Goal: Task Accomplishment & Management: Use online tool/utility

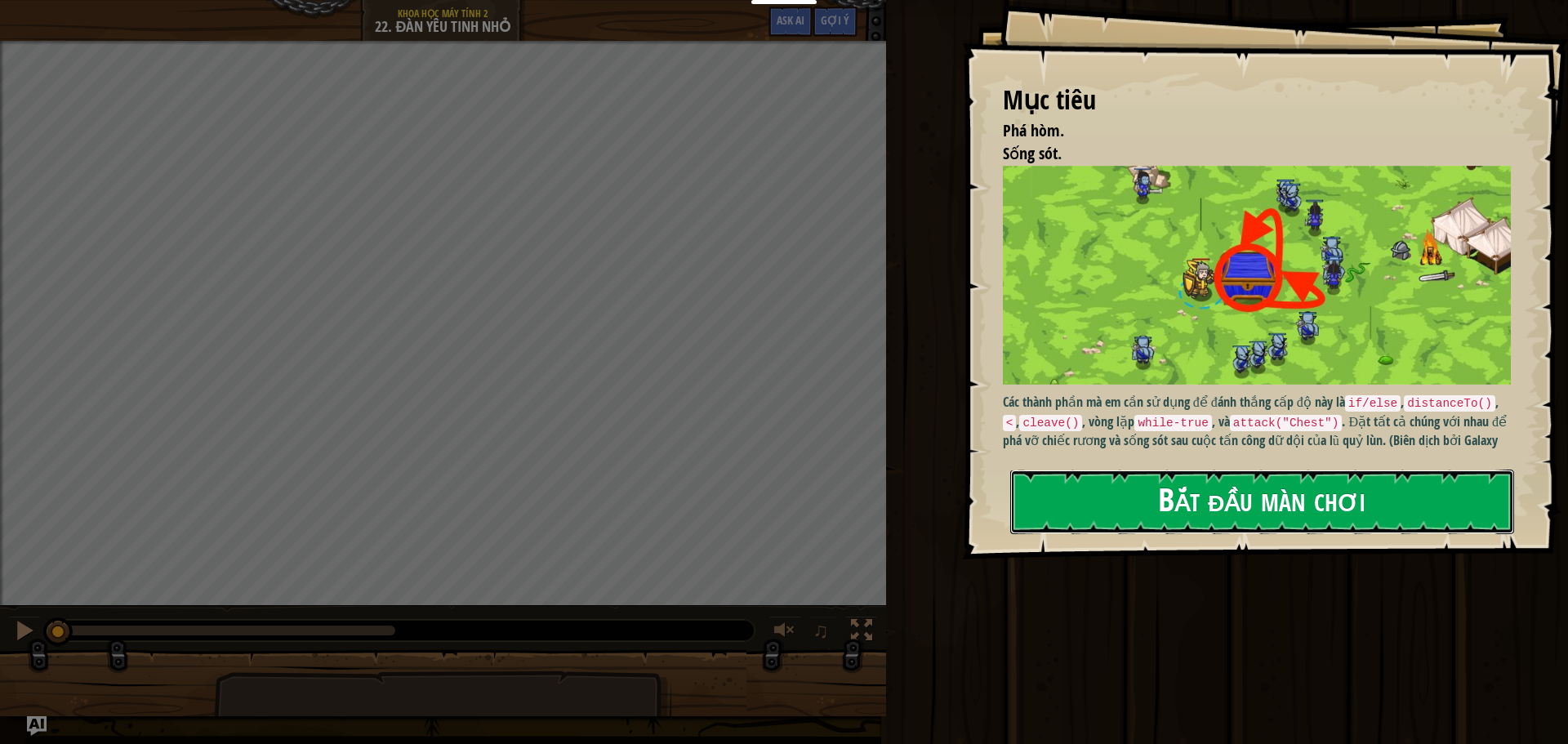
click at [1316, 486] on button "Bắt đầu màn chơi" at bounding box center [1261, 502] width 504 height 65
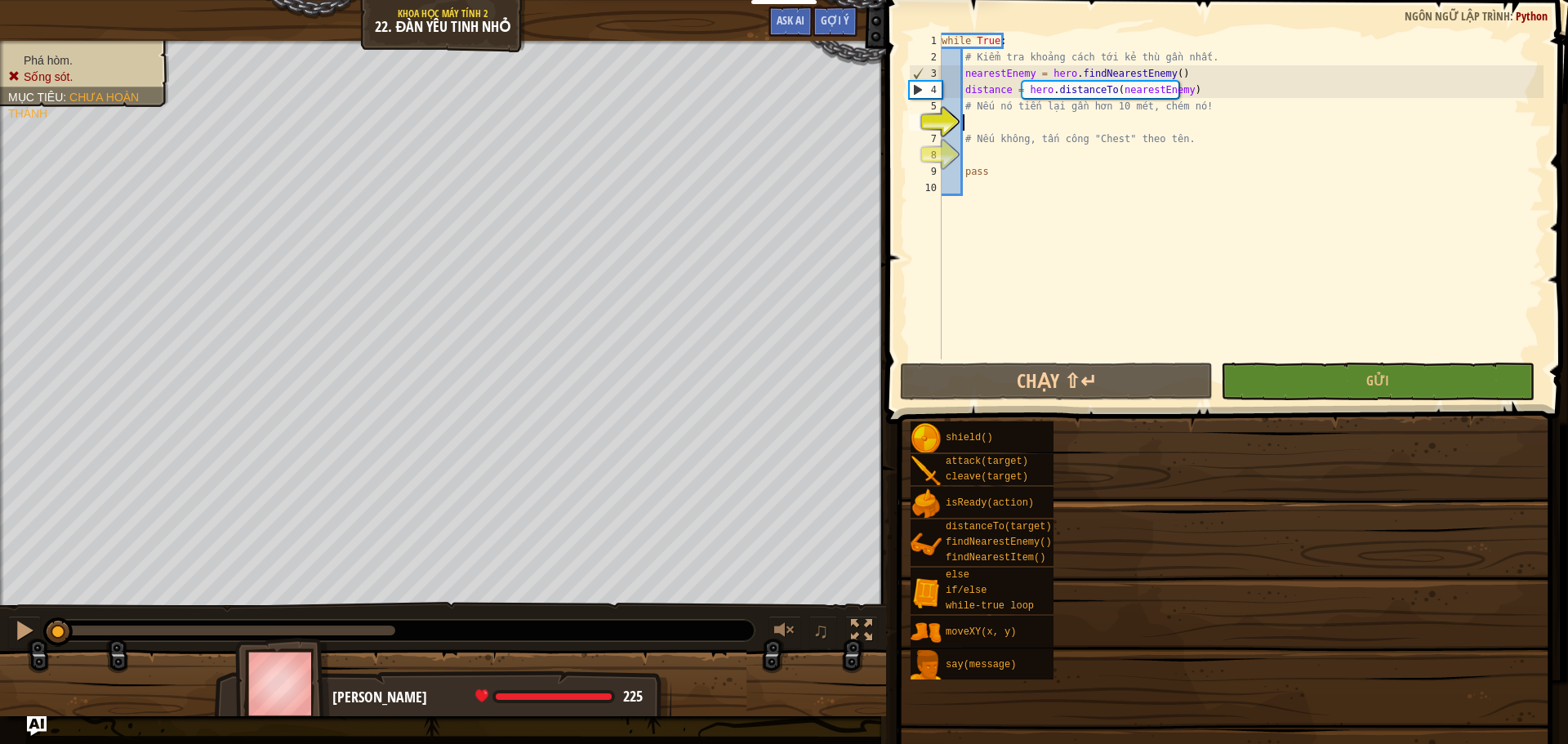
drag, startPoint x: 1317, startPoint y: 485, endPoint x: 1331, endPoint y: 484, distance: 14.0
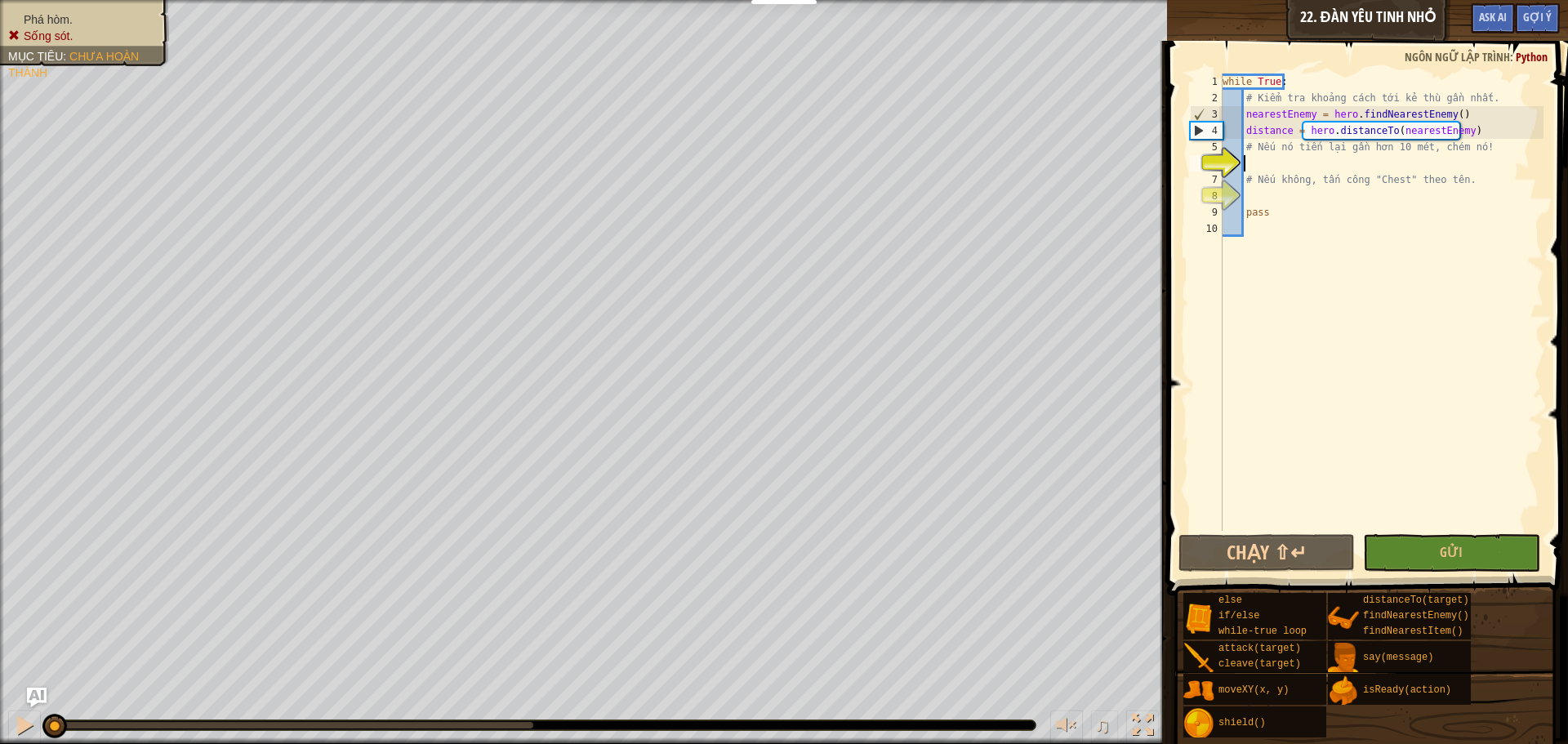
click at [1262, 155] on div "while True : # Kiểm tra khoảng cách tới kẻ thù gần nhất. nearestEnemy = hero . …" at bounding box center [1381, 318] width 324 height 490
click at [1271, 167] on div "while True : # Kiểm tra khoảng cách tới kẻ thù gần nhất. nearestEnemy = hero . …" at bounding box center [1381, 318] width 324 height 490
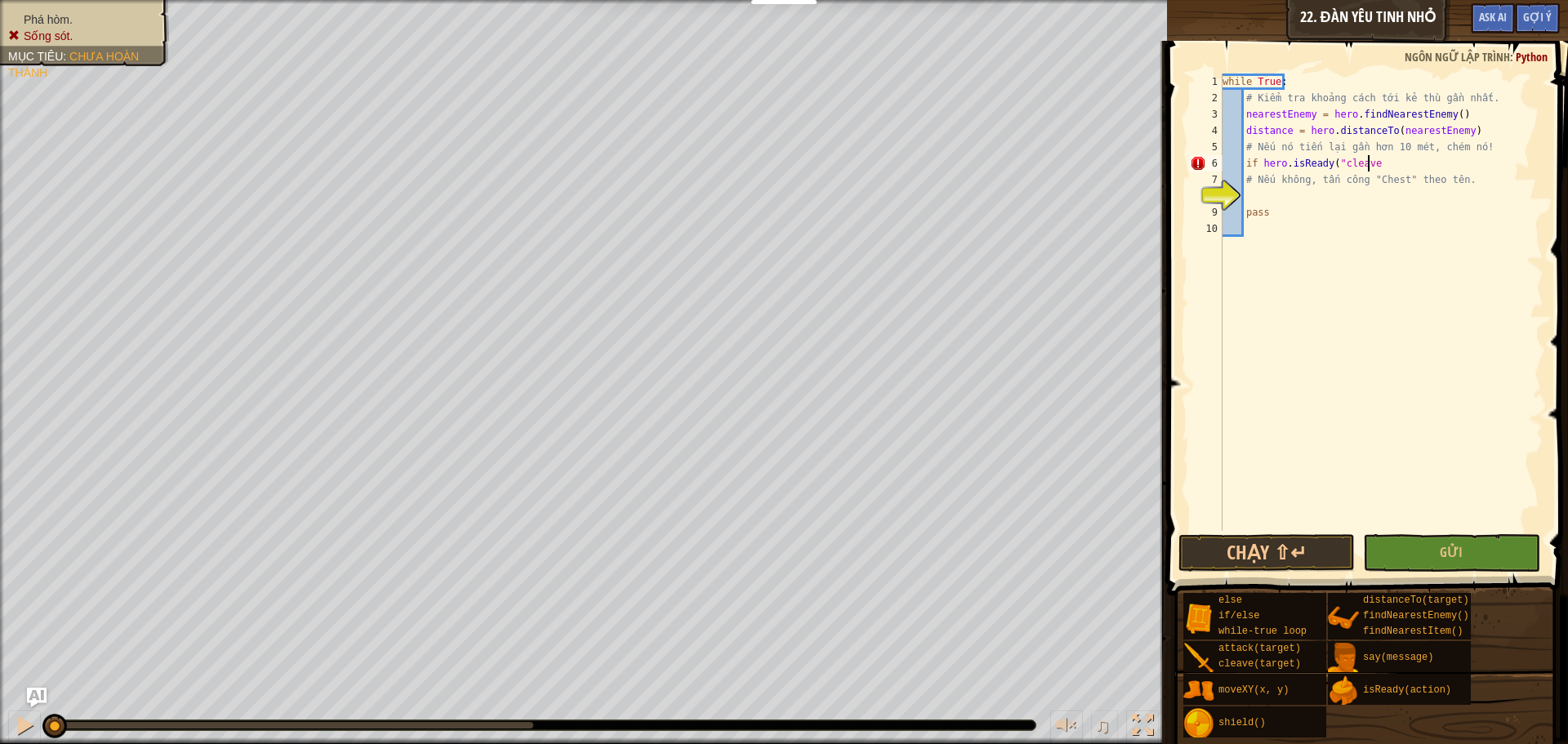
scroll to position [7, 12]
type textarea "if hero.isReady("cleave")"
click at [1243, 543] on button "Chạy ⇧↵" at bounding box center [1266, 553] width 177 height 37
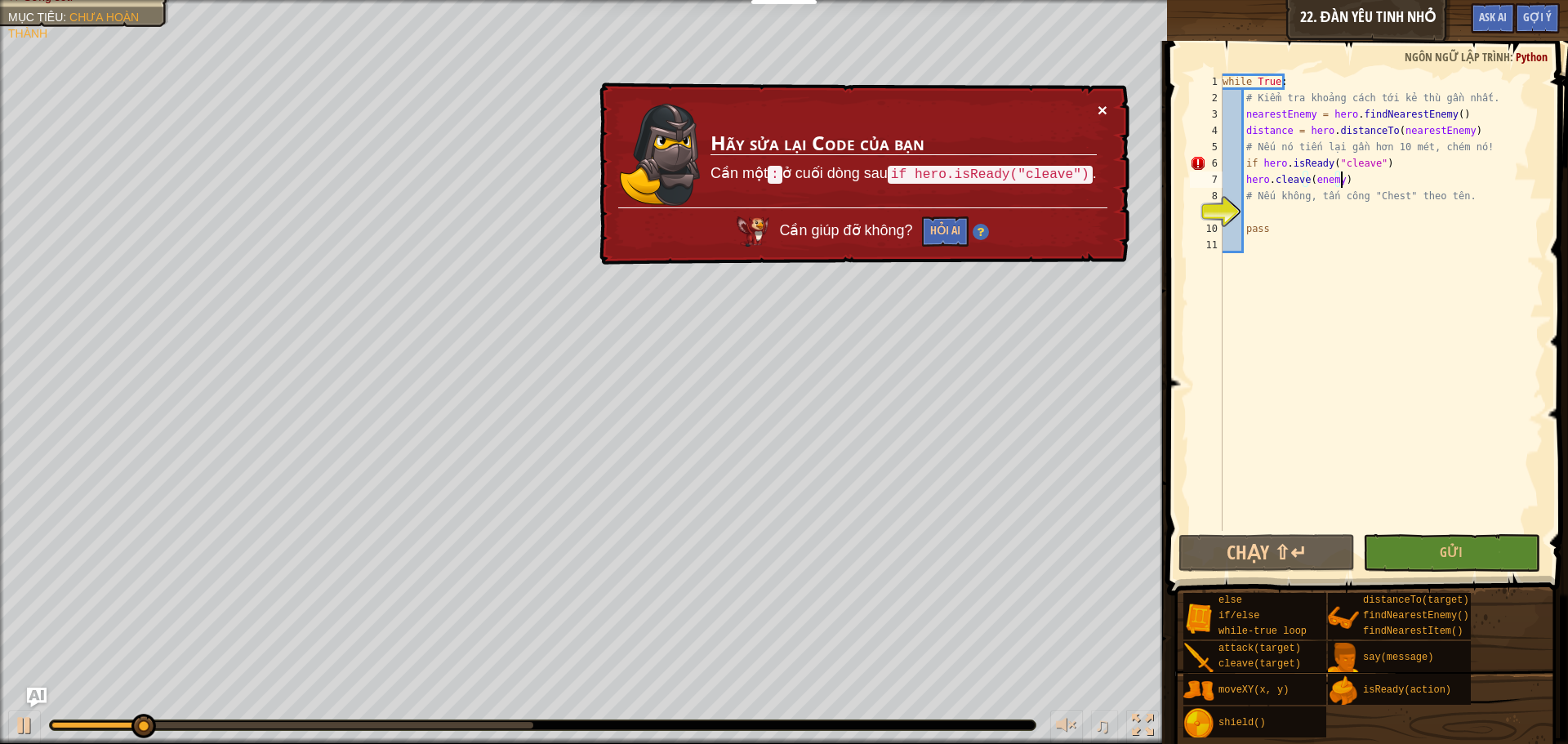
click at [1105, 110] on button "×" at bounding box center [1102, 109] width 10 height 17
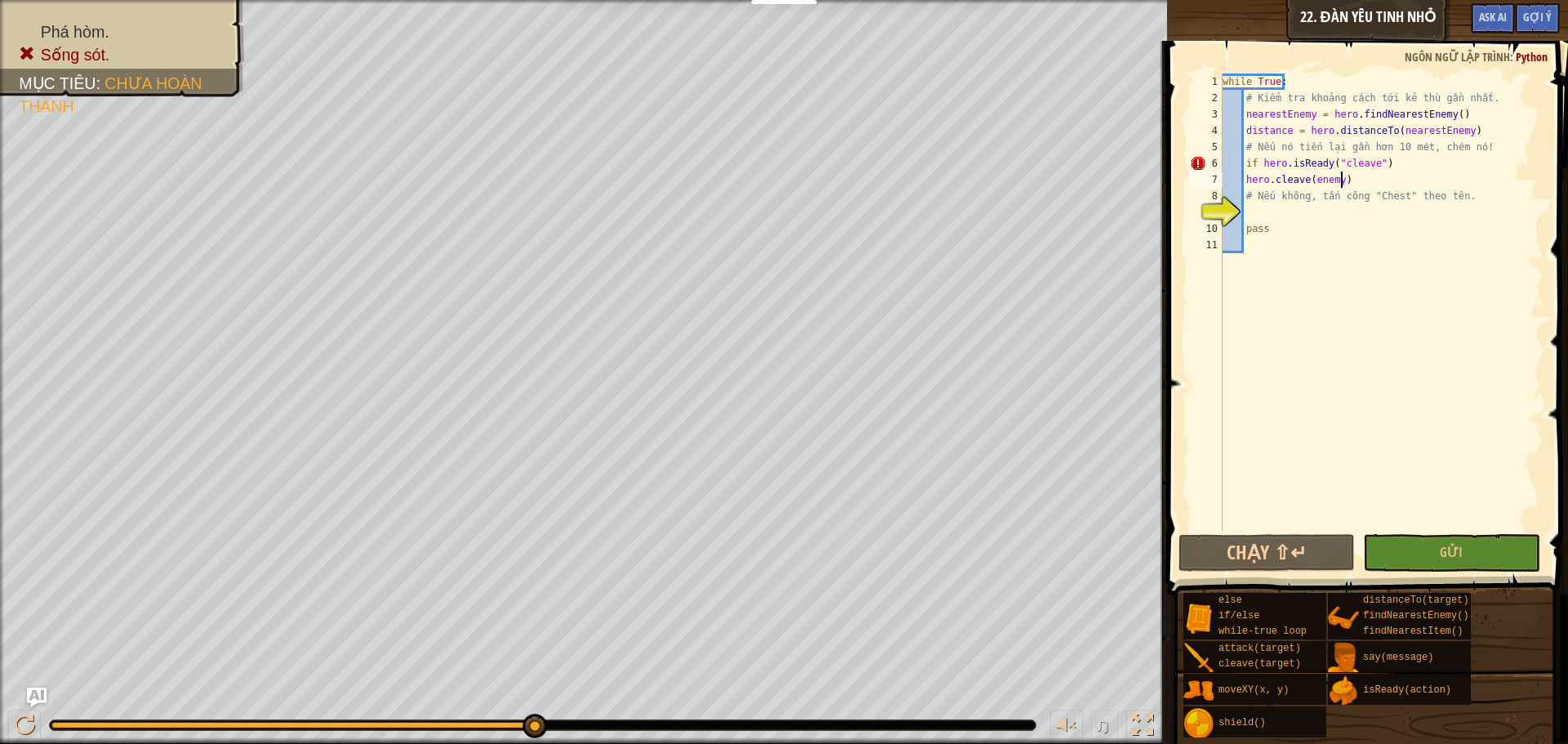
click at [1382, 165] on div "while True : # Kiểm tra khoảng cách tới kẻ thù gần nhất. nearestEnemy = hero . …" at bounding box center [1381, 318] width 324 height 490
click at [1276, 557] on button "Chạy ⇧↵" at bounding box center [1266, 553] width 177 height 37
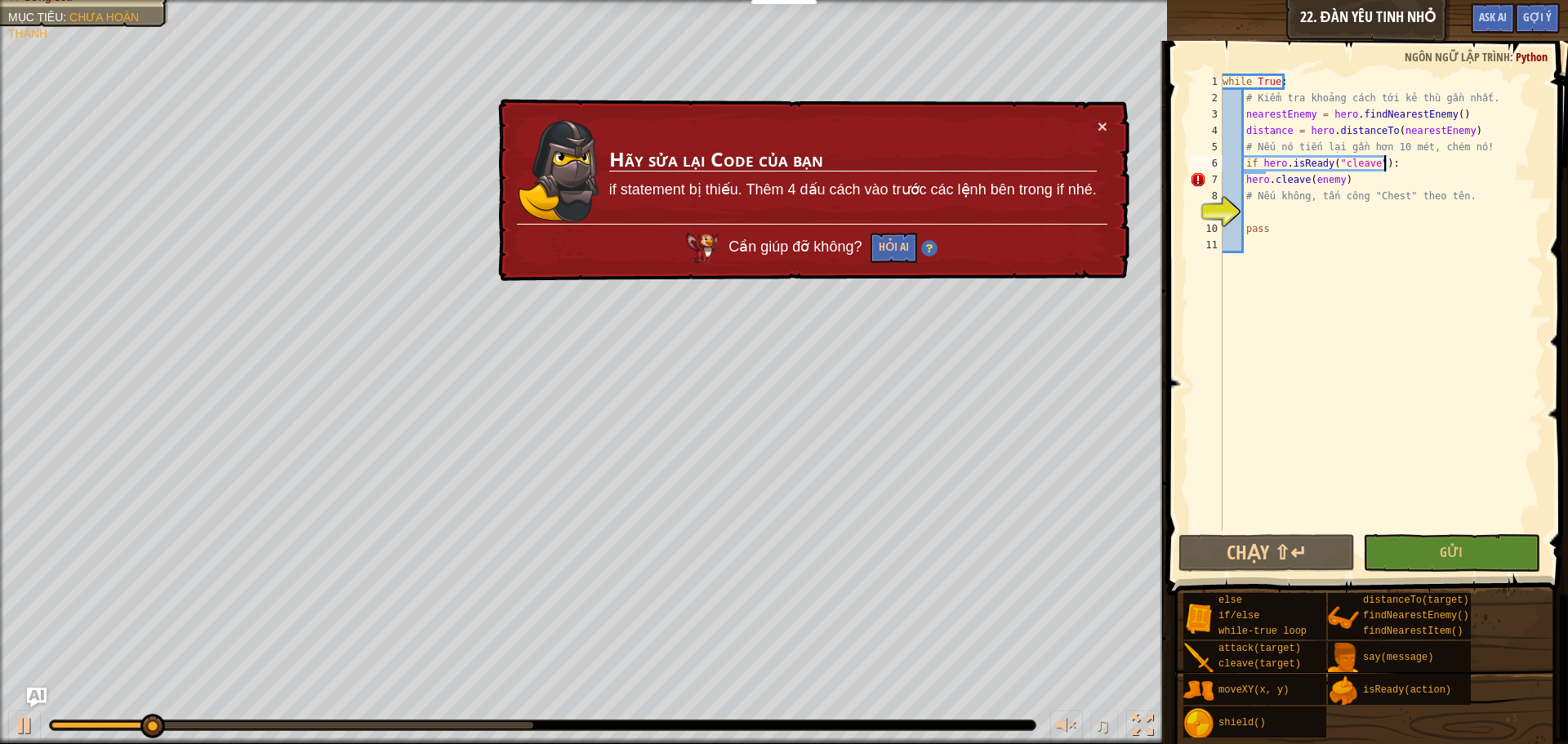
click at [1345, 182] on div "while True : # Kiểm tra khoảng cách tới kẻ thù gần nhất. nearestEnemy = hero . …" at bounding box center [1381, 318] width 324 height 490
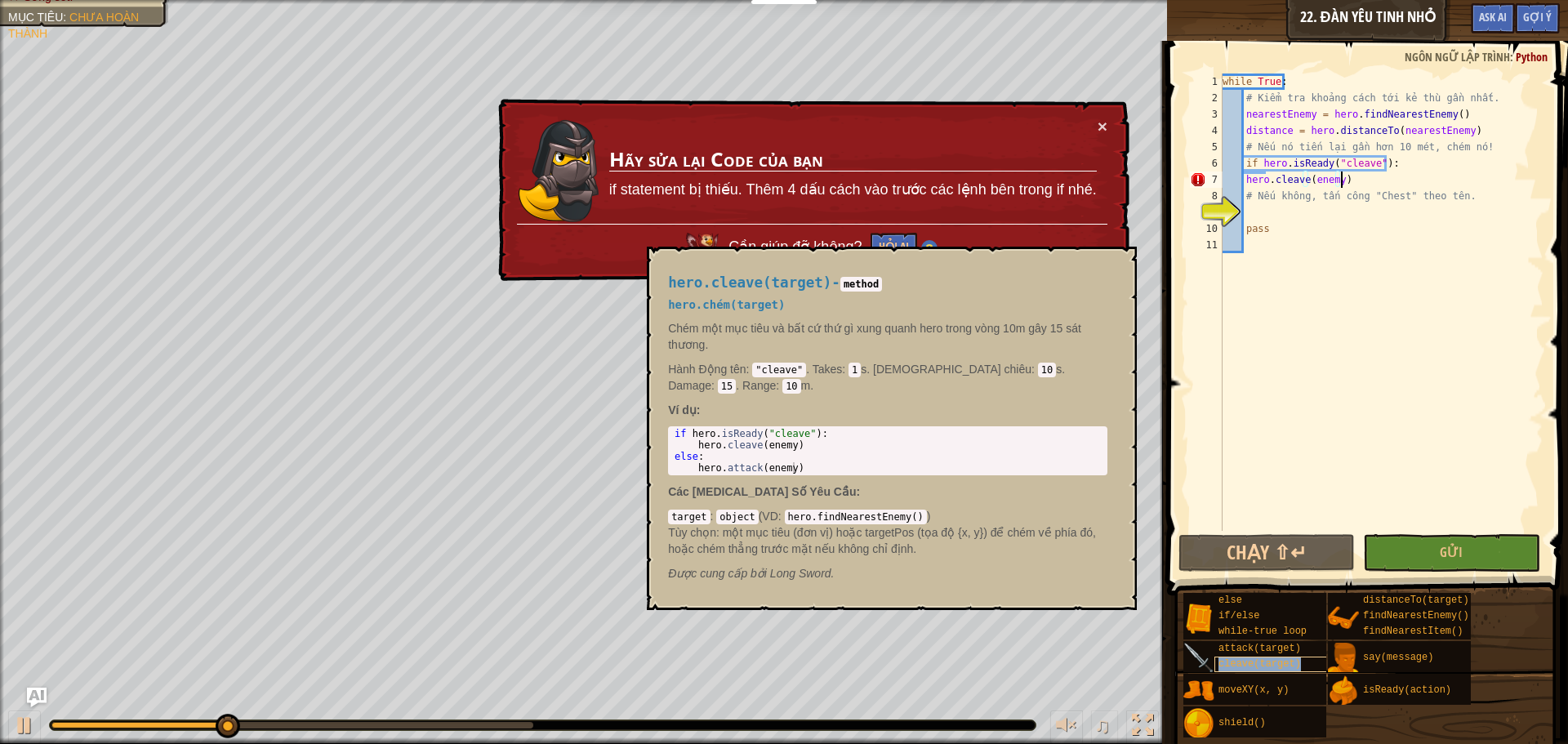
click at [1245, 665] on span "cleave(target)" at bounding box center [1260, 664] width 83 height 12
click at [1242, 186] on div "while True : # Kiểm tra khoảng cách tới kẻ thù gần nhất. nearestEnemy = hero . …" at bounding box center [1381, 318] width 324 height 490
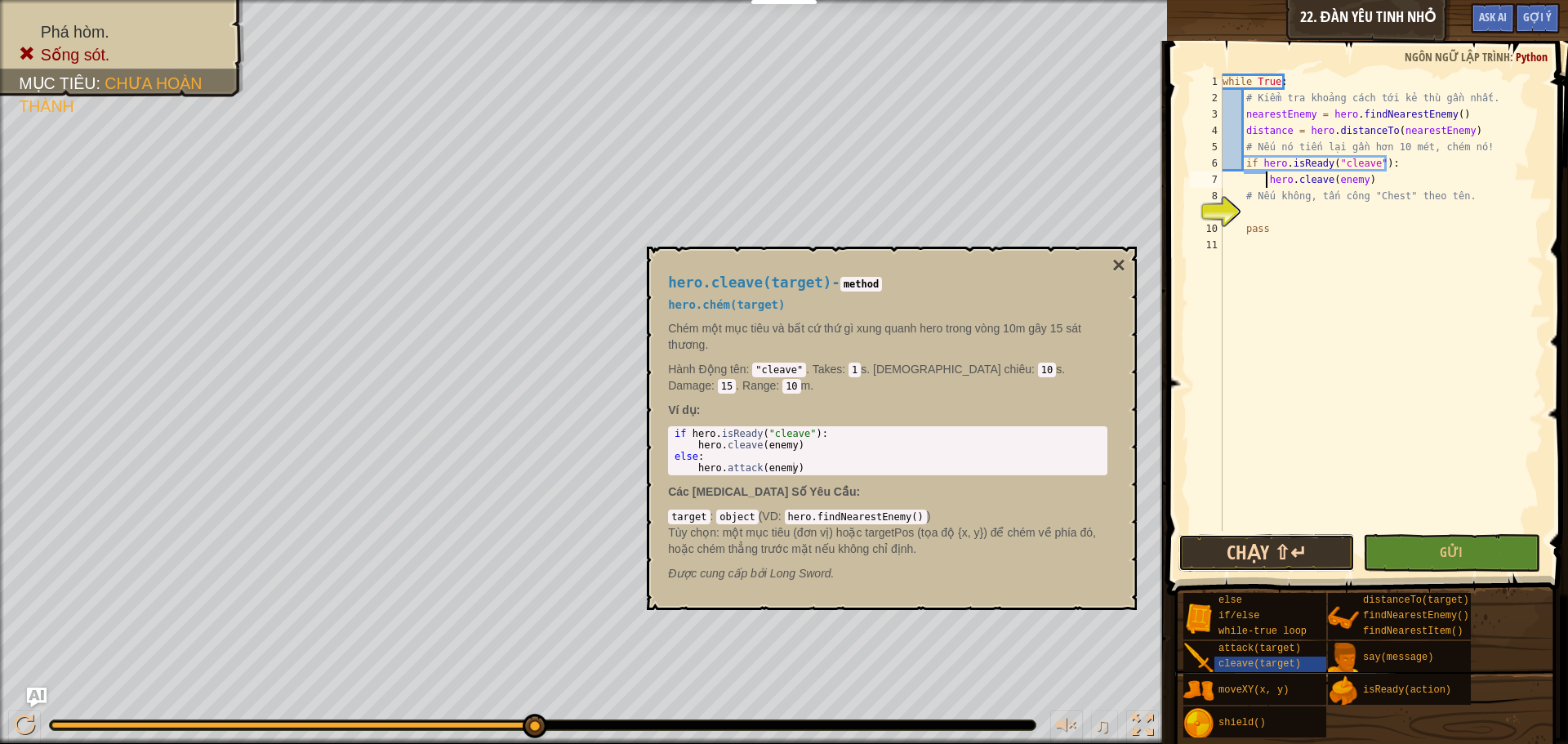
click at [1277, 549] on button "Chạy ⇧↵" at bounding box center [1266, 553] width 177 height 37
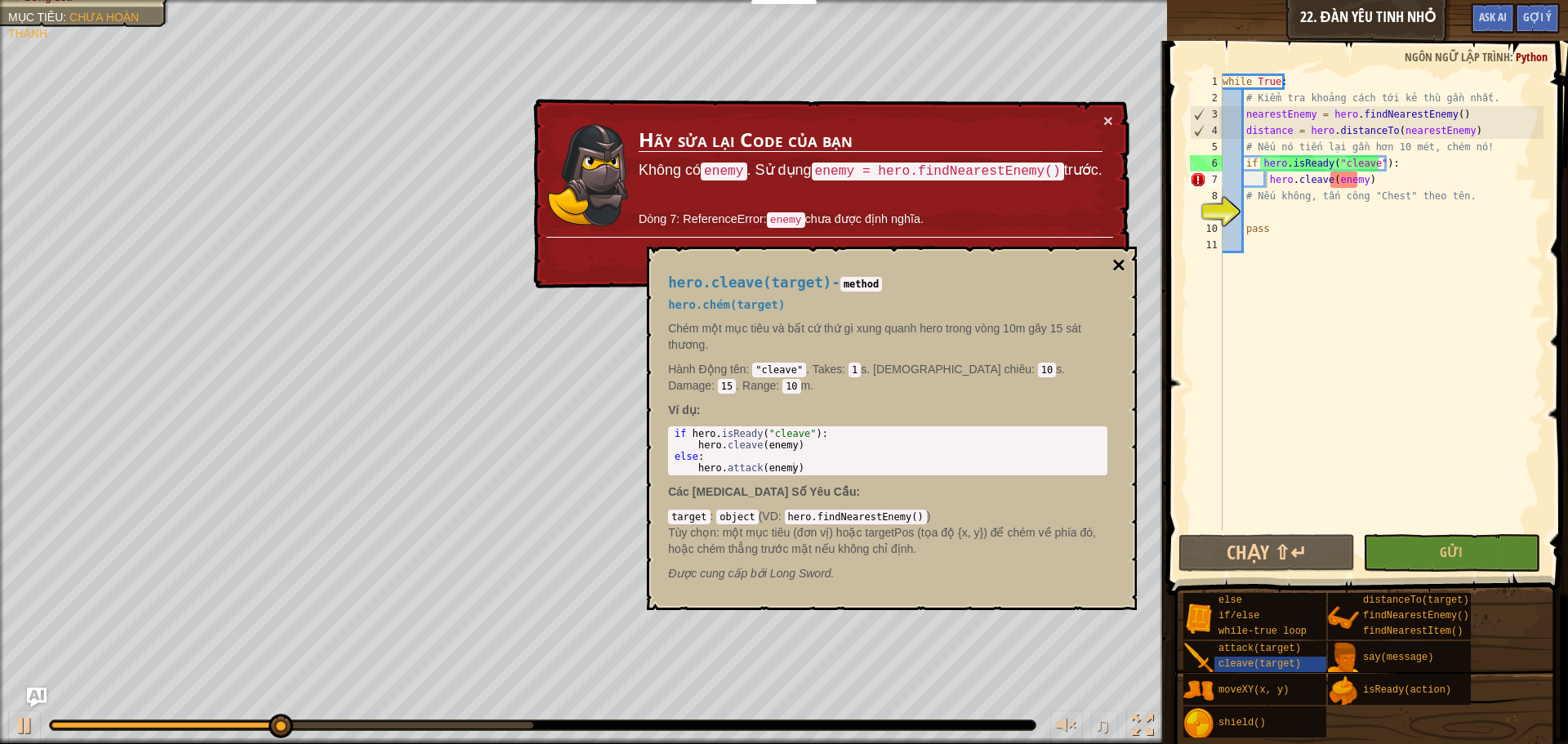
click at [1115, 267] on button "×" at bounding box center [1118, 264] width 13 height 23
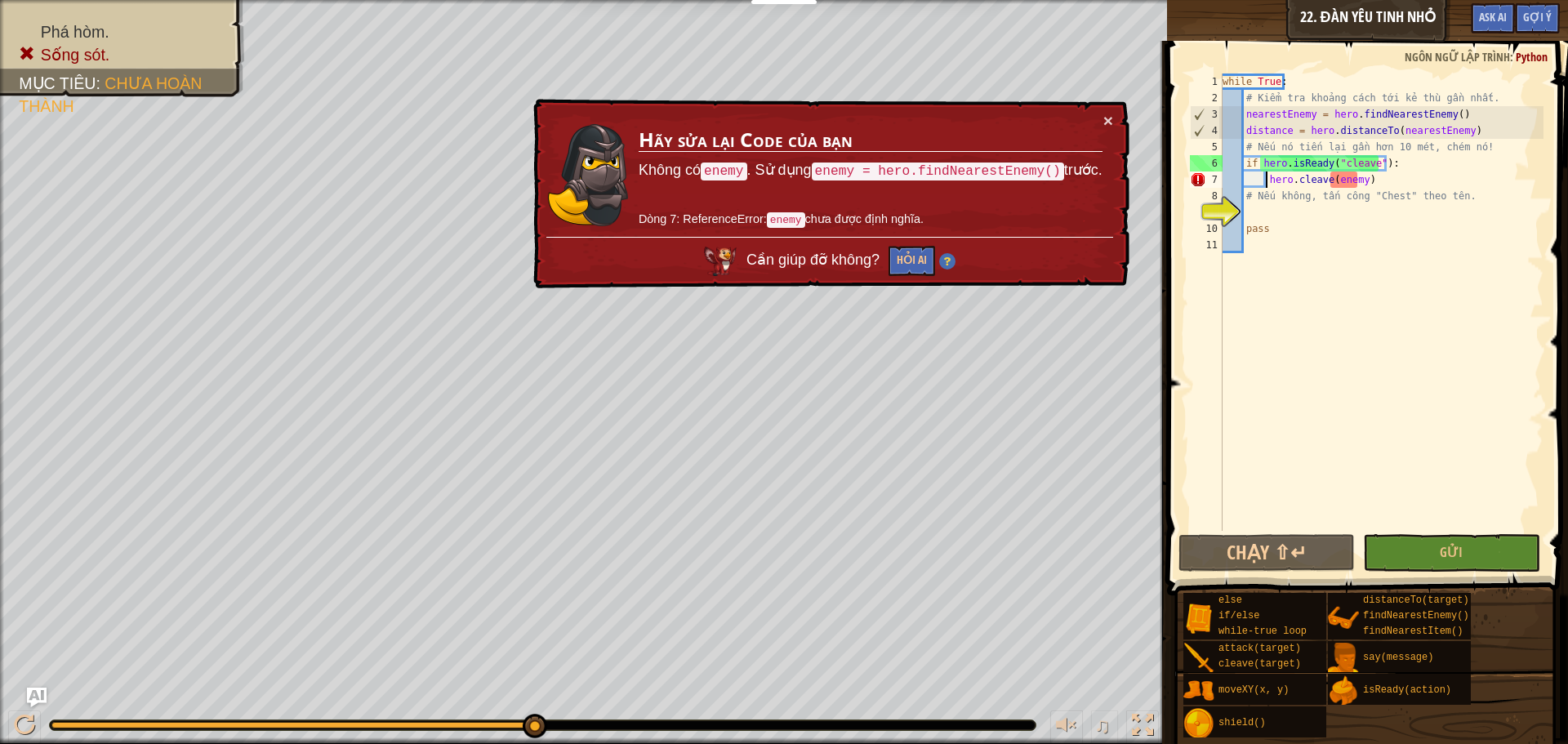
click at [1264, 178] on div "while True : # Kiểm tra khoảng cách tới kẻ thù gần nhất. nearestEnemy = hero . …" at bounding box center [1381, 318] width 324 height 490
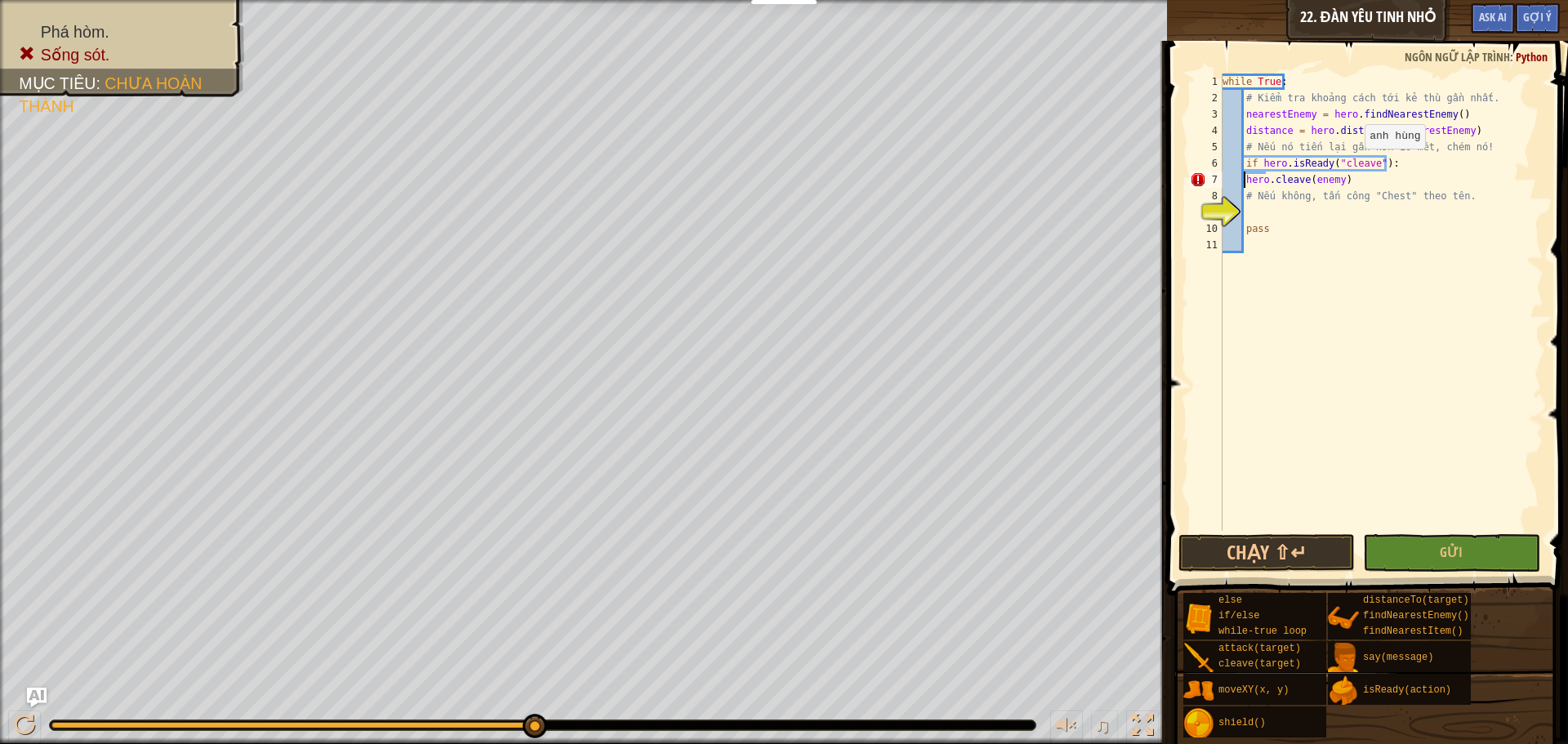
type textarea "hero.cleave(enemy)"
click at [1272, 184] on div "while True : # Kiểm tra khoảng cách tới kẻ thù gần nhất. nearestEnemy = hero . …" at bounding box center [1381, 318] width 324 height 490
click at [1294, 545] on button "Chạy ⇧↵" at bounding box center [1266, 553] width 177 height 37
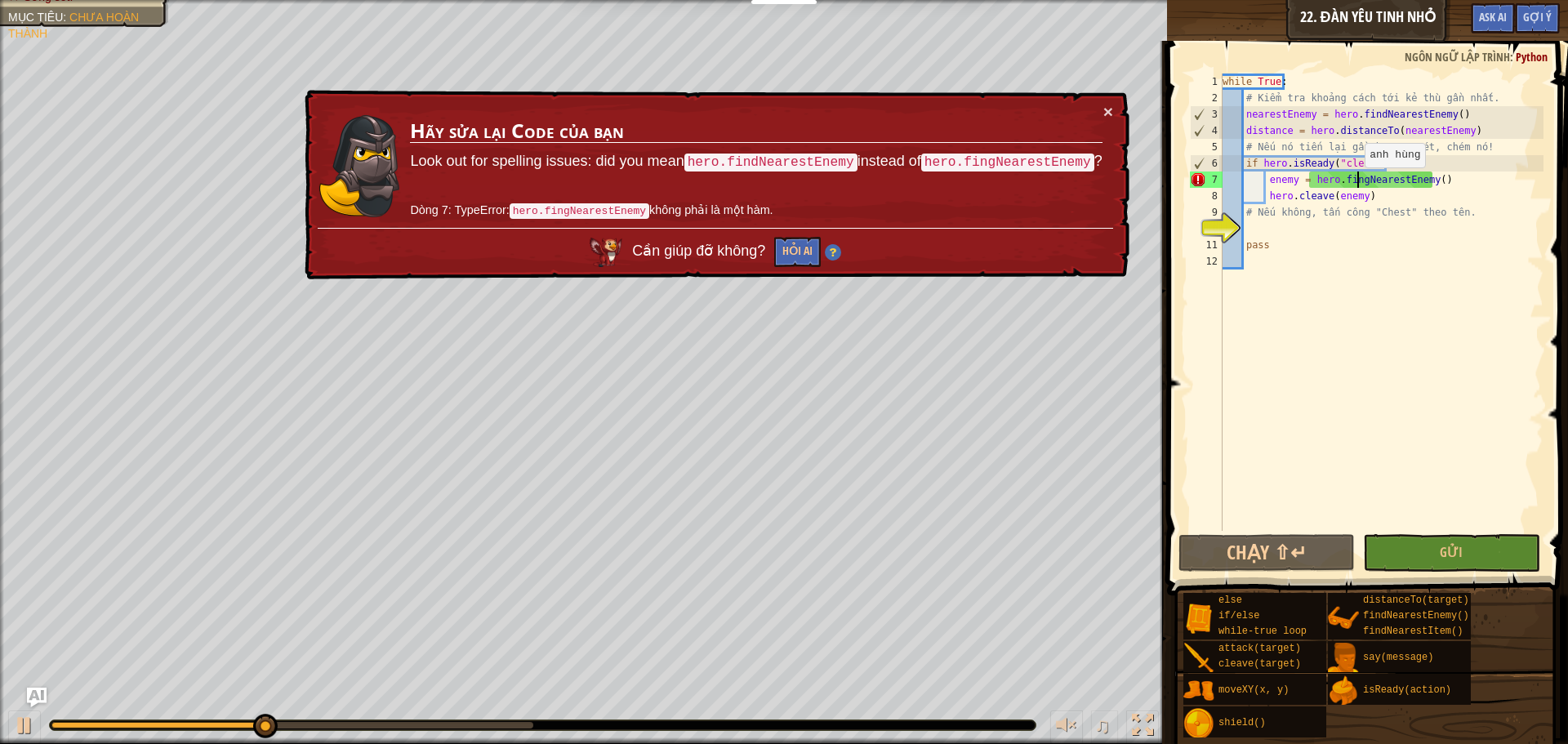
click at [1357, 184] on div "while True : # Kiểm tra khoảng cách tới kẻ thù gần nhất. nearestEnemy = hero . …" at bounding box center [1381, 318] width 324 height 490
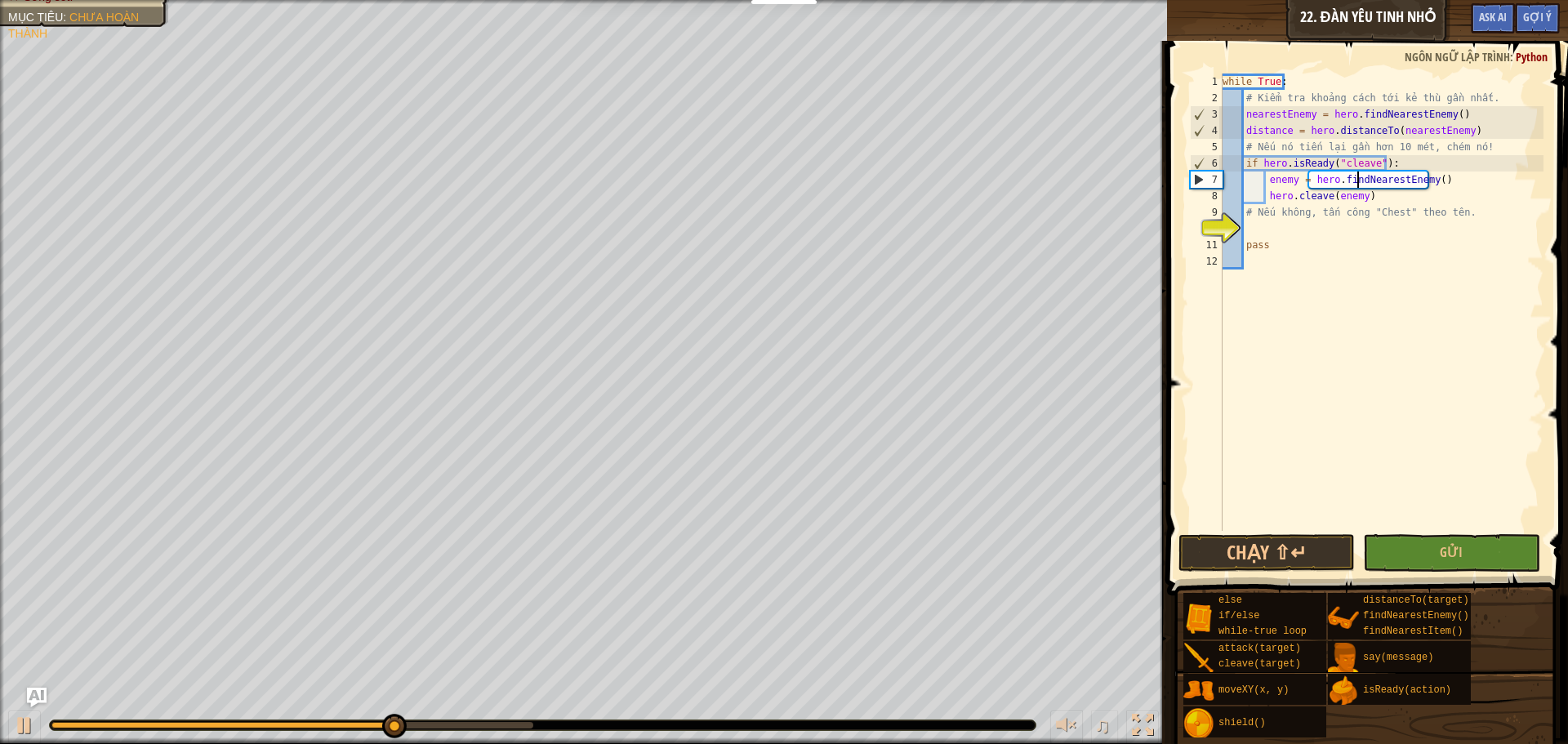
scroll to position [7, 12]
type textarea "enemy = hero.findNearestEnemy()"
click at [1279, 544] on button "Chạy ⇧↵" at bounding box center [1266, 553] width 177 height 37
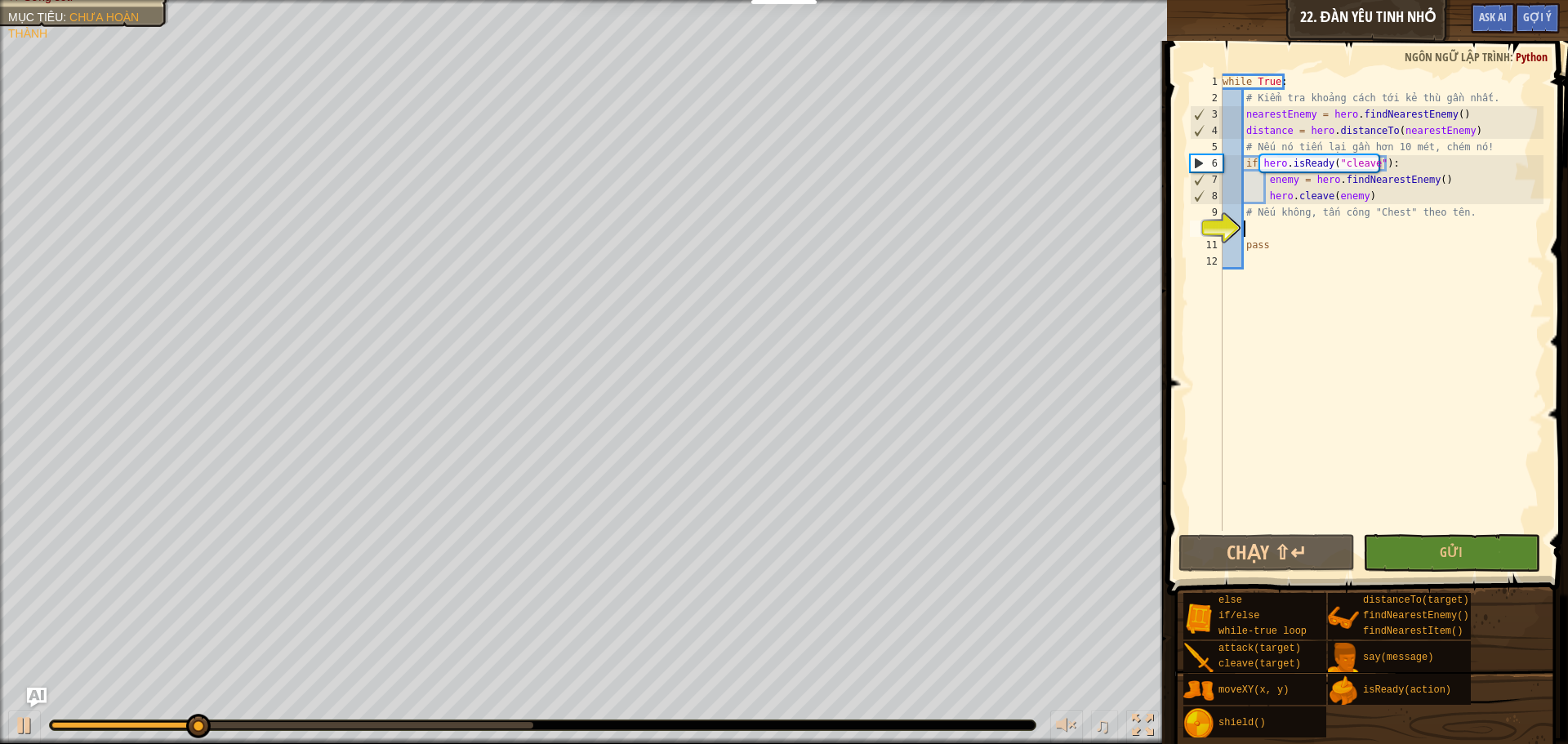
click at [1260, 234] on div "while True : # Kiểm tra khoảng cách tới kẻ thù gần nhất. nearestEnemy = hero . …" at bounding box center [1381, 318] width 324 height 490
type textarea "else"
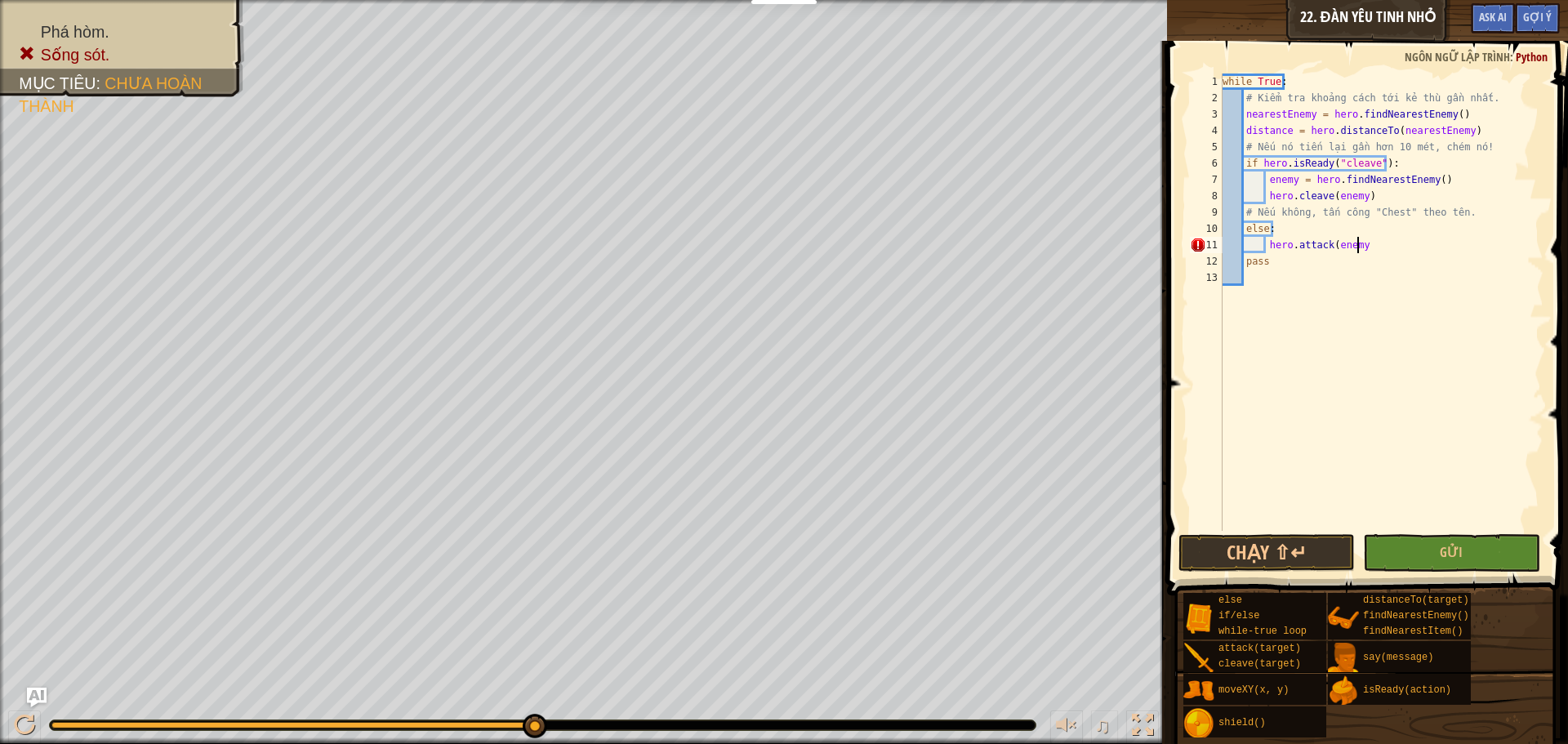
scroll to position [7, 11]
type textarea "hero.attack(enemy)"
click at [1260, 549] on button "Chạy ⇧↵" at bounding box center [1266, 553] width 177 height 37
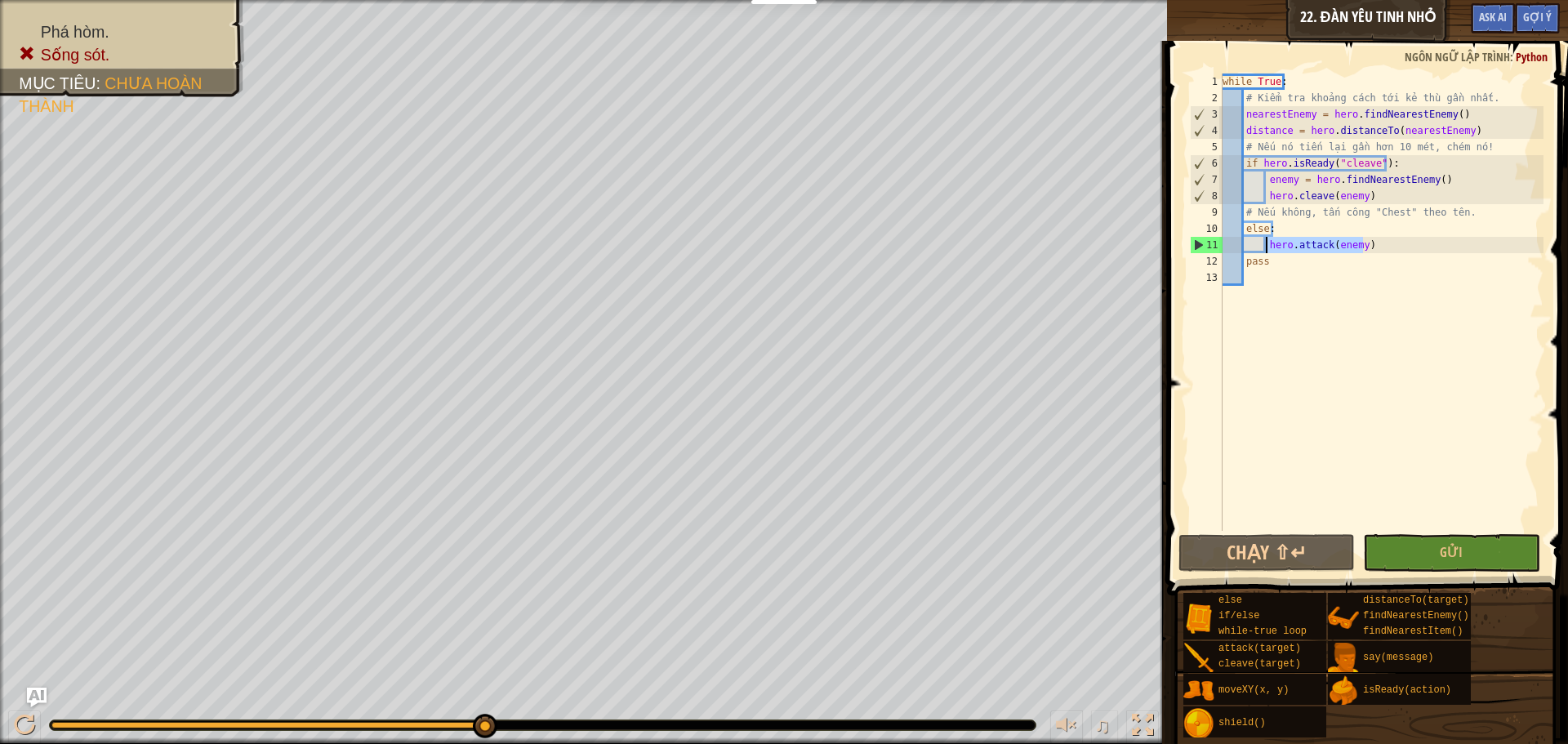
drag, startPoint x: 1376, startPoint y: 245, endPoint x: 1267, endPoint y: 252, distance: 109.2
click at [1267, 252] on div "while True : # Kiểm tra khoảng cách tới kẻ thù gần nhất. nearestEnemy = hero . …" at bounding box center [1381, 318] width 324 height 490
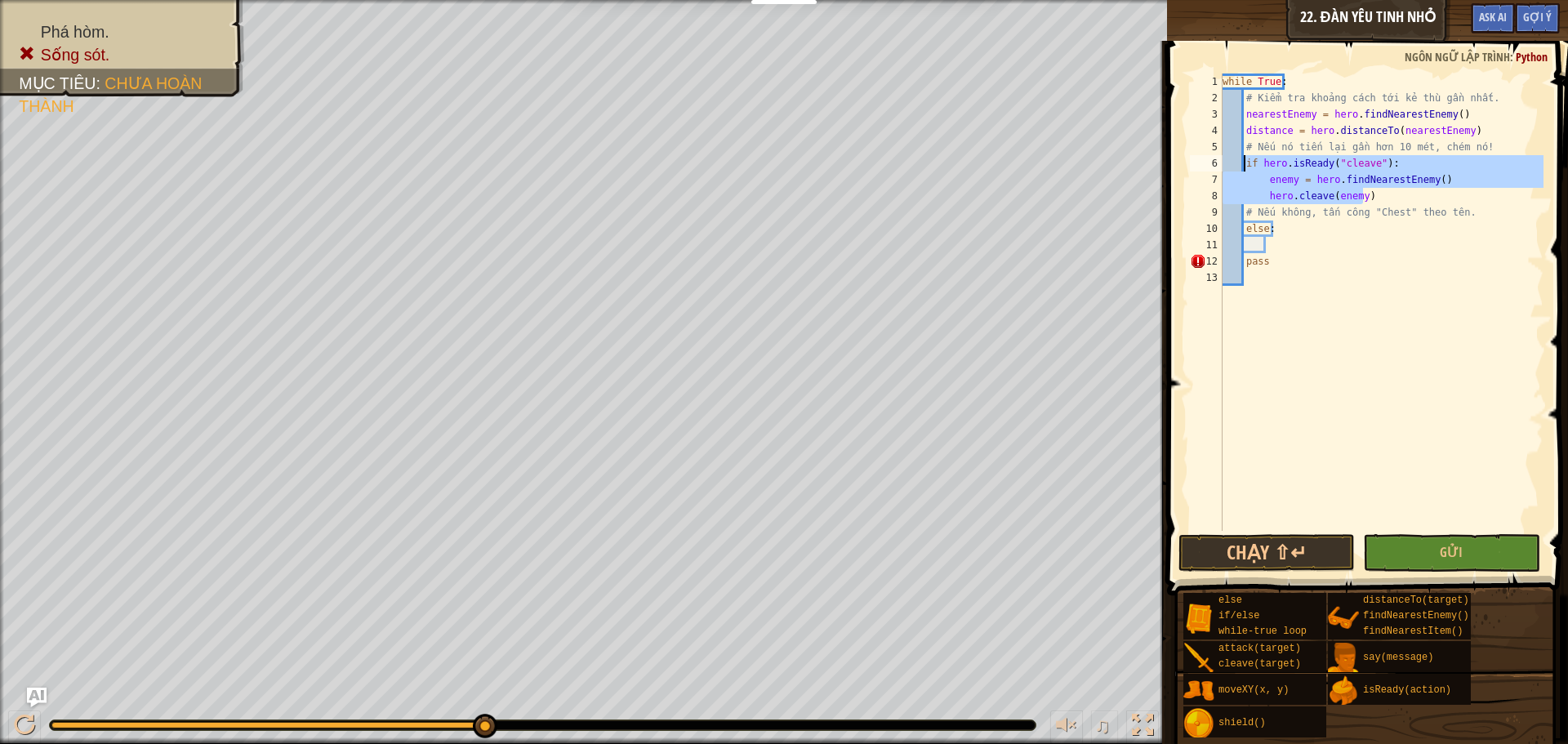
drag, startPoint x: 1365, startPoint y: 196, endPoint x: 1244, endPoint y: 168, distance: 124.2
click at [1244, 168] on div "while True : # Kiểm tra khoảng cách tới kẻ thù gần nhất. nearestEnemy = hero . …" at bounding box center [1381, 318] width 324 height 490
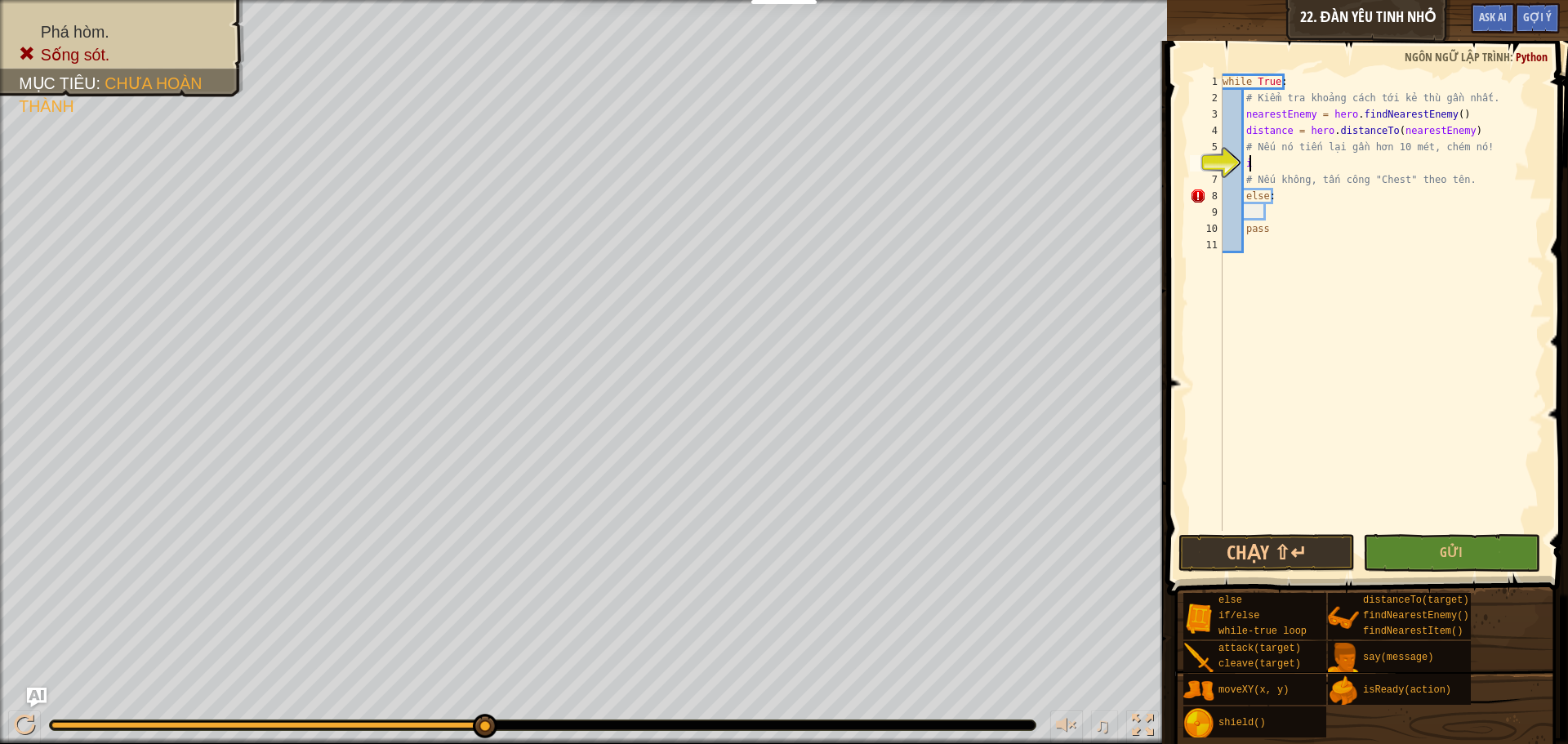
scroll to position [7, 2]
type textarea "if:"
type textarea "h"
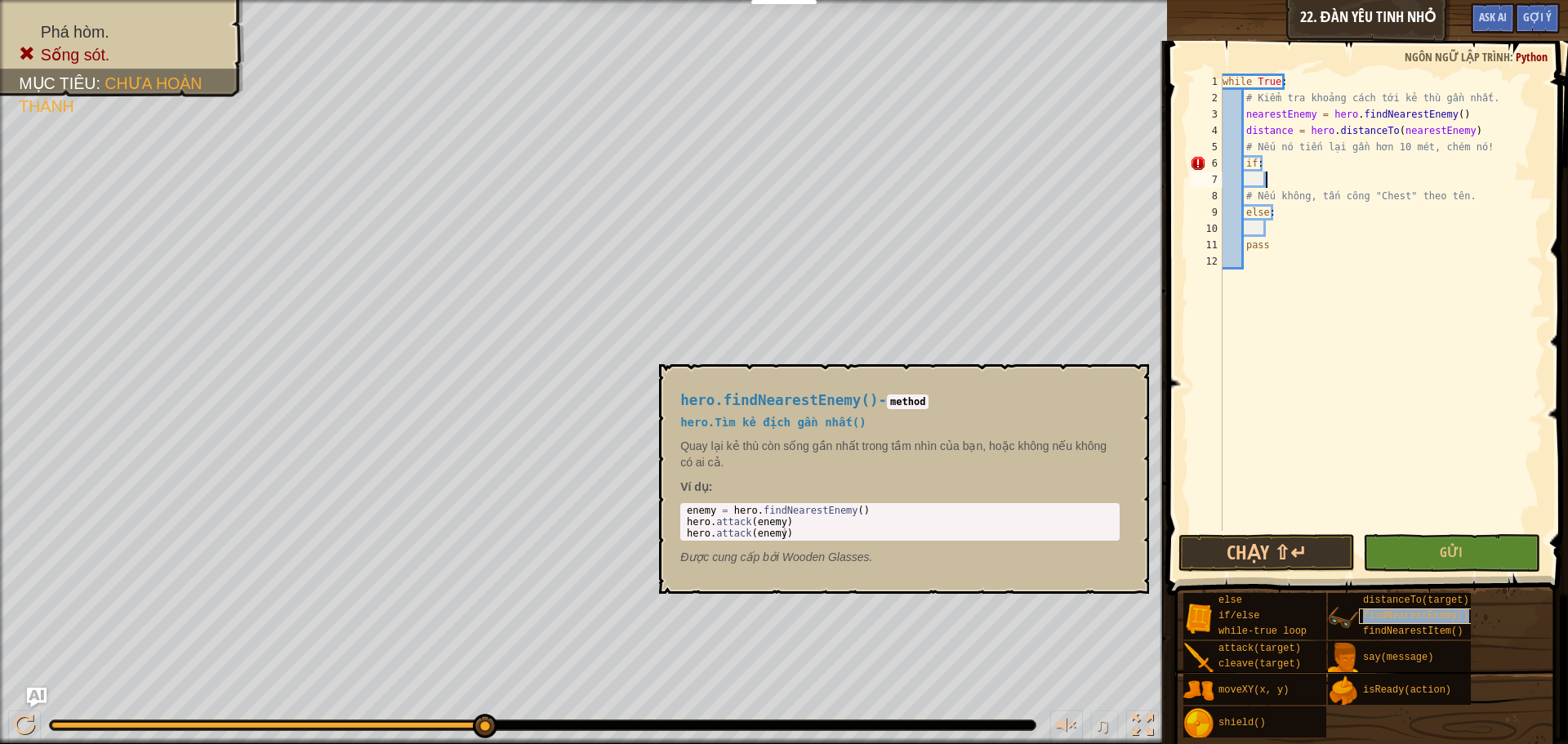
click at [1405, 621] on span "findNearestEnemy()" at bounding box center [1416, 616] width 106 height 12
drag, startPoint x: 801, startPoint y: 522, endPoint x: 674, endPoint y: 510, distance: 127.6
click at [674, 510] on div "hero.findNearestEnemy() - method hero.Tìm kẻ địch gần nhất() [PERSON_NAME] lại …" at bounding box center [900, 479] width 462 height 203
type textarea "enemy = hero.findNearestEnemy() hero.attack(enemy)"
click at [1270, 177] on div "while True : # Kiểm tra khoảng cách tới kẻ thù gần nhất. nearestEnemy = hero . …" at bounding box center [1381, 318] width 324 height 490
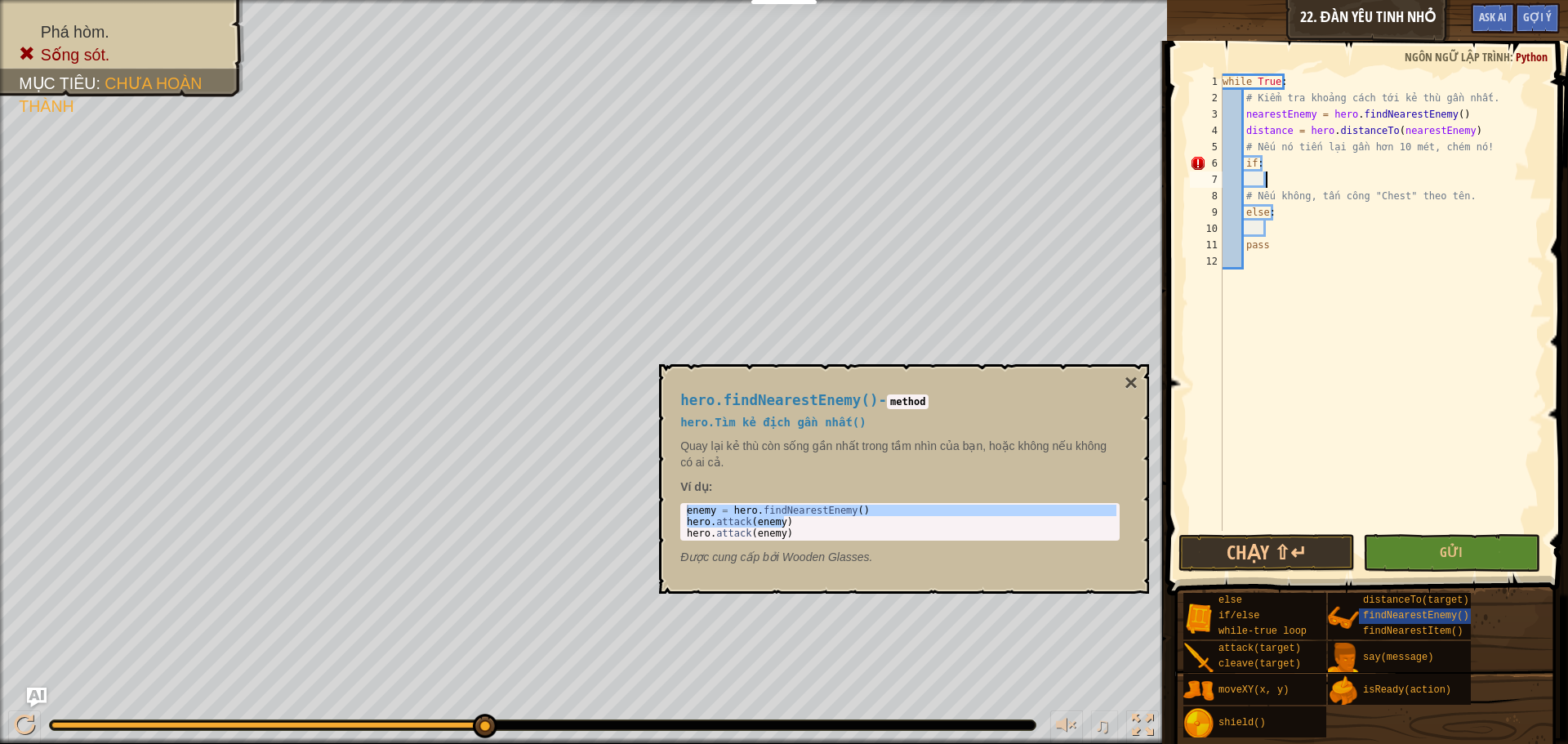
paste textarea "hero.attack(enemy)"
click at [1132, 377] on button "×" at bounding box center [1131, 382] width 13 height 23
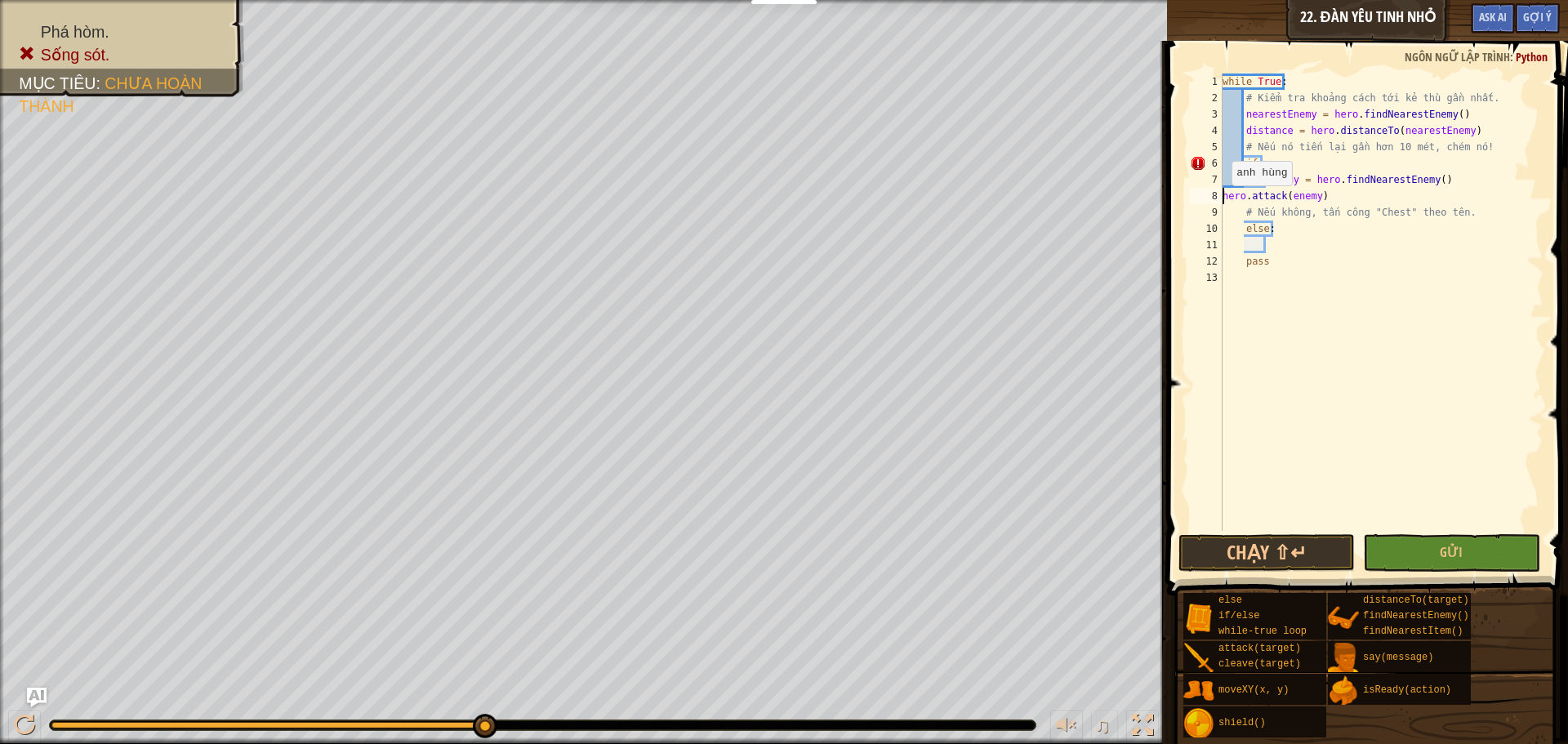
click at [1223, 201] on div "while True : # Kiểm tra khoảng cách tới kẻ thù gần nhất. nearestEnemy = hero . …" at bounding box center [1381, 318] width 324 height 490
click at [1280, 225] on div "while True : # Kiểm tra khoảng cách tới kẻ thù gần nhất. nearestEnemy = hero . …" at bounding box center [1381, 318] width 324 height 490
click at [1297, 555] on button "Chạy ⇧↵" at bounding box center [1266, 553] width 177 height 37
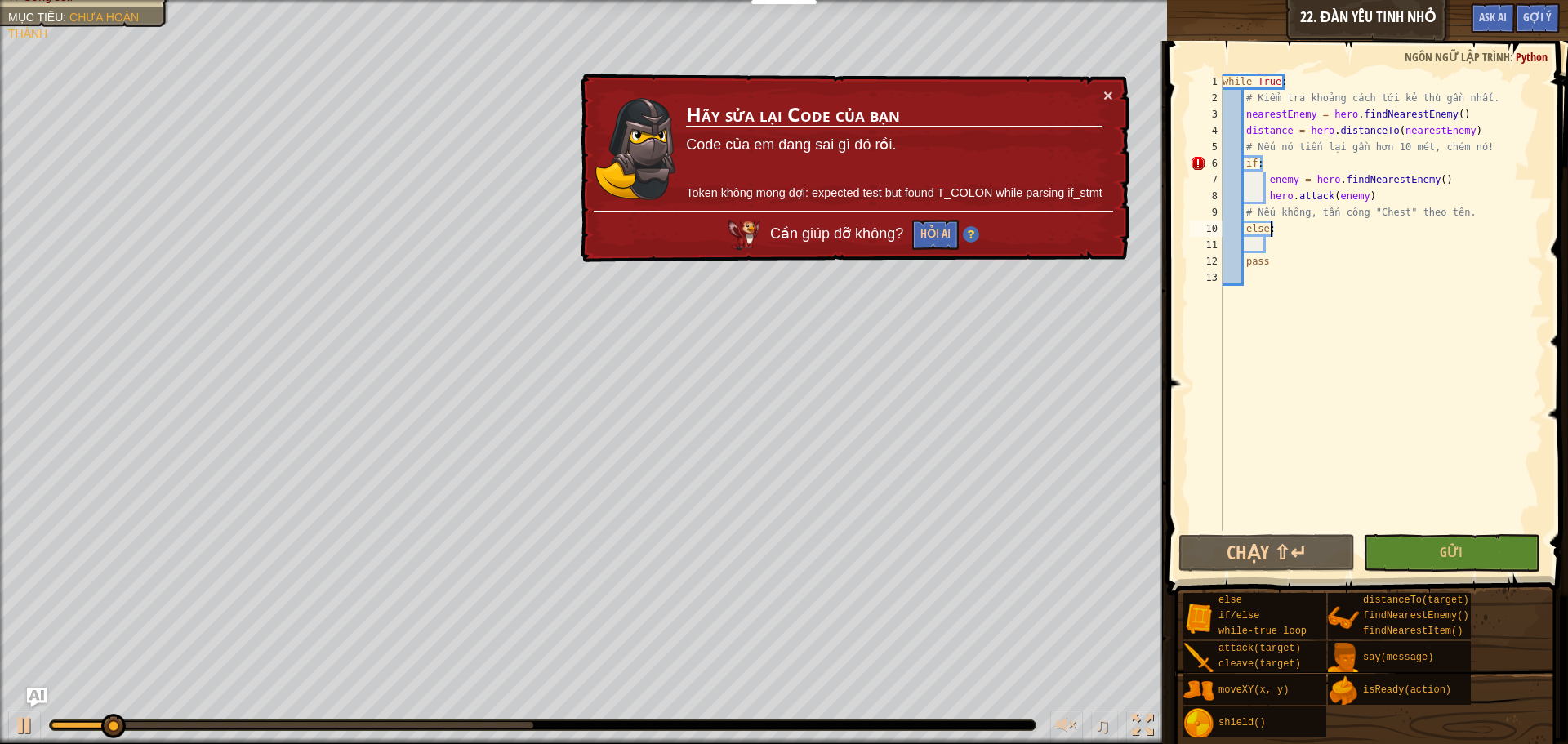
click at [1113, 94] on div "× Hãy sửa lại Code của bạn Code của em đang sai gì đó rồi. Token không mong đợi…" at bounding box center [854, 168] width 552 height 190
click at [1112, 95] on button "×" at bounding box center [1108, 94] width 10 height 17
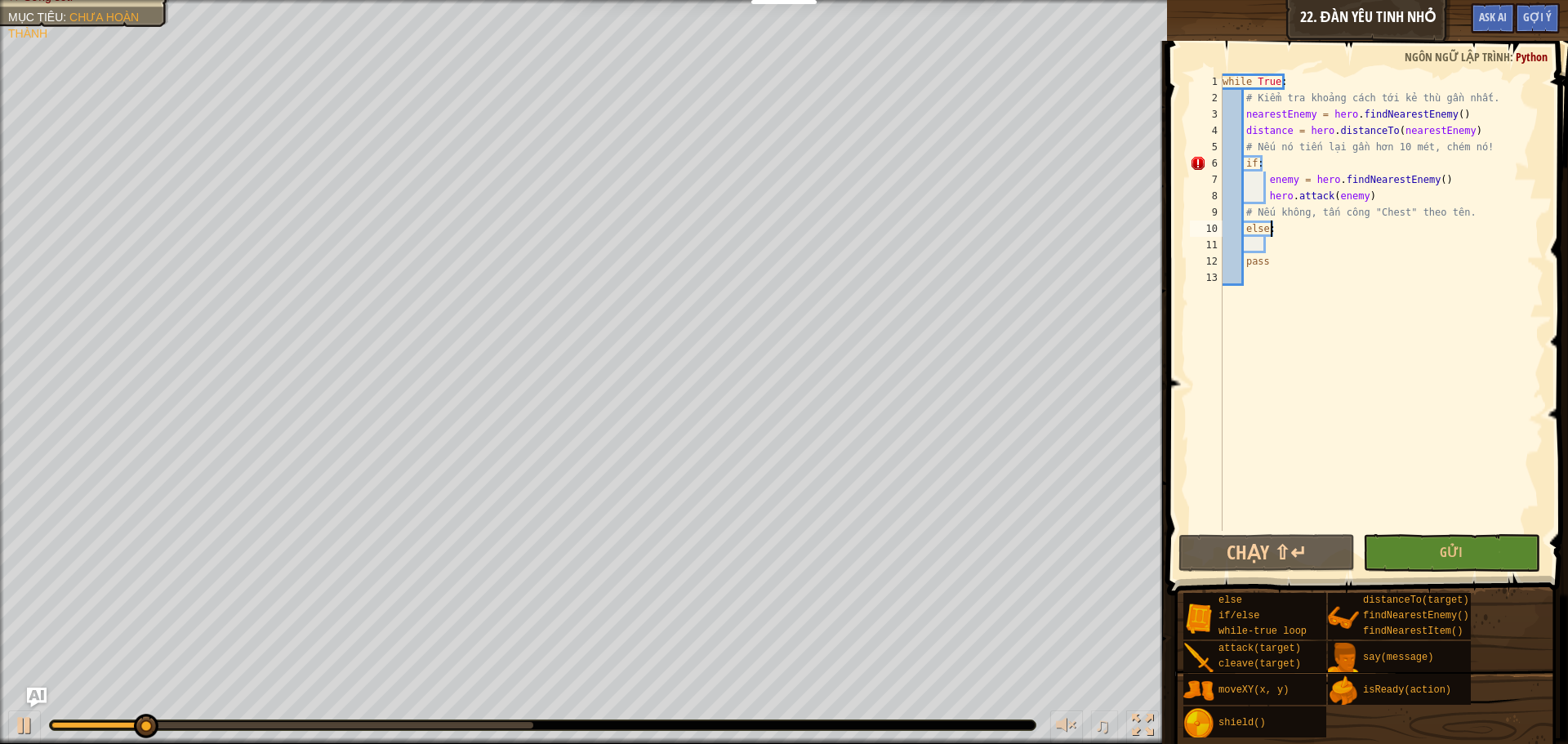
click at [1270, 163] on div "while True : # Kiểm tra khoảng cách tới kẻ thù gần nhất. nearestEnemy = hero . …" at bounding box center [1381, 318] width 324 height 490
type textarea "if enemy:"
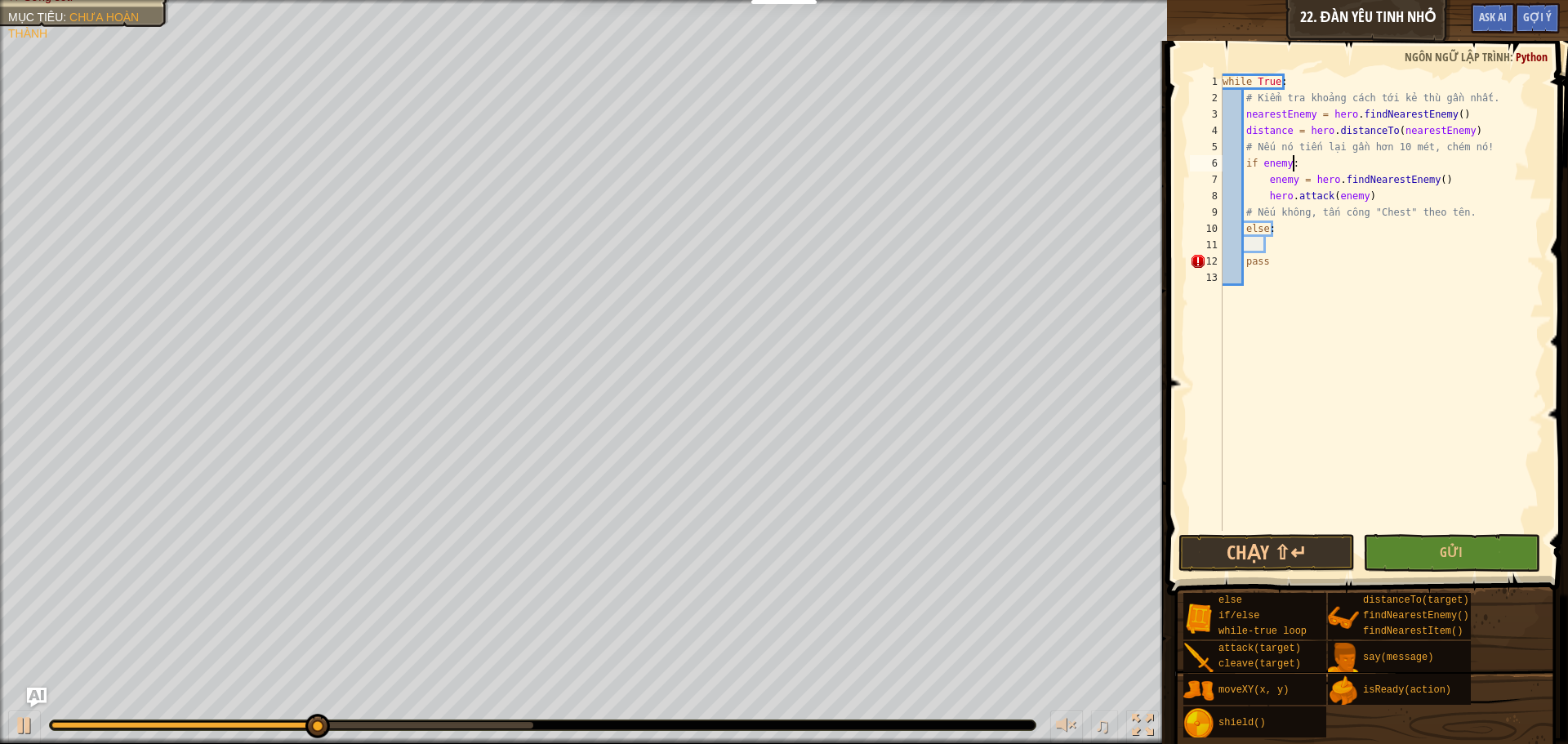
click at [1278, 242] on div "while True : # Kiểm tra khoảng cách tới kẻ thù gần nhất. nearestEnemy = hero . …" at bounding box center [1381, 318] width 324 height 490
click at [1294, 559] on button "Chạy ⇧↵" at bounding box center [1266, 553] width 177 height 37
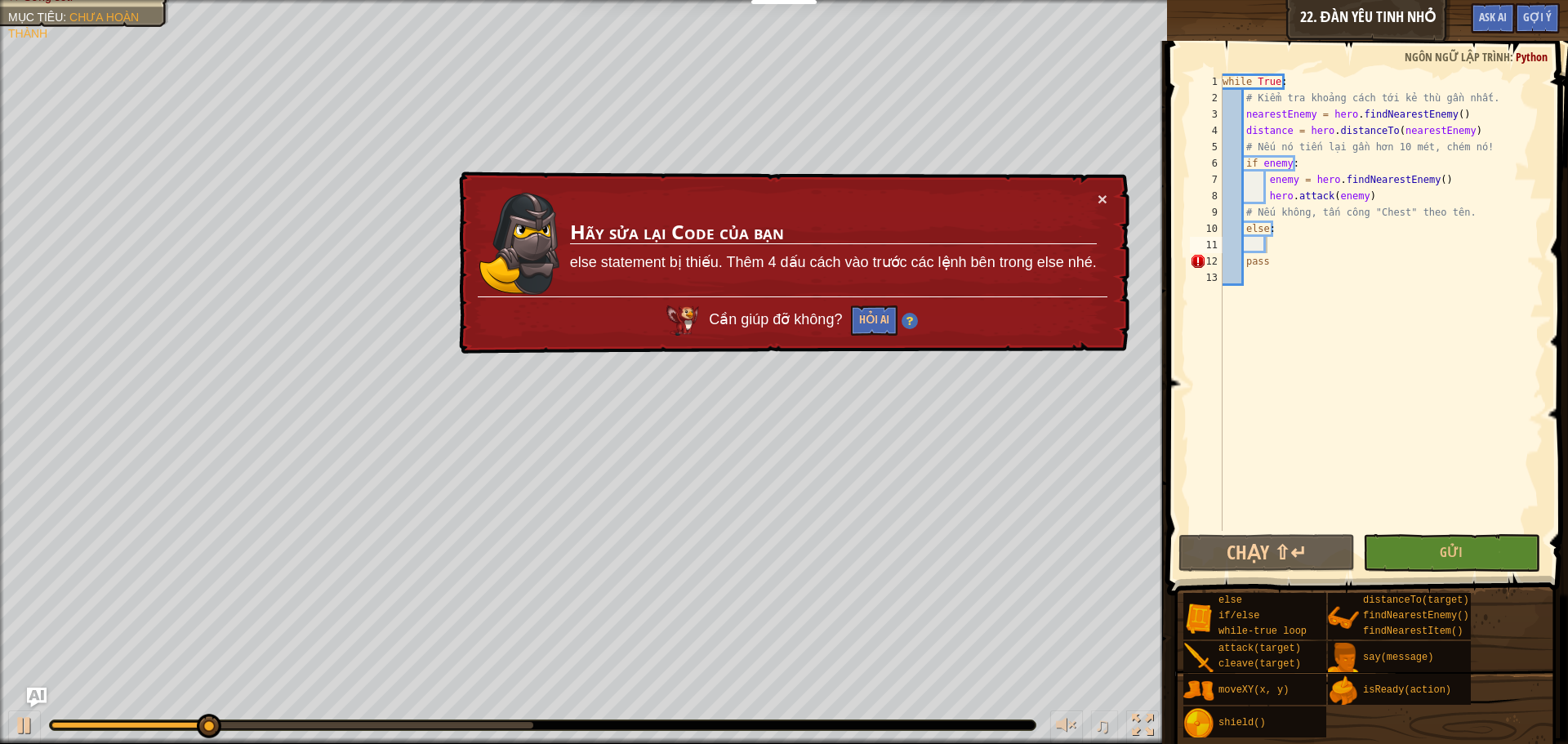
click at [1094, 200] on td "Hãy sửa lại Code của bạn else statement bị thiếu. Thêm 4 dấu cách vào trước các…" at bounding box center [833, 244] width 529 height 106
click at [1097, 200] on button "×" at bounding box center [1102, 199] width 10 height 17
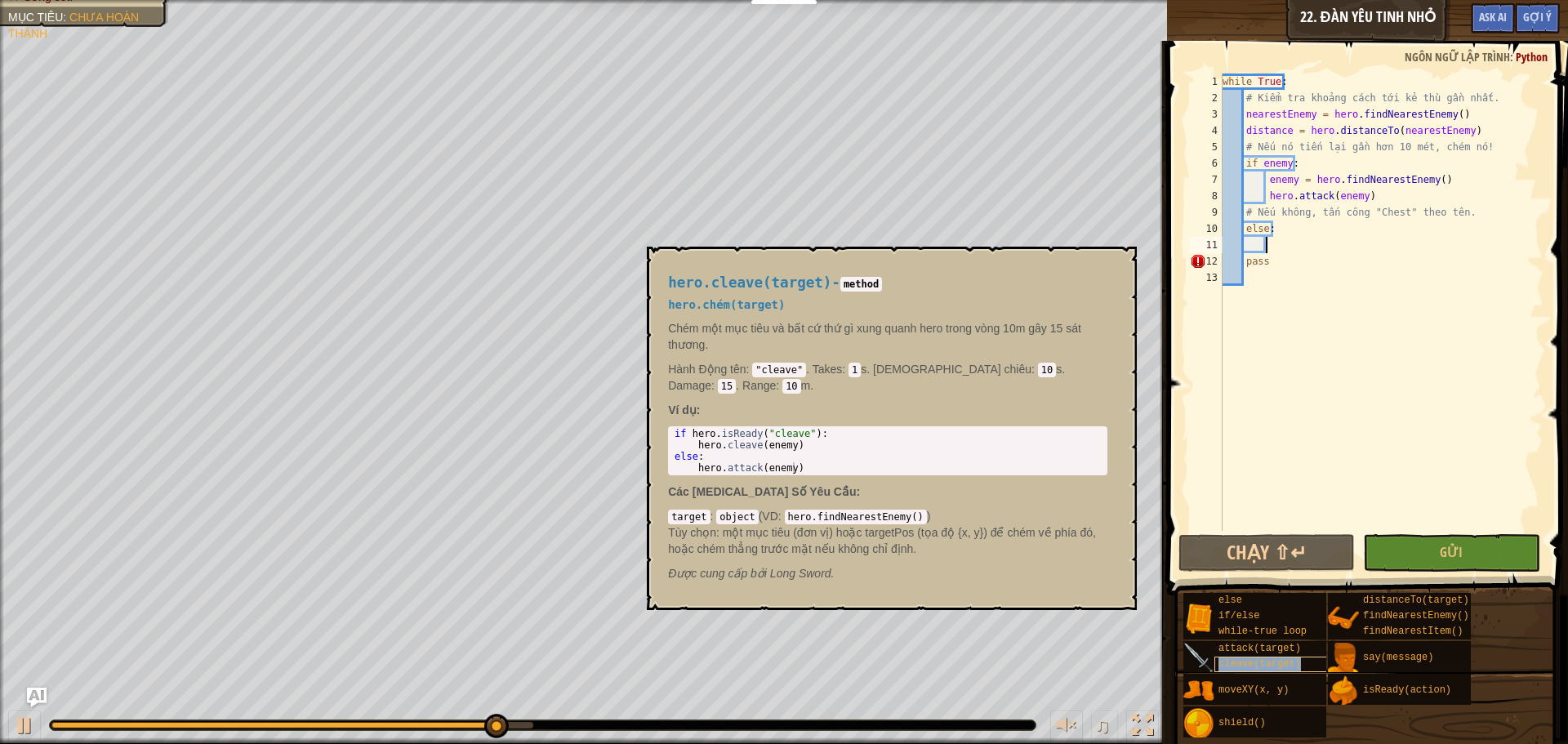
click at [1274, 665] on span "cleave(target)" at bounding box center [1260, 664] width 83 height 12
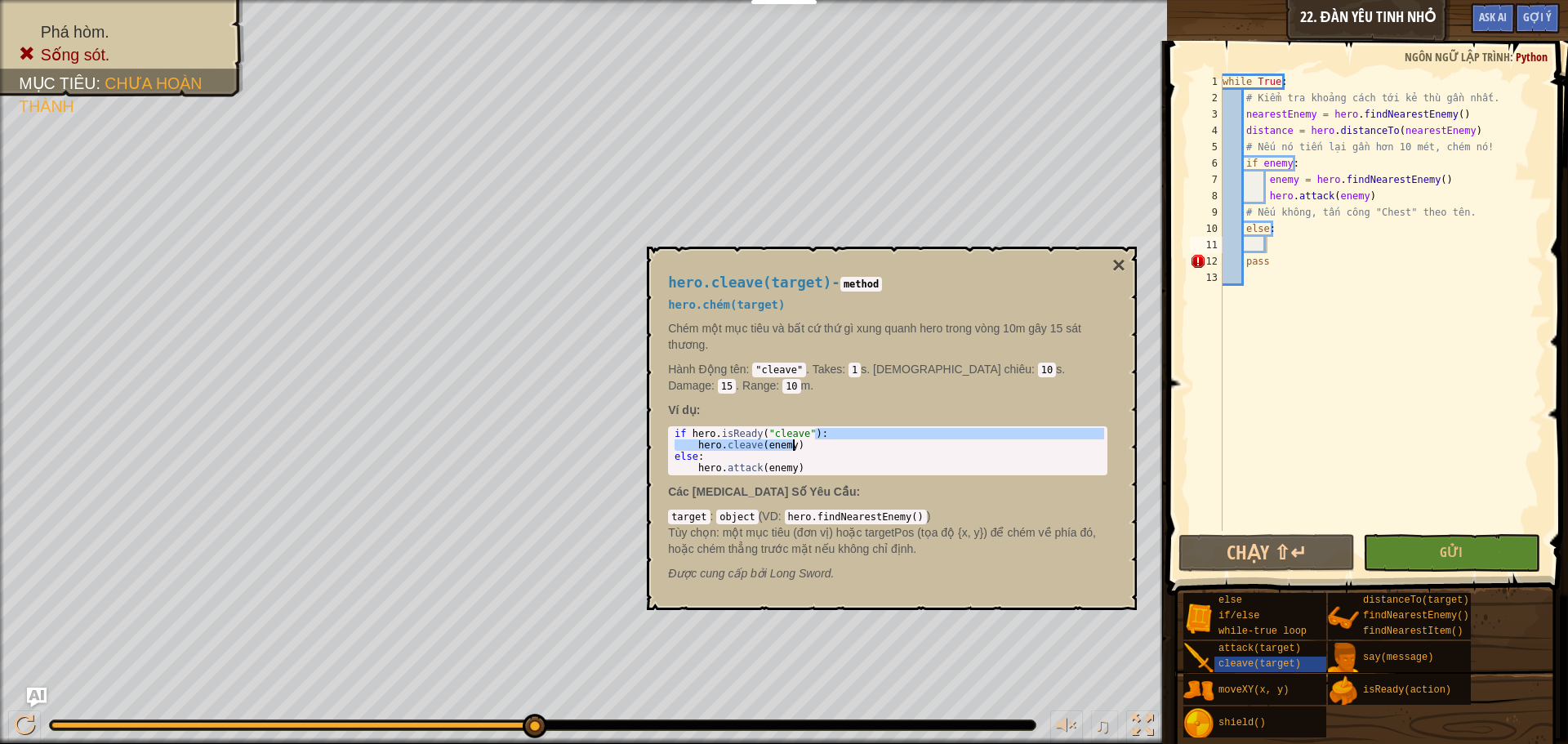
drag, startPoint x: 831, startPoint y: 418, endPoint x: 808, endPoint y: 425, distance: 24.0
click at [808, 429] on div "if hero . isReady ( "cleave" ) : hero . cleave ( enemy ) else : hero . attack (…" at bounding box center [887, 463] width 433 height 69
click at [868, 435] on div "if hero . isReady ( "cleave" ) : hero . cleave ( enemy ) else : hero . attack (…" at bounding box center [887, 463] width 433 height 69
drag, startPoint x: 802, startPoint y: 431, endPoint x: 677, endPoint y: 421, distance: 125.4
click at [677, 429] on div "if hero . isReady ( "cleave" ) : hero . cleave ( enemy ) else : hero . attack (…" at bounding box center [887, 463] width 433 height 69
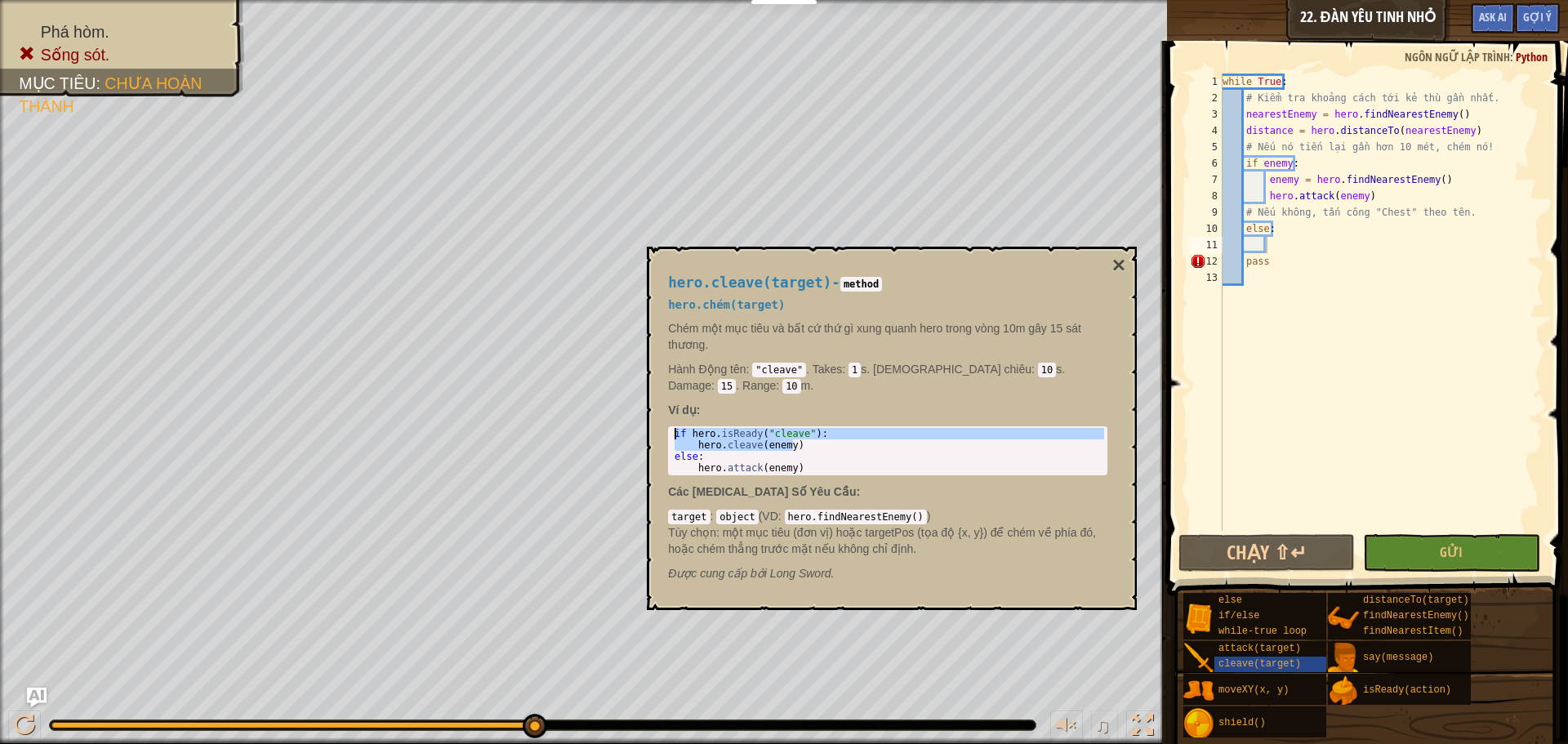
type textarea "if hero.isReady("cleave"): hero.cleave(enemy)"
click at [1274, 247] on div "while True : # Kiểm tra khoảng cách tới kẻ thù gần nhất. nearestEnemy = hero . …" at bounding box center [1381, 318] width 324 height 490
paste textarea "hero.cleave(enemy)"
click at [1222, 245] on div "while True : # Kiểm tra khoảng cách tới kẻ thù gần nhất. nearestEnemy = hero . …" at bounding box center [1381, 318] width 324 height 490
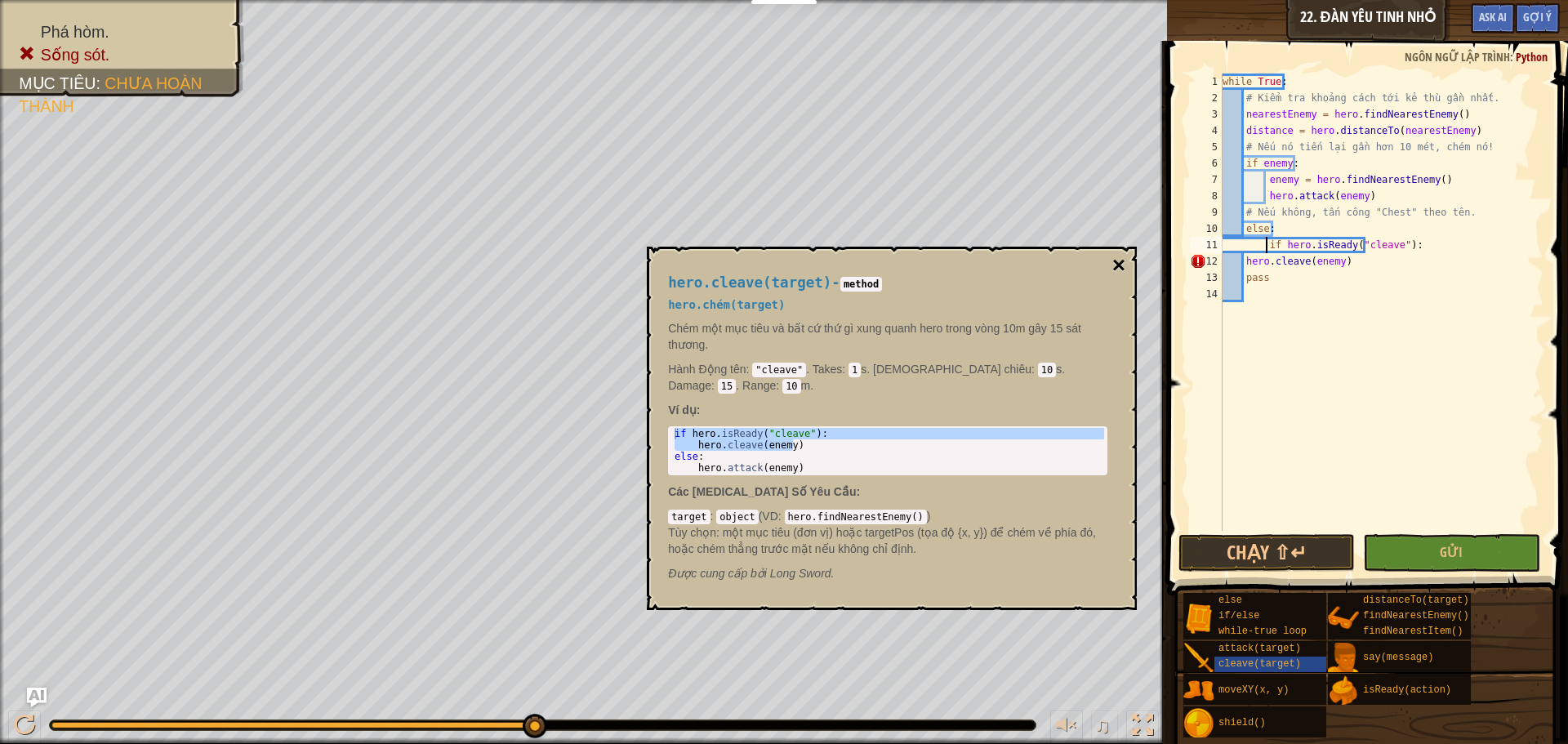
click at [1117, 262] on button "×" at bounding box center [1118, 264] width 13 height 23
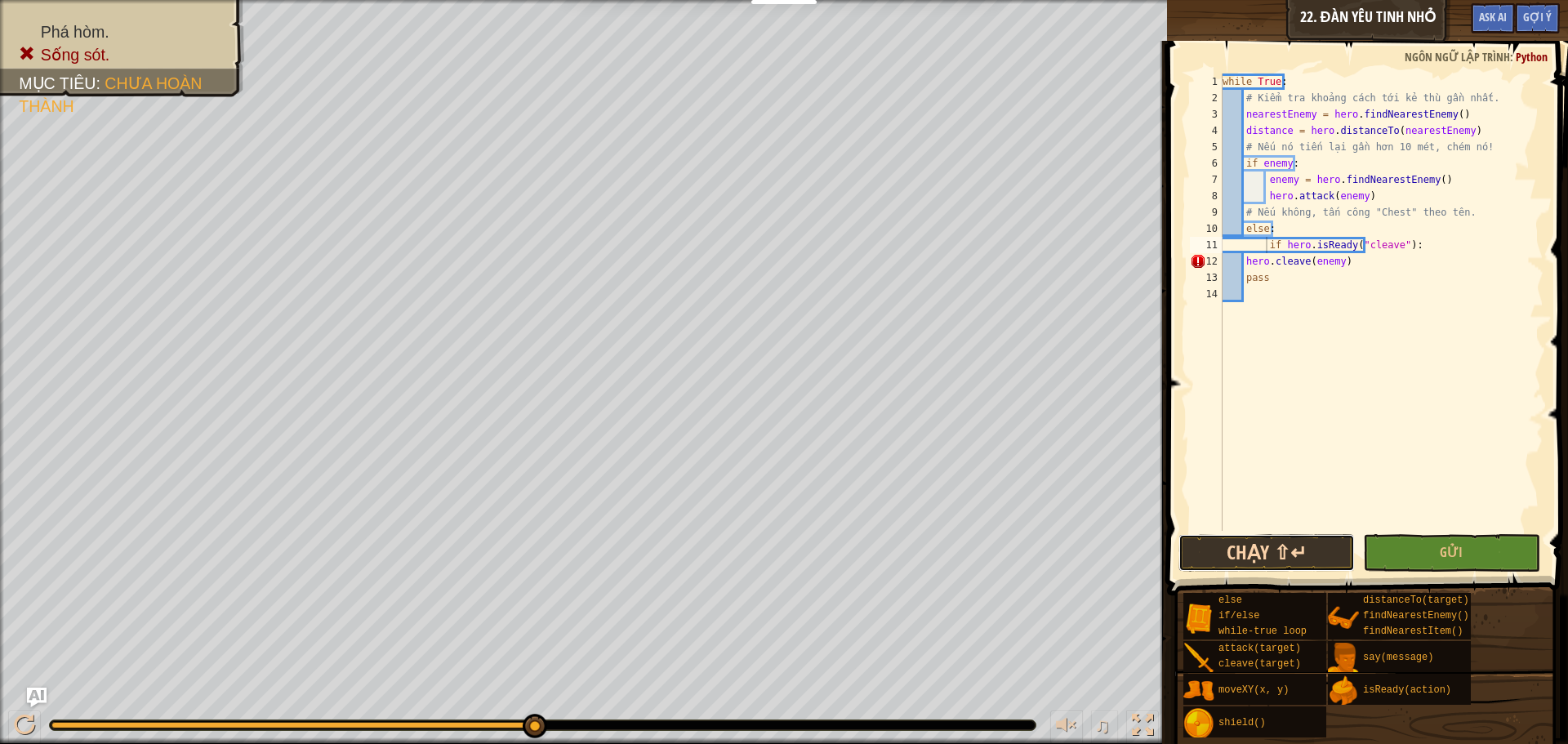
click at [1292, 558] on button "Chạy ⇧↵" at bounding box center [1266, 553] width 177 height 37
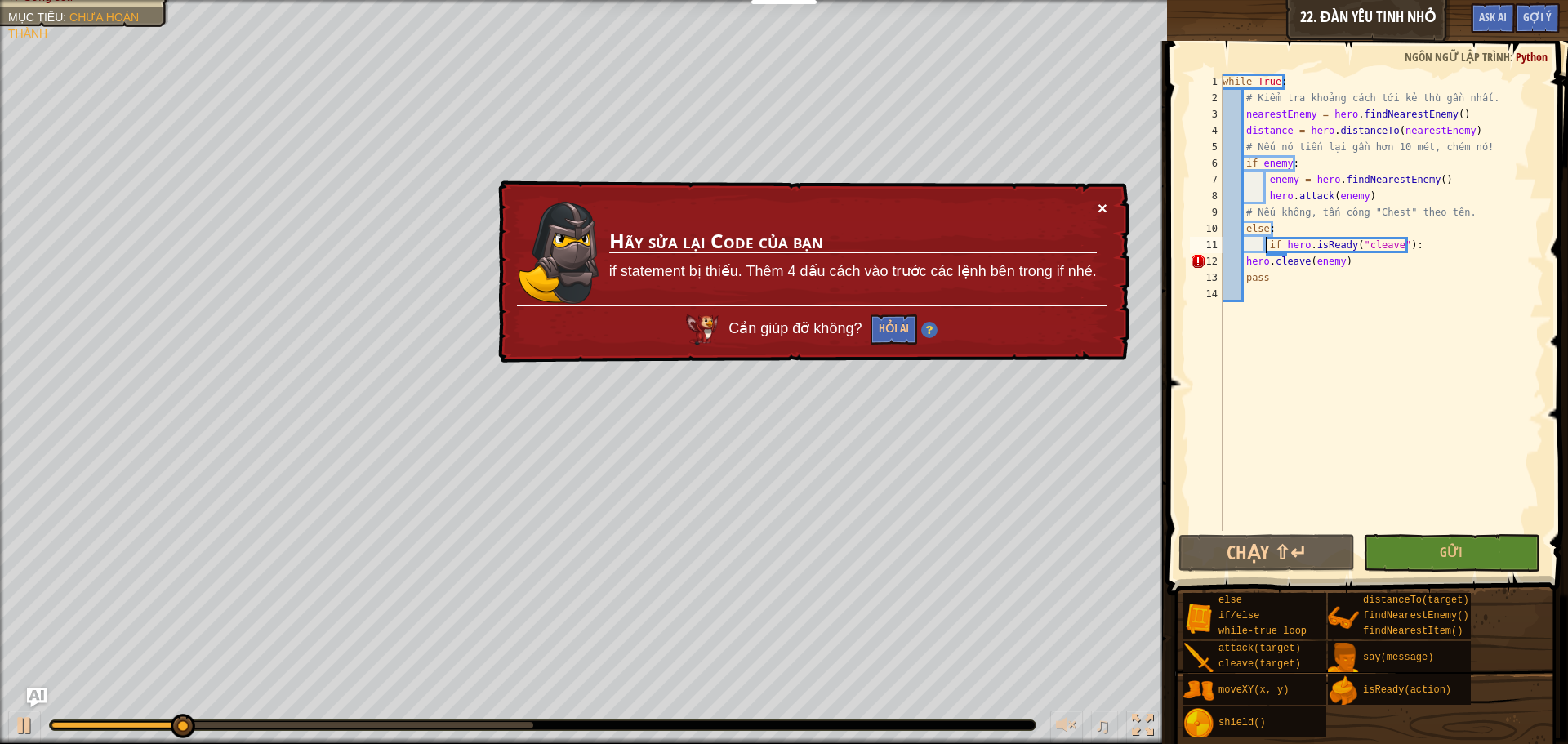
click at [1105, 201] on button "×" at bounding box center [1102, 207] width 10 height 17
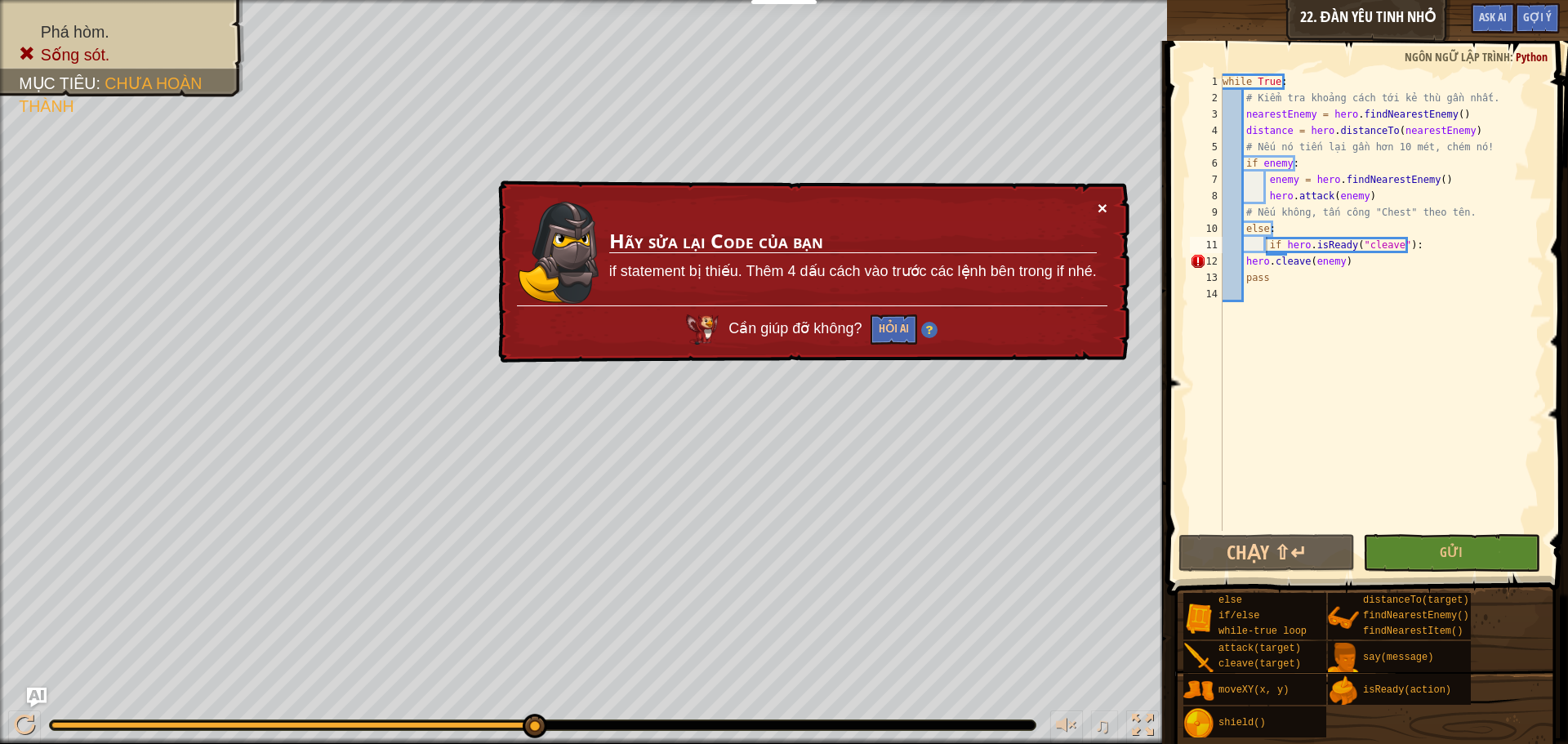
click at [1098, 212] on button "×" at bounding box center [1102, 207] width 10 height 17
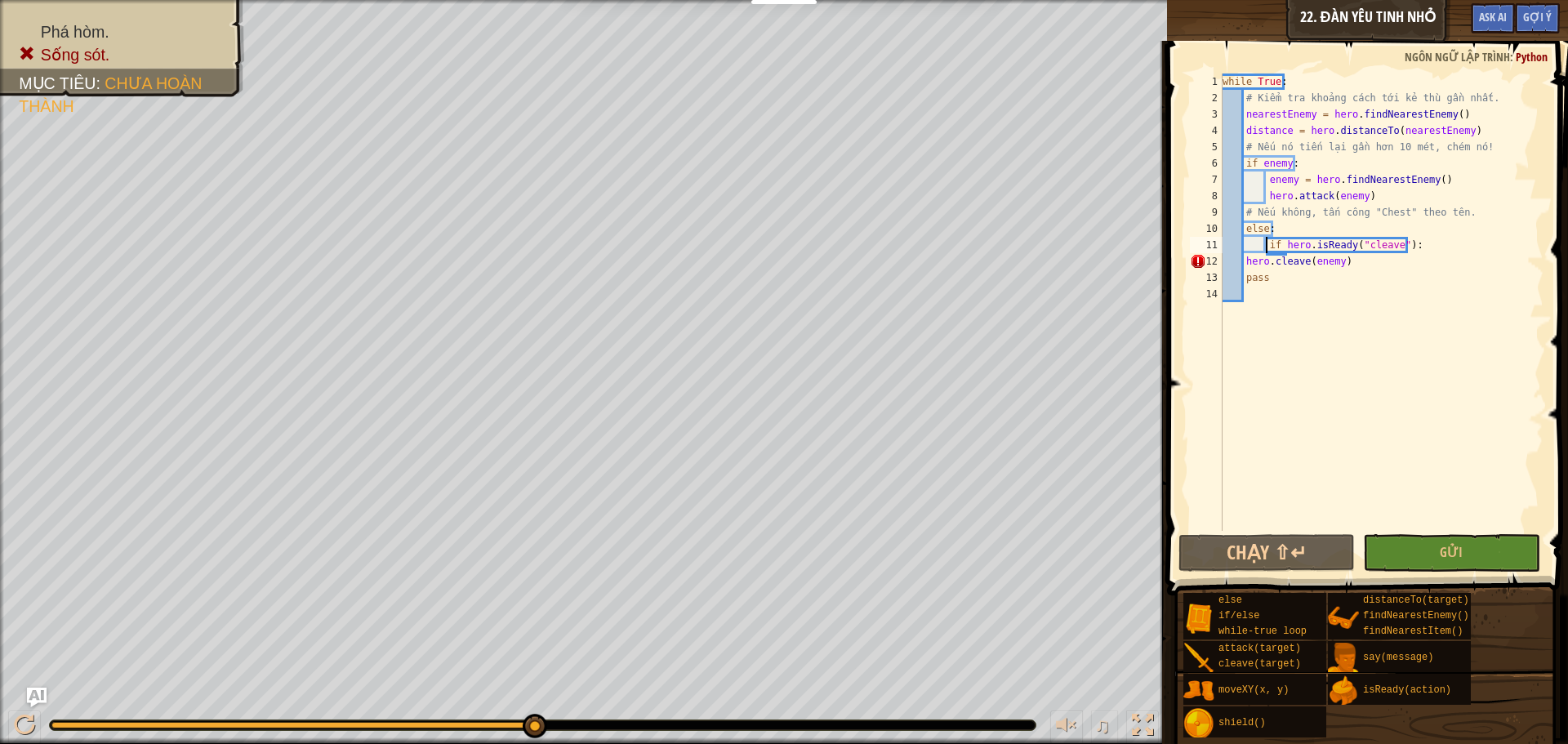
click at [1242, 268] on div "while True : # Kiểm tra khoảng cách tới kẻ thù gần nhất. nearestEnemy = hero . …" at bounding box center [1381, 318] width 324 height 490
click at [1289, 545] on button "Chạy ⇧↵" at bounding box center [1266, 553] width 177 height 37
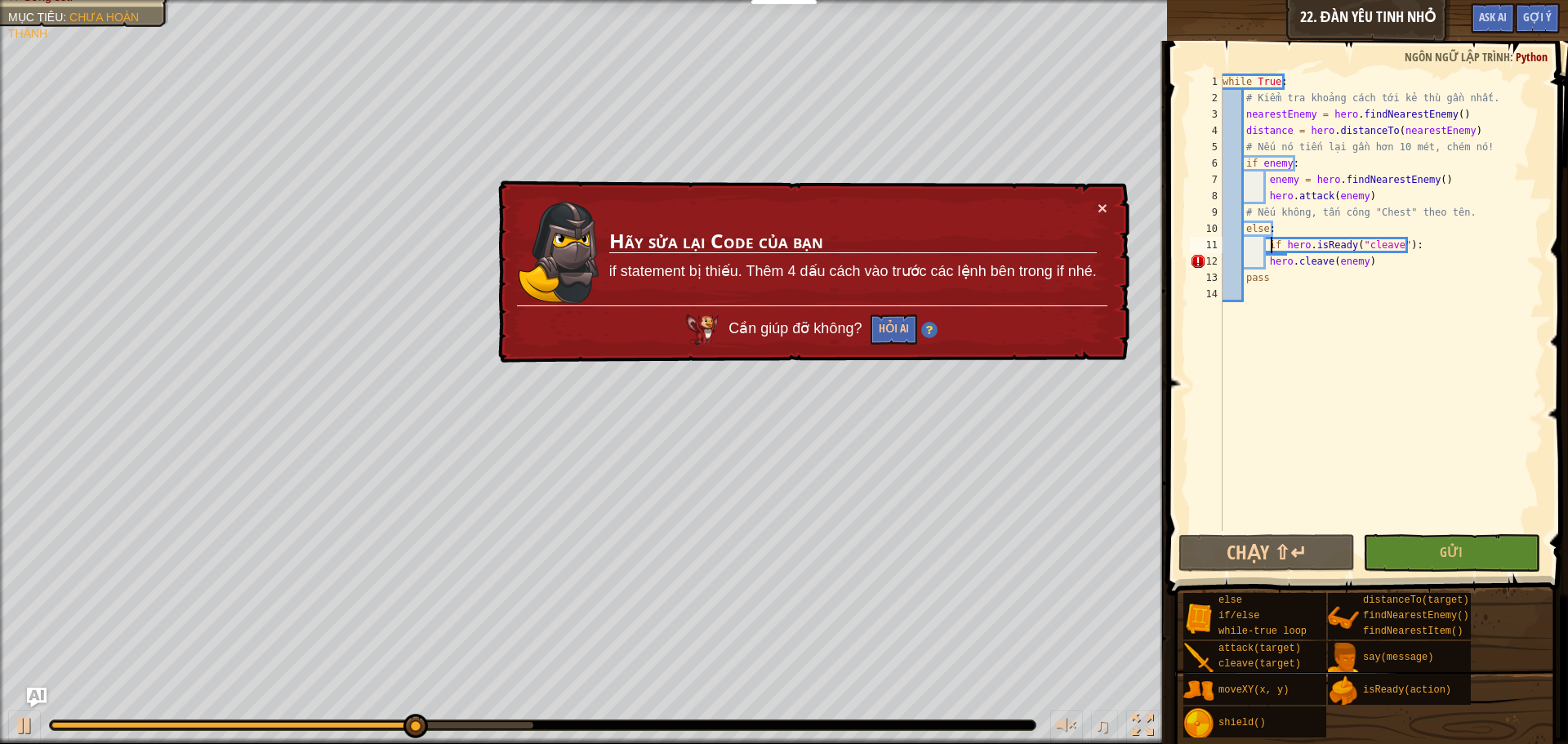
click at [1269, 251] on div "while True : # Kiểm tra khoảng cách tới kẻ thù gần nhất. nearestEnemy = hero . …" at bounding box center [1381, 318] width 324 height 490
click at [1264, 250] on div "while True : # Kiểm tra khoảng cách tới kẻ thù gần nhất. nearestEnemy = hero . …" at bounding box center [1381, 318] width 324 height 490
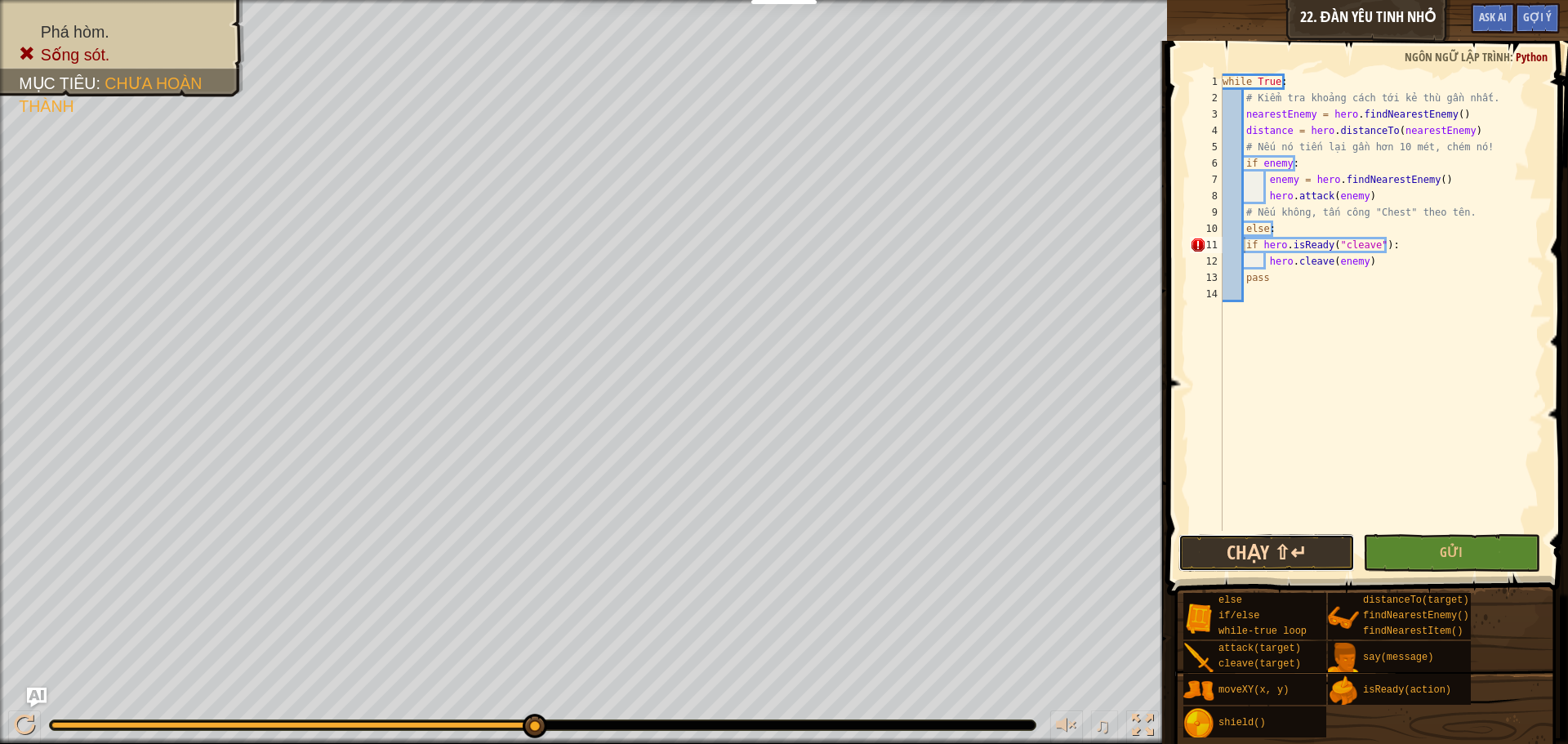
drag, startPoint x: 1264, startPoint y: 535, endPoint x: 1262, endPoint y: 544, distance: 9.2
click at [1262, 544] on button "Chạy ⇧↵" at bounding box center [1266, 553] width 177 height 37
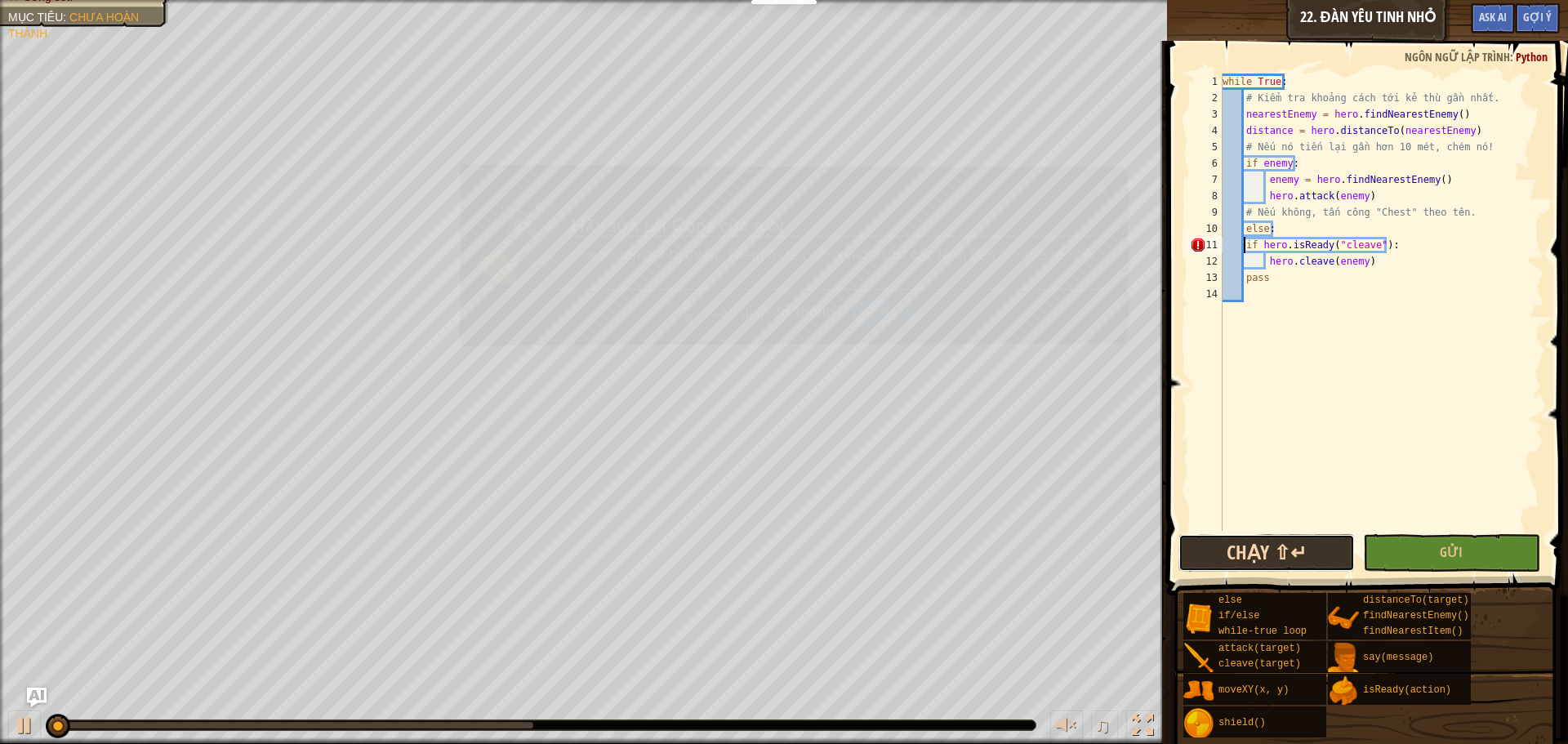
click at [1262, 544] on button "Chạy ⇧↵" at bounding box center [1266, 553] width 177 height 37
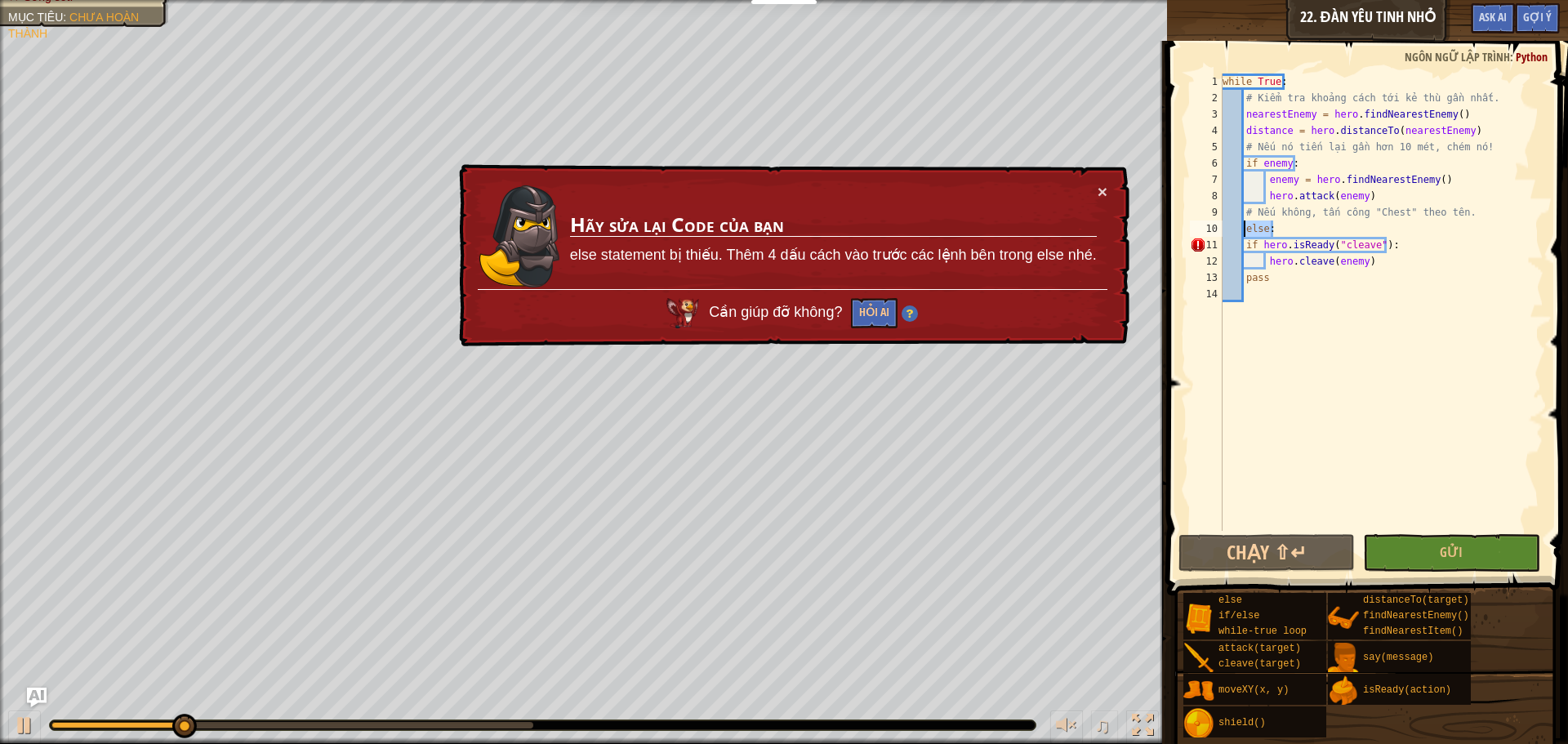
drag, startPoint x: 1274, startPoint y: 228, endPoint x: 1245, endPoint y: 227, distance: 29.0
click at [1245, 227] on div "while True : # Kiểm tra khoảng cách tới kẻ thù gần nhất. nearestEnemy = hero . …" at bounding box center [1381, 318] width 324 height 490
type textarea "else:"
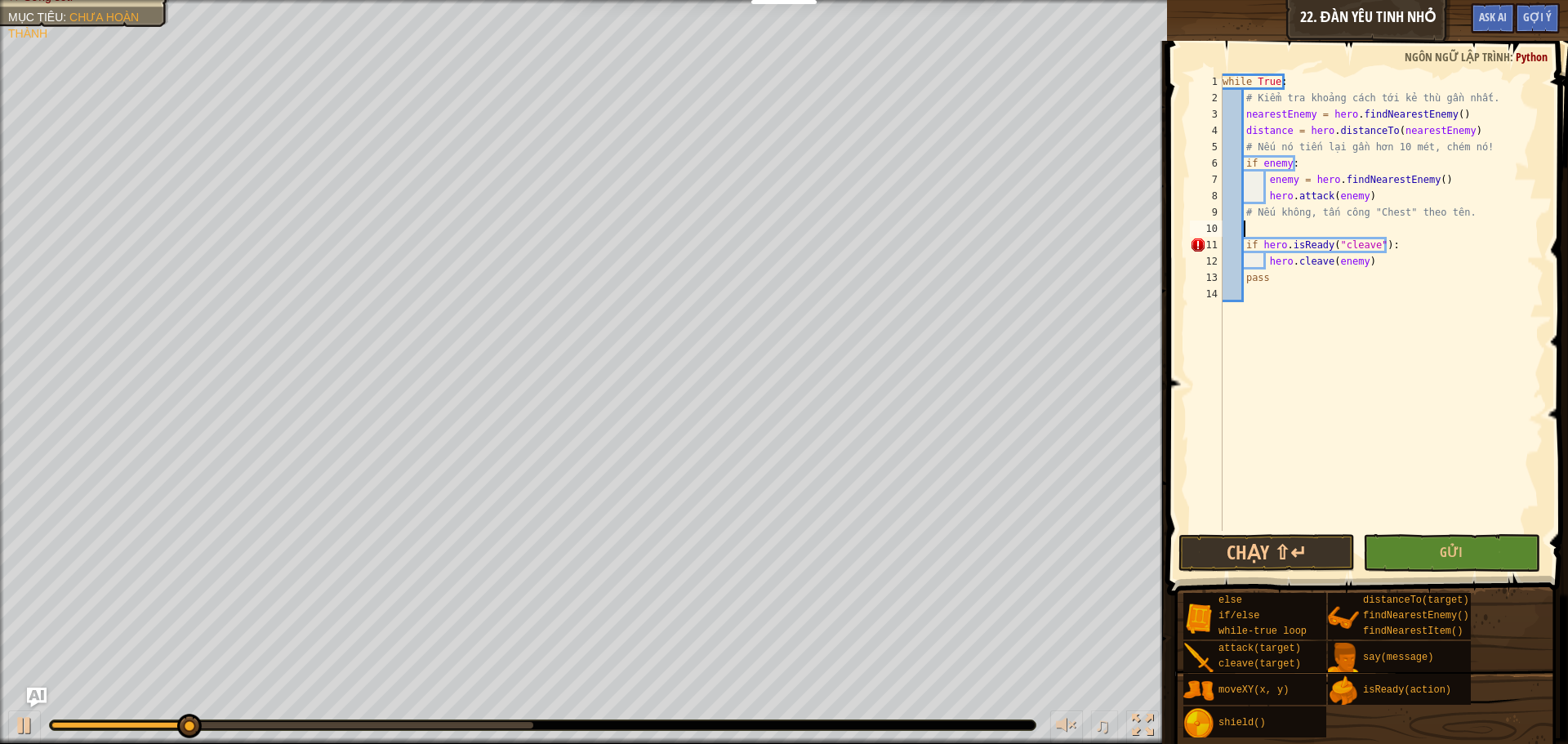
scroll to position [7, 1]
click at [1241, 242] on div "while True : # Kiểm tra khoảng cách tới kẻ thù gần nhất. nearestEnemy = hero . …" at bounding box center [1381, 318] width 324 height 490
click at [1302, 549] on button "Chạy ⇧↵" at bounding box center [1266, 553] width 177 height 37
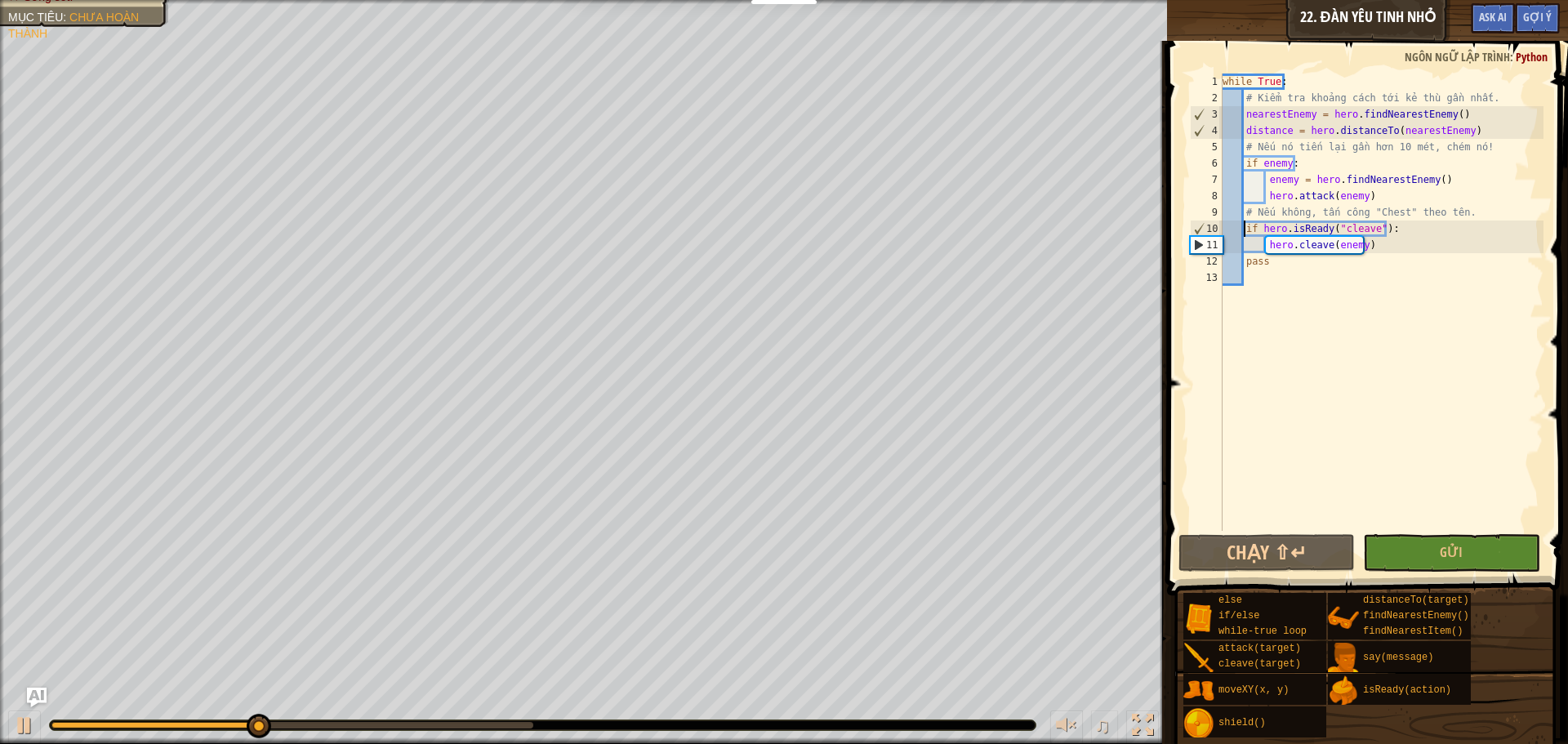
click at [1369, 245] on div "while True : # Kiểm tra khoảng cách tới kẻ thù gần nhất. nearestEnemy = hero . …" at bounding box center [1381, 318] width 324 height 490
type textarea "hero.cleave(enemy)"
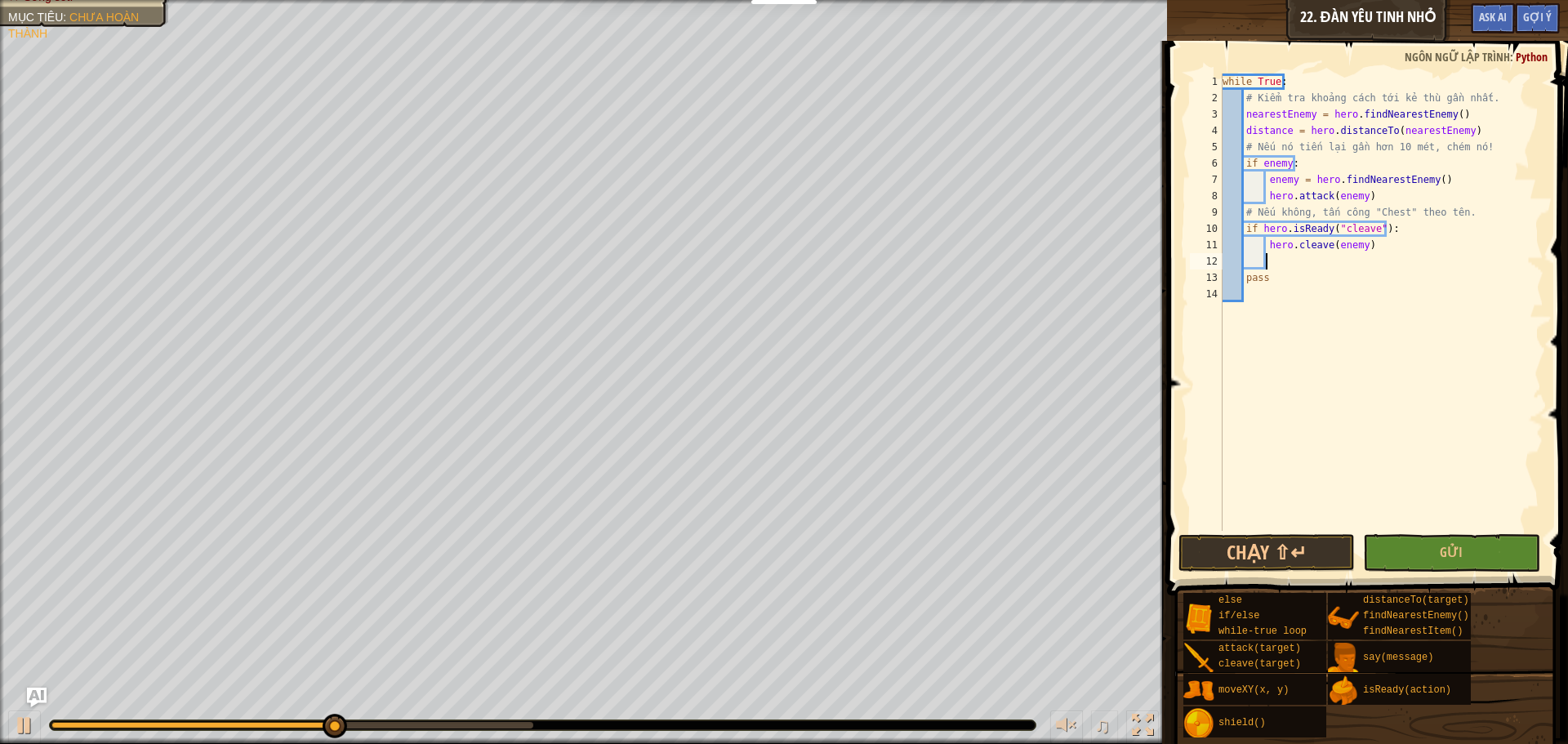
click at [1263, 248] on div "while True : # Kiểm tra khoảng cách tới kẻ thù gần nhất. nearestEnemy = hero . …" at bounding box center [1381, 318] width 324 height 490
type textarea "hero.cleave(enemy)"
click at [1275, 245] on div "while True : # Kiểm tra khoảng cách tới kẻ thù gần nhất. nearestEnemy = hero . …" at bounding box center [1381, 318] width 324 height 490
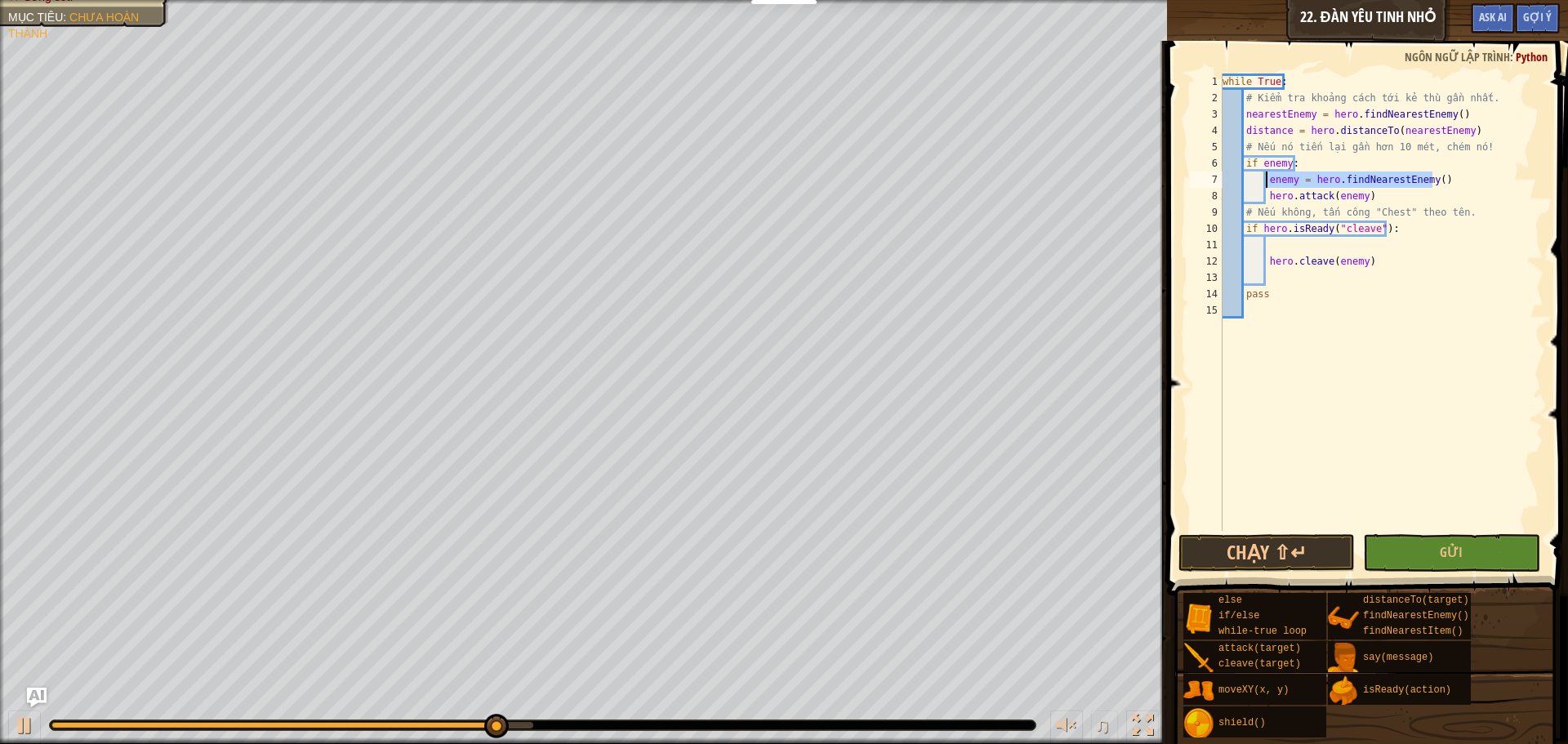
drag, startPoint x: 1437, startPoint y: 177, endPoint x: 1264, endPoint y: 176, distance: 173.0
click at [1264, 176] on div "while True : # Kiểm tra khoảng cách tới kẻ thù gần nhất. nearestEnemy = hero . …" at bounding box center [1381, 318] width 324 height 490
type textarea "enemy = hero.findNearestEnemy()"
click at [1283, 250] on div "while True : # Kiểm tra khoảng cách tới kẻ thù gần nhất. nearestEnemy = hero . …" at bounding box center [1381, 318] width 324 height 490
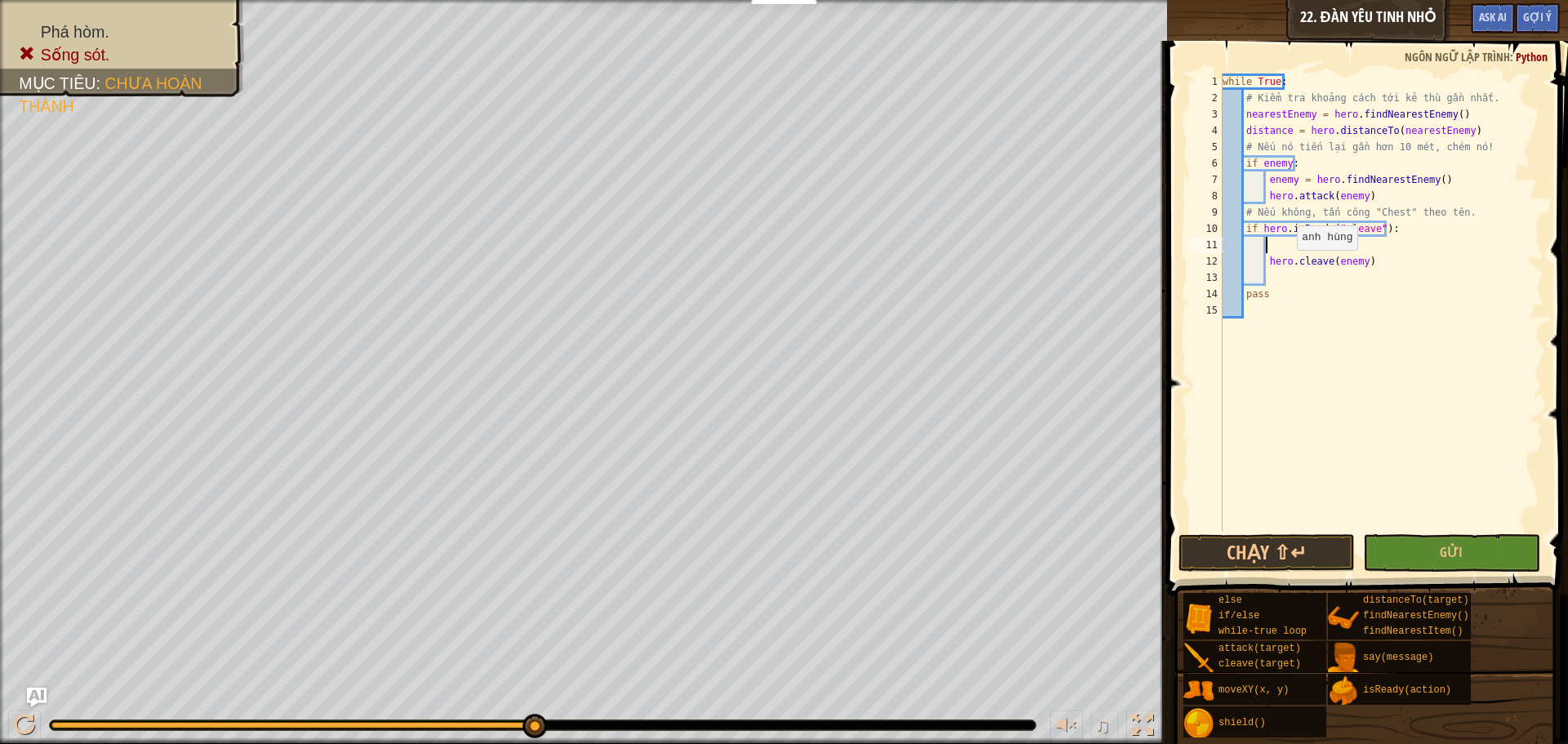
paste textarea "enemy = hero.findNearestEnemy()"
click at [1279, 559] on button "Chạy ⇧↵" at bounding box center [1266, 553] width 177 height 37
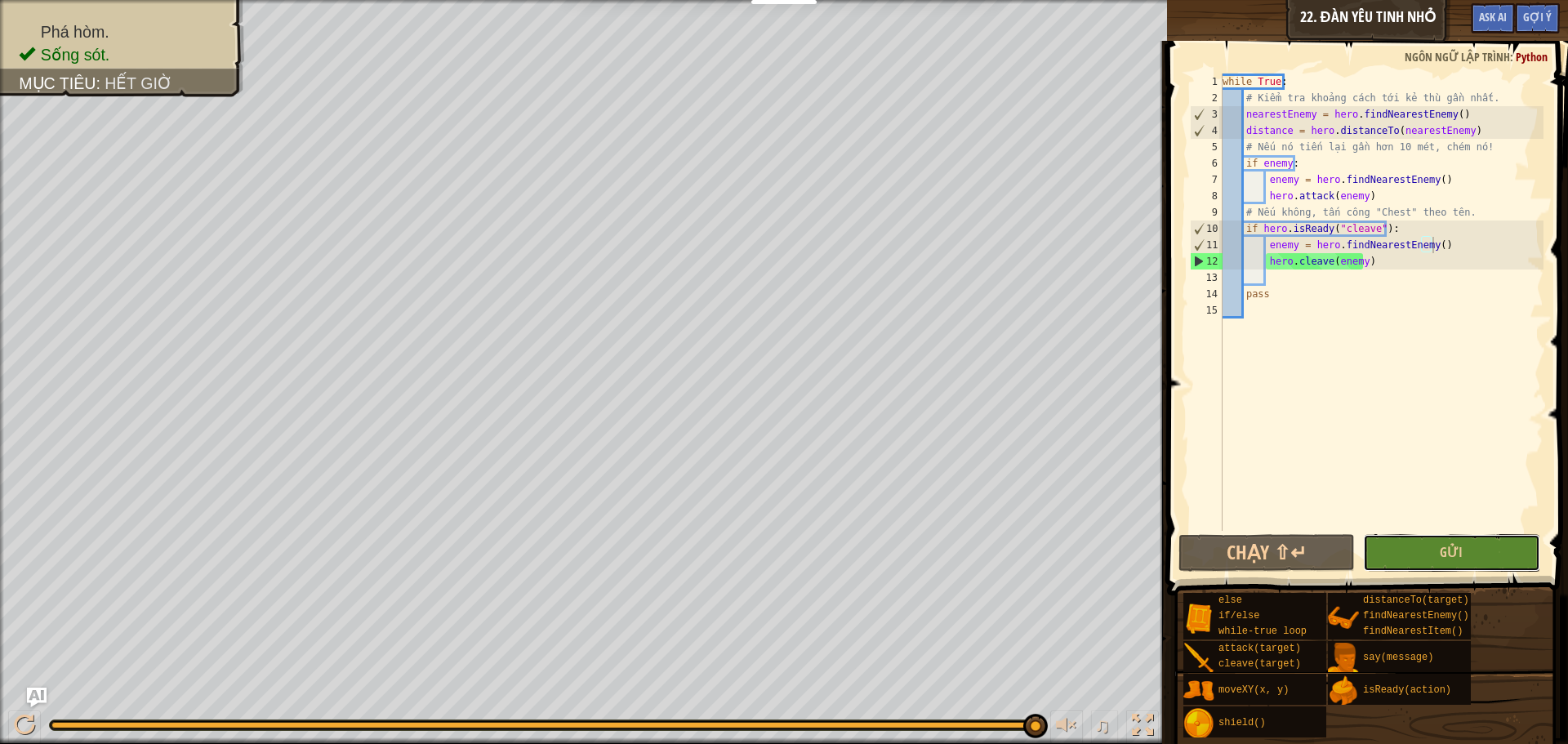
click at [1438, 559] on button "Gửi" at bounding box center [1451, 553] width 177 height 37
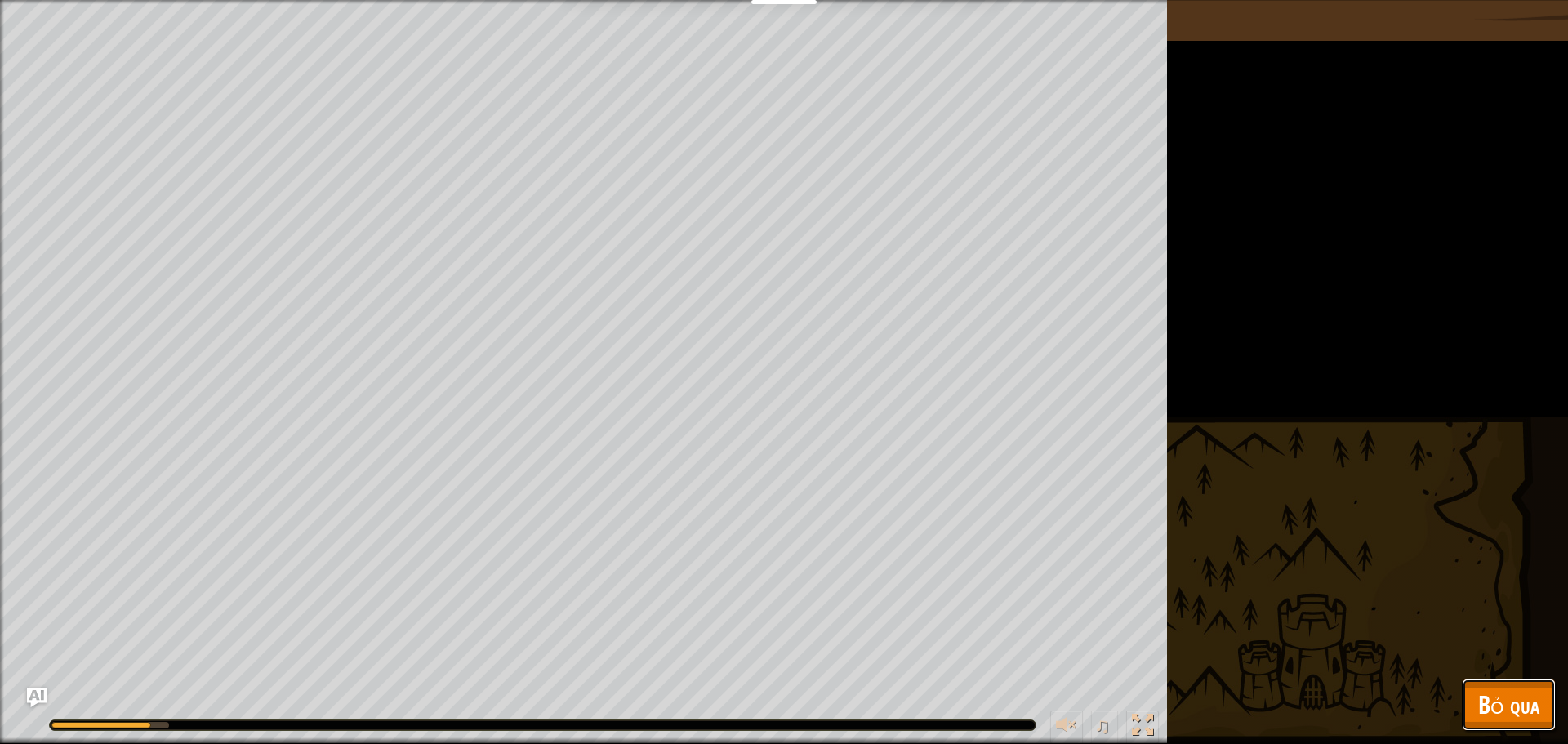
click at [1499, 694] on span "Bỏ qua" at bounding box center [1508, 705] width 61 height 33
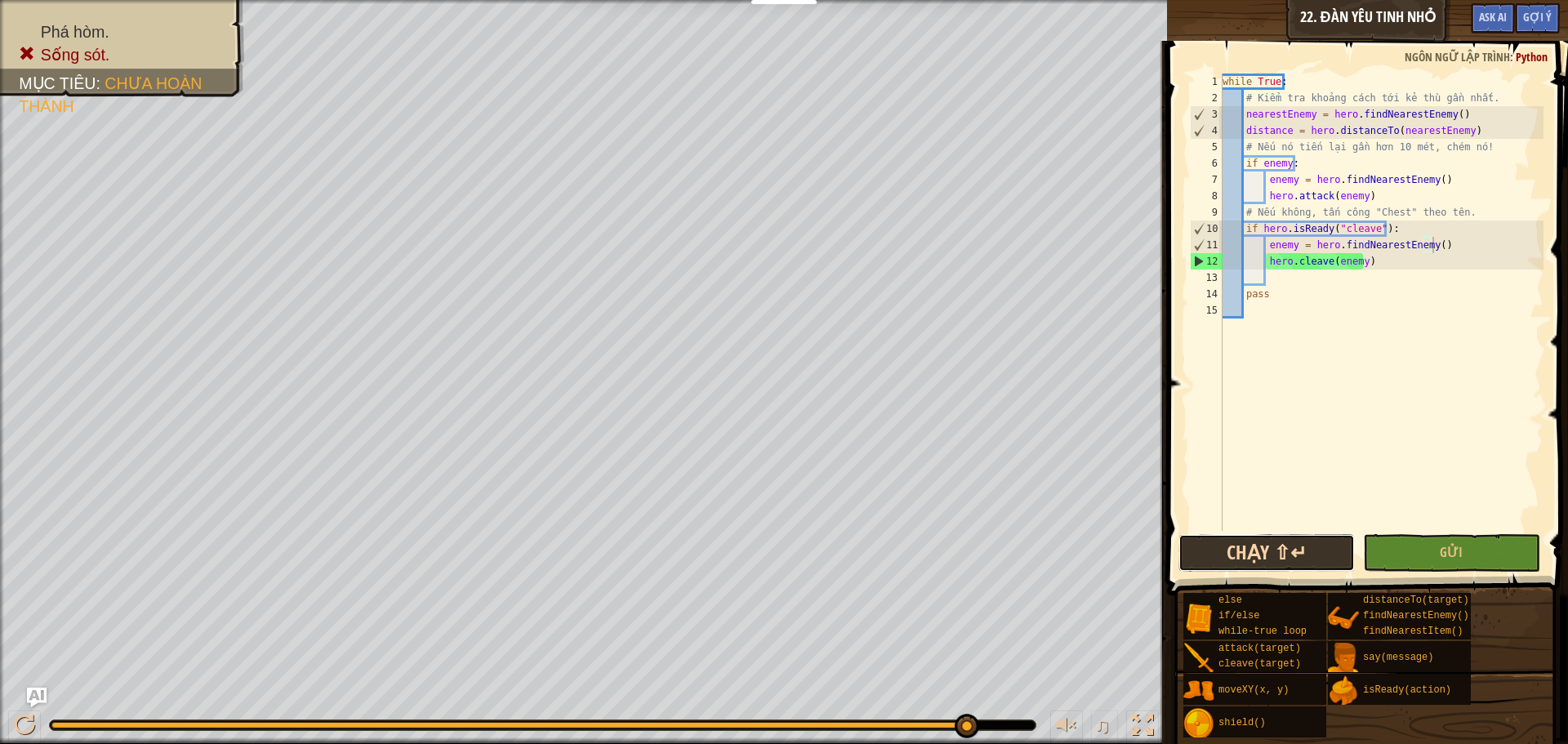
click at [1308, 554] on button "Chạy ⇧↵" at bounding box center [1266, 553] width 177 height 37
click at [1367, 259] on div "while True : # Kiểm tra khoảng cách tới kẻ thù gần nhất. nearestEnemy = hero . …" at bounding box center [1381, 318] width 324 height 490
drag, startPoint x: 1362, startPoint y: 196, endPoint x: 1346, endPoint y: 196, distance: 16.0
click at [1356, 196] on div "while True : # Kiểm tra khoảng cách tới kẻ thù gần nhất. nearestEnemy = hero . …" at bounding box center [1381, 318] width 324 height 490
drag, startPoint x: 1324, startPoint y: 196, endPoint x: 1281, endPoint y: 193, distance: 43.1
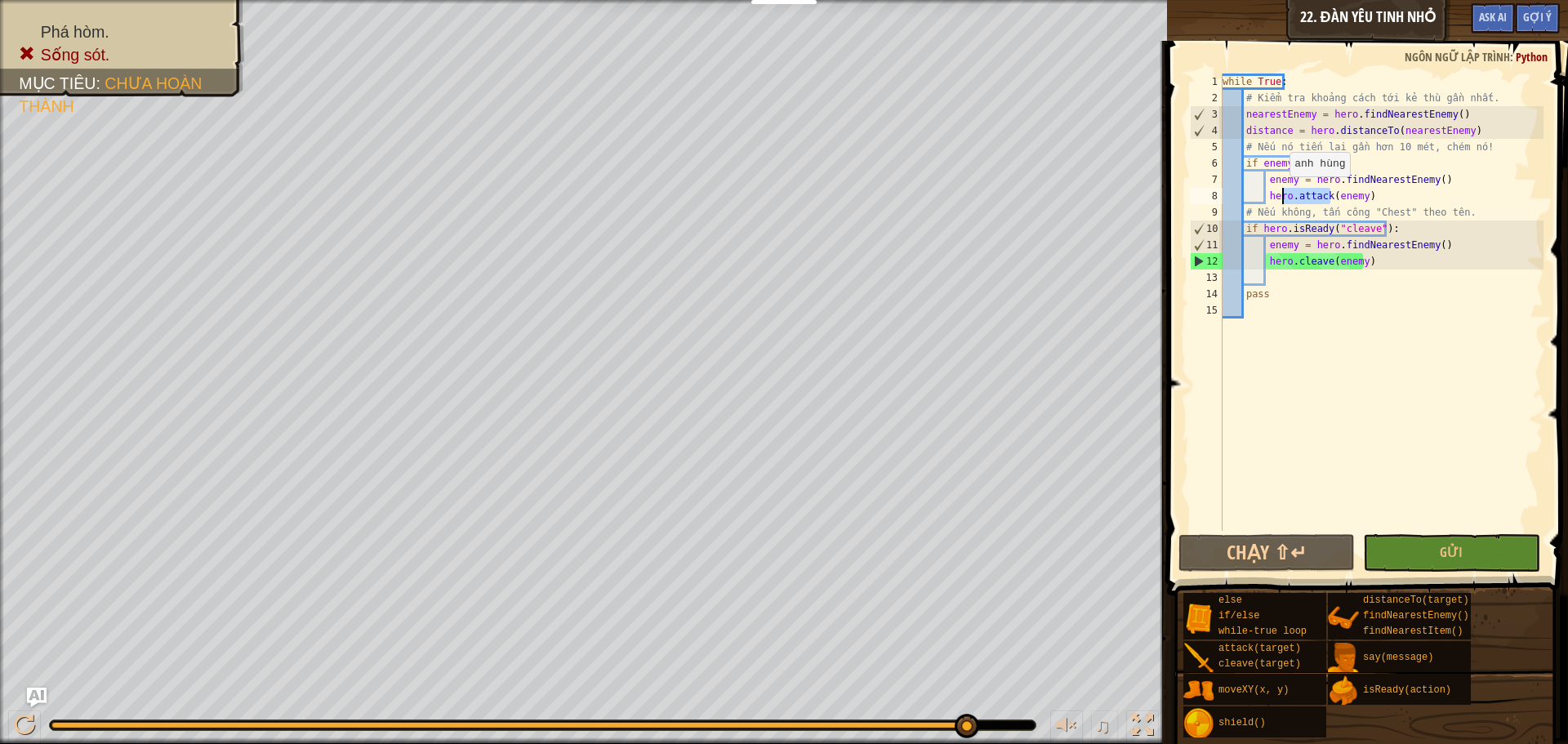
click at [1281, 193] on div "while True : # Kiểm tra khoảng cách tới kẻ thù gần nhất. nearestEnemy = hero . …" at bounding box center [1381, 318] width 324 height 490
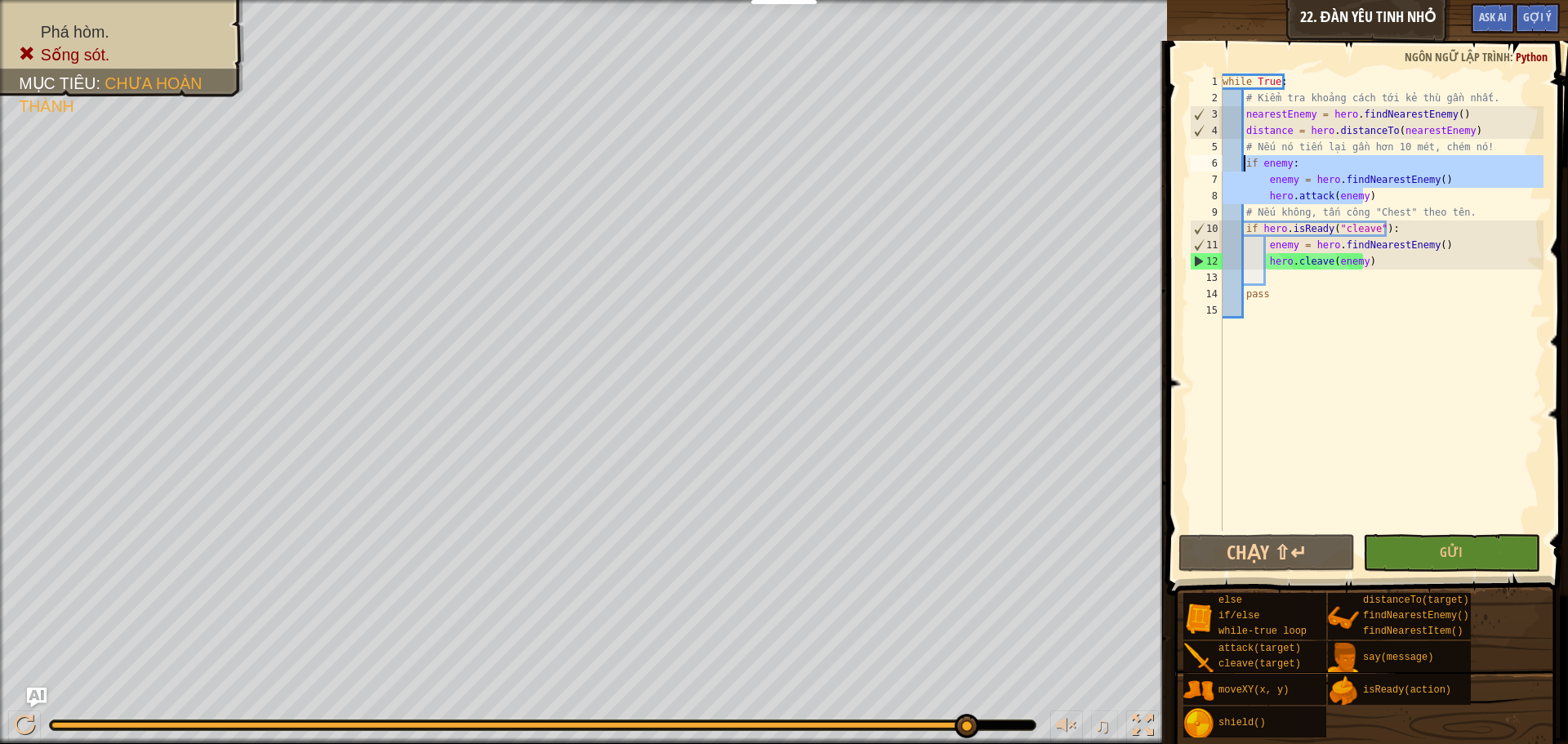
drag, startPoint x: 1365, startPoint y: 197, endPoint x: 1244, endPoint y: 160, distance: 126.5
click at [1244, 160] on div "while True : # Kiểm tra khoảng cách tới kẻ thù gần nhất. nearestEnemy = hero . …" at bounding box center [1381, 318] width 324 height 490
click at [1367, 258] on div "while True : # Kiểm tra khoảng cách tới kẻ thù gần nhất. nearestEnemy = hero . …" at bounding box center [1381, 318] width 324 height 490
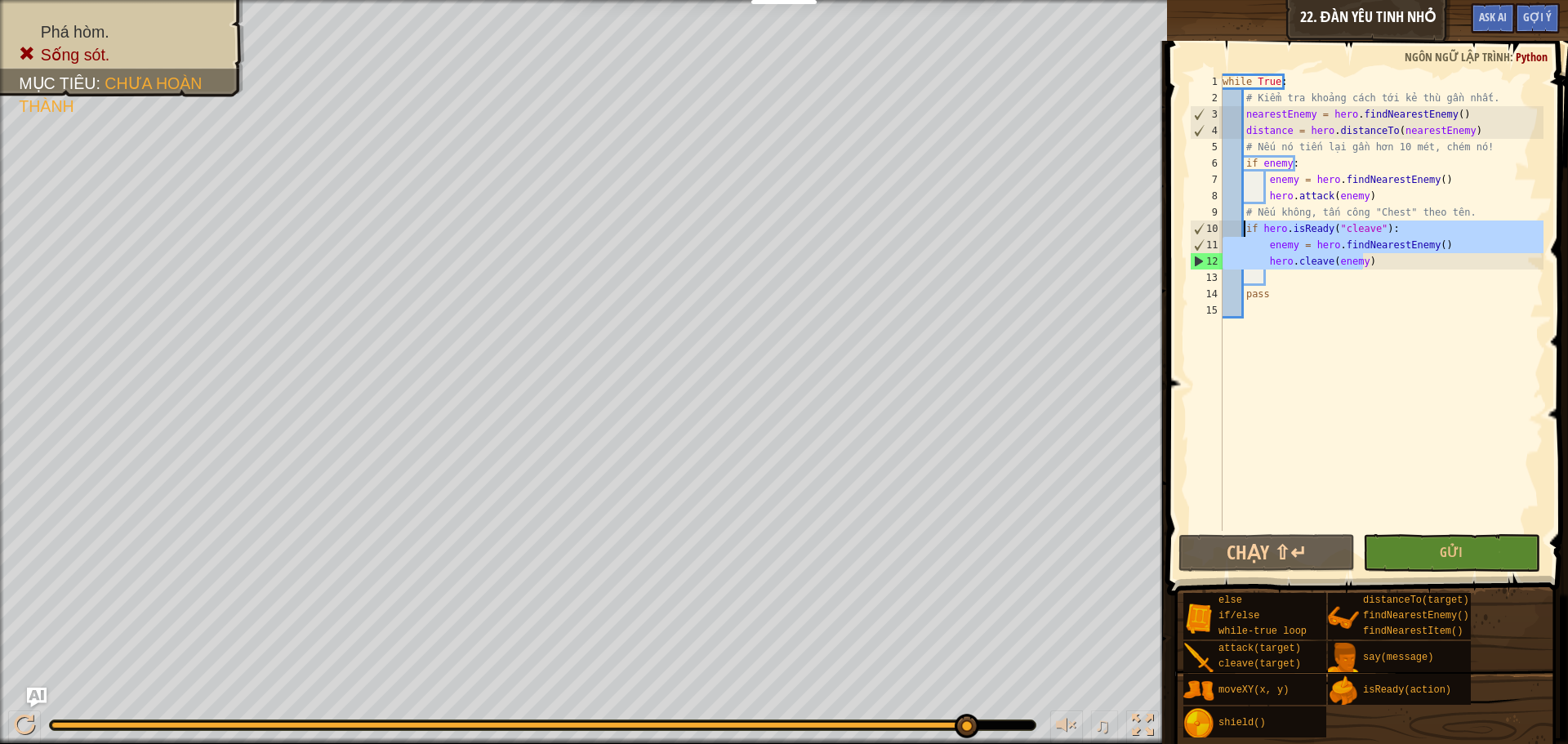
drag, startPoint x: 1363, startPoint y: 258, endPoint x: 1243, endPoint y: 228, distance: 123.7
click at [1243, 228] on div "while True : # Kiểm tra khoảng cách tới kẻ thù gần nhất. nearestEnemy = hero . …" at bounding box center [1381, 318] width 324 height 490
type textarea "if hero.isReady("cleave"): enemy = hero.findNearestEnemy()"
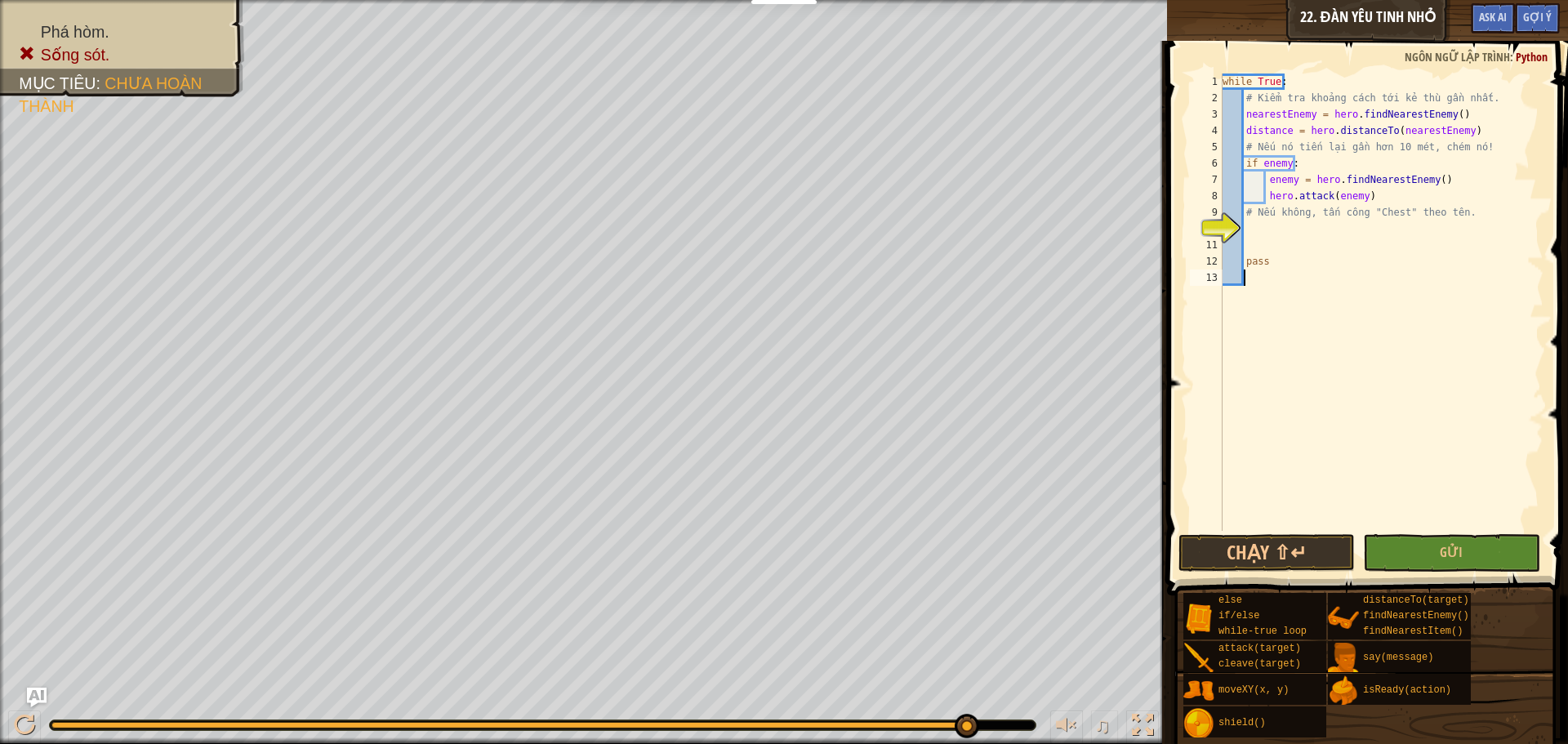
click at [1255, 278] on div "while True : # Kiểm tra khoảng cách tới kẻ thù gần nhất. nearestEnemy = hero . …" at bounding box center [1381, 318] width 324 height 490
paste textarea "hero.attack(enemy)"
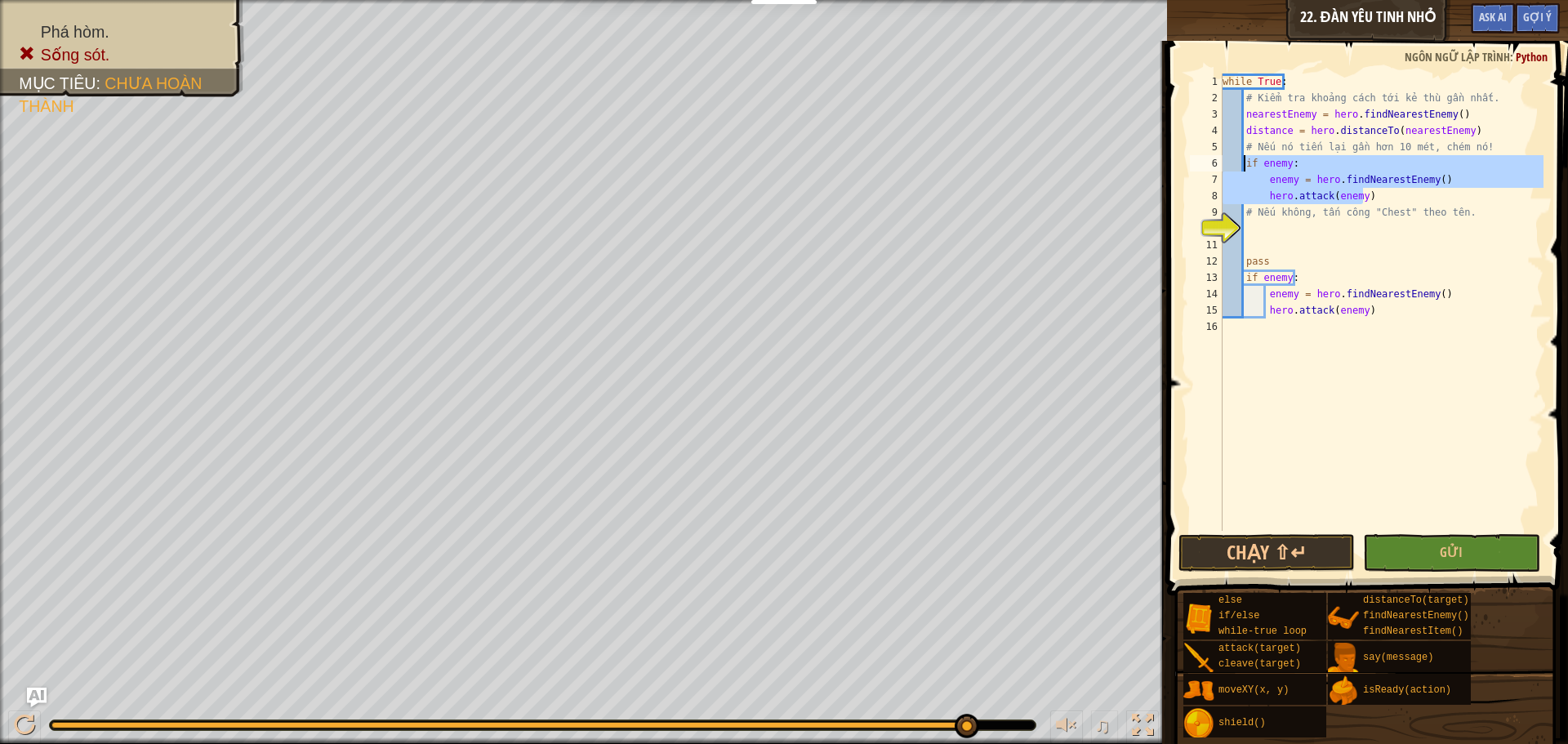
drag, startPoint x: 1352, startPoint y: 196, endPoint x: 1243, endPoint y: 162, distance: 114.2
click at [1243, 162] on div "while True : # Kiểm tra khoảng cách tới kẻ thù gần nhất. nearestEnemy = hero . …" at bounding box center [1381, 318] width 324 height 490
paste textarea "hero.attack(enemy"
drag, startPoint x: 1374, startPoint y: 199, endPoint x: 1246, endPoint y: 162, distance: 133.2
click at [1246, 162] on div "while True : # Kiểm tra khoảng cách tới kẻ thù gần nhất. nearestEnemy = hero . …" at bounding box center [1381, 318] width 324 height 490
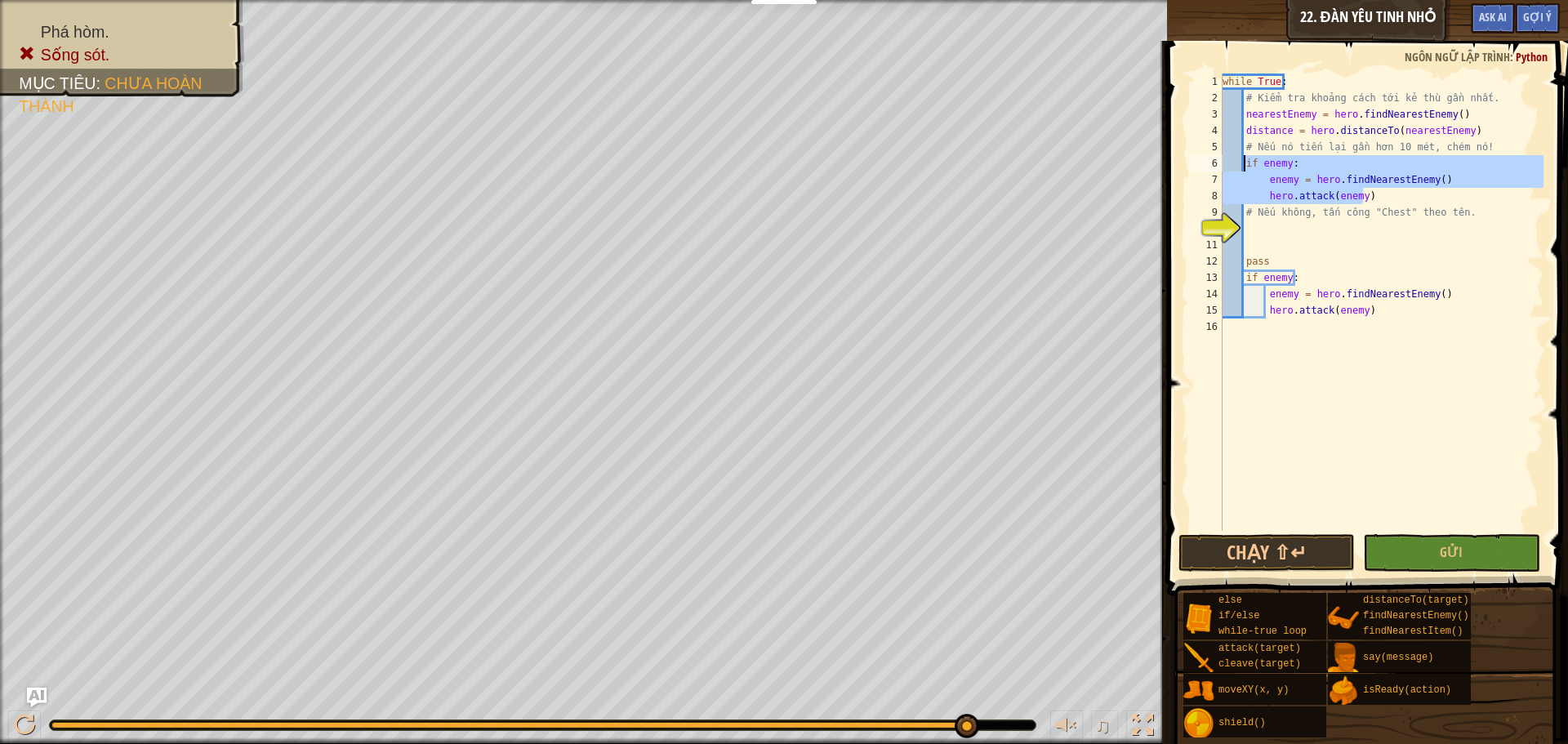
type textarea "if enemy: enemy = hero.findNearestEnemy()"
click at [1260, 220] on div "while True : # Kiểm tra khoảng cách tới kẻ thù gần nhất. nearestEnemy = hero . …" at bounding box center [1381, 318] width 324 height 490
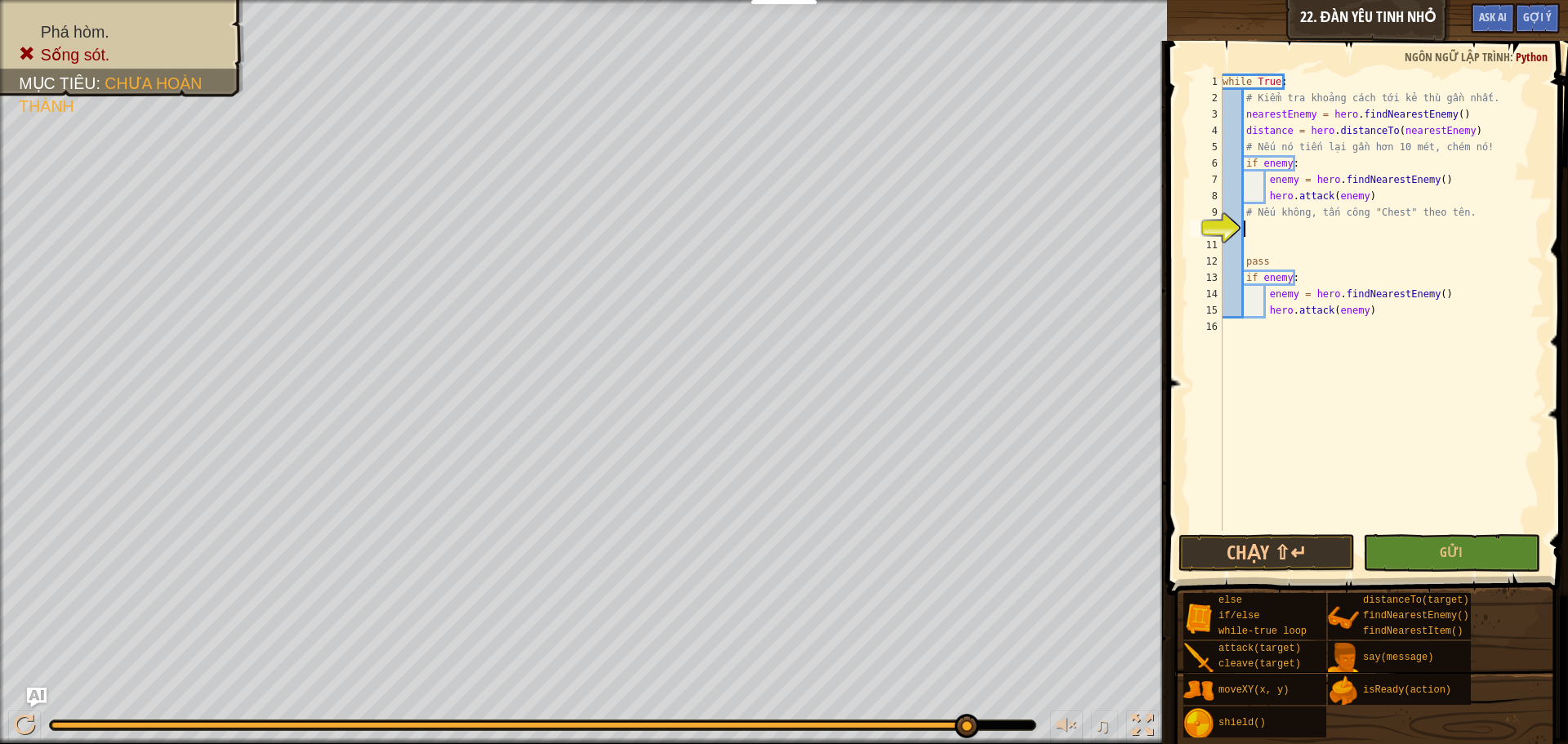
paste textarea "hero.attack(enemy)"
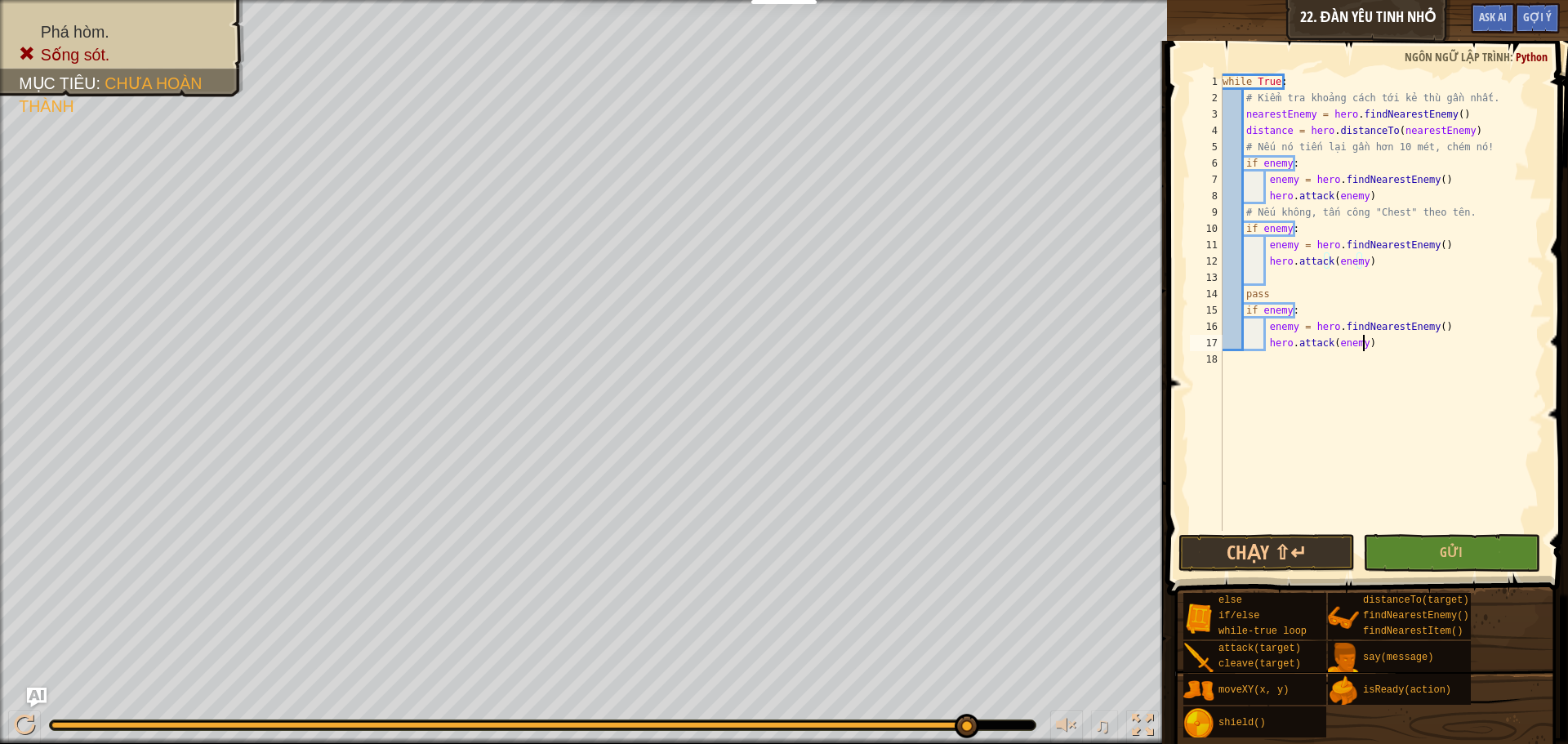
click at [1346, 344] on div "while True : # Kiểm tra khoảng cách tới kẻ thù gần nhất. nearestEnemy = hero . …" at bounding box center [1381, 318] width 324 height 490
drag, startPoint x: 1309, startPoint y: 344, endPoint x: 1256, endPoint y: 334, distance: 53.9
click at [1256, 336] on div "while True : # Kiểm tra khoảng cách tới kẻ thù gần nhất. nearestEnemy = hero . …" at bounding box center [1381, 318] width 324 height 490
drag, startPoint x: 1256, startPoint y: 330, endPoint x: 1342, endPoint y: 357, distance: 90.1
click at [1294, 345] on div "while True : # Kiểm tra khoảng cách tới kẻ thù gần nhất. nearestEnemy = hero . …" at bounding box center [1381, 318] width 324 height 490
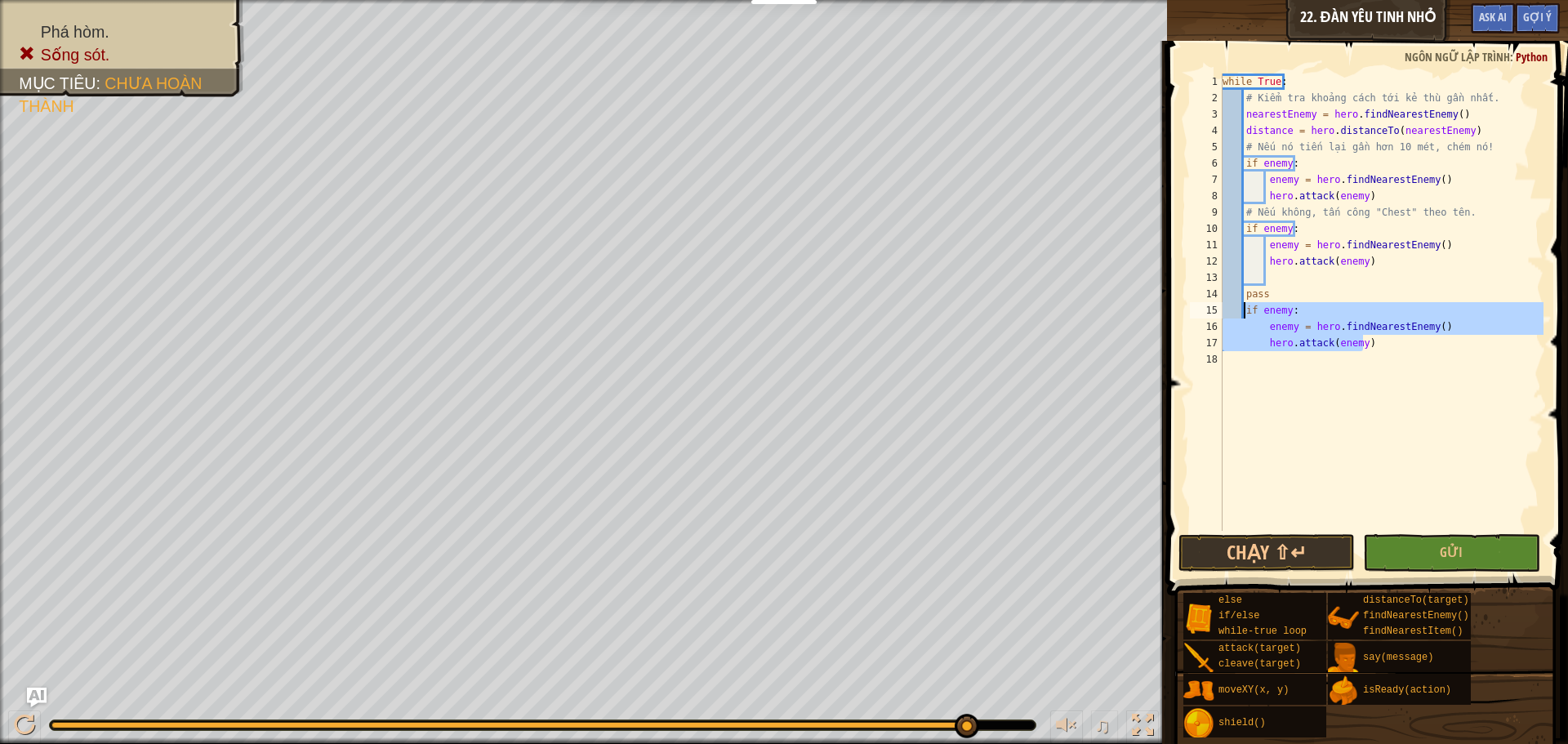
drag, startPoint x: 1379, startPoint y: 346, endPoint x: 1243, endPoint y: 307, distance: 141.5
click at [1243, 307] on div "while True : # Kiểm tra khoảng cách tới kẻ thù gần nhất. nearestEnemy = hero . …" at bounding box center [1381, 318] width 324 height 490
type textarea "if enemy: enemy = hero.findNearestEnemy()"
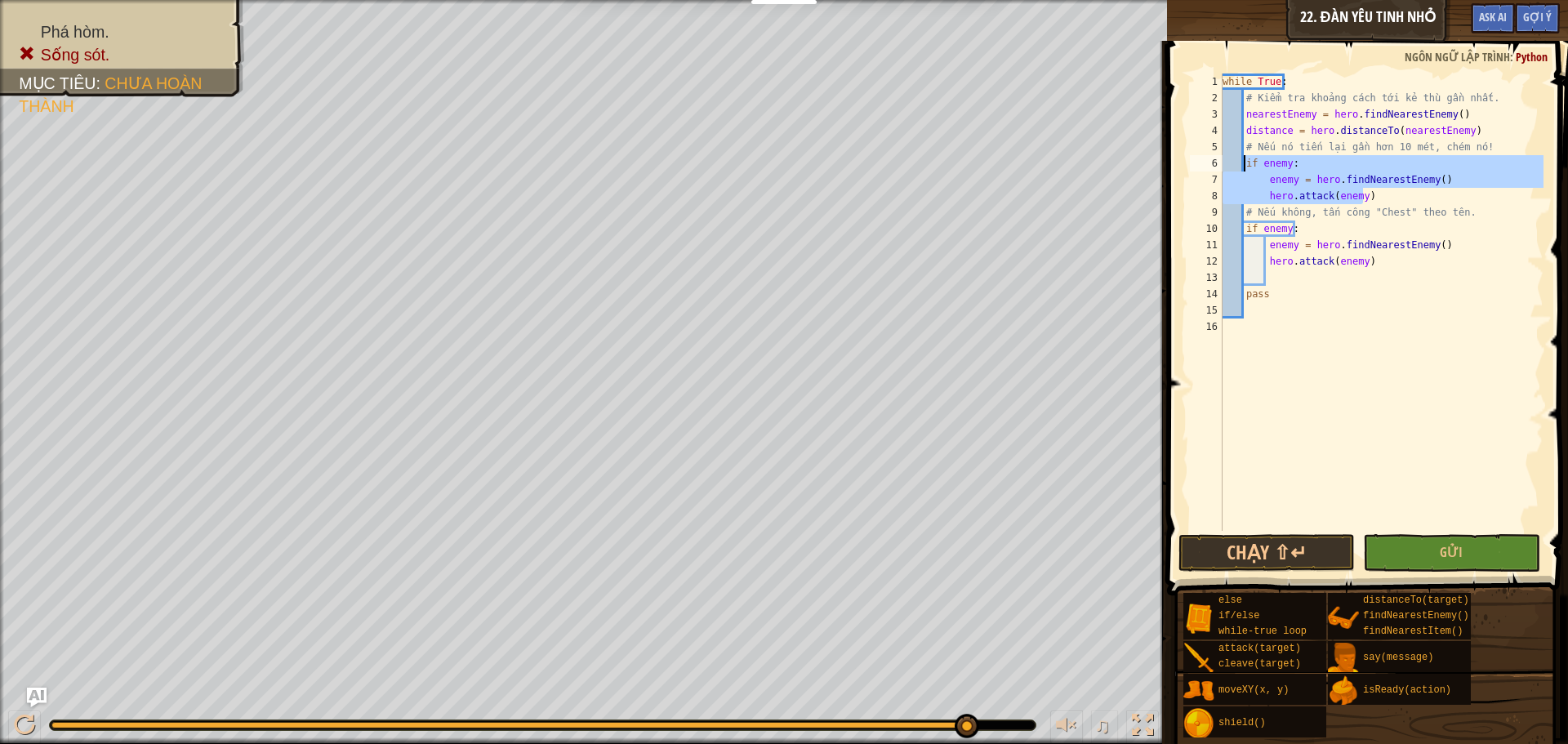
drag, startPoint x: 1355, startPoint y: 195, endPoint x: 1244, endPoint y: 167, distance: 114.5
click at [1244, 167] on div "while True : # Kiểm tra khoảng cách tới kẻ thù gần nhất. nearestEnemy = hero . …" at bounding box center [1381, 318] width 324 height 490
type textarea "if enemy: enemy = hero.findNearestEnemy()"
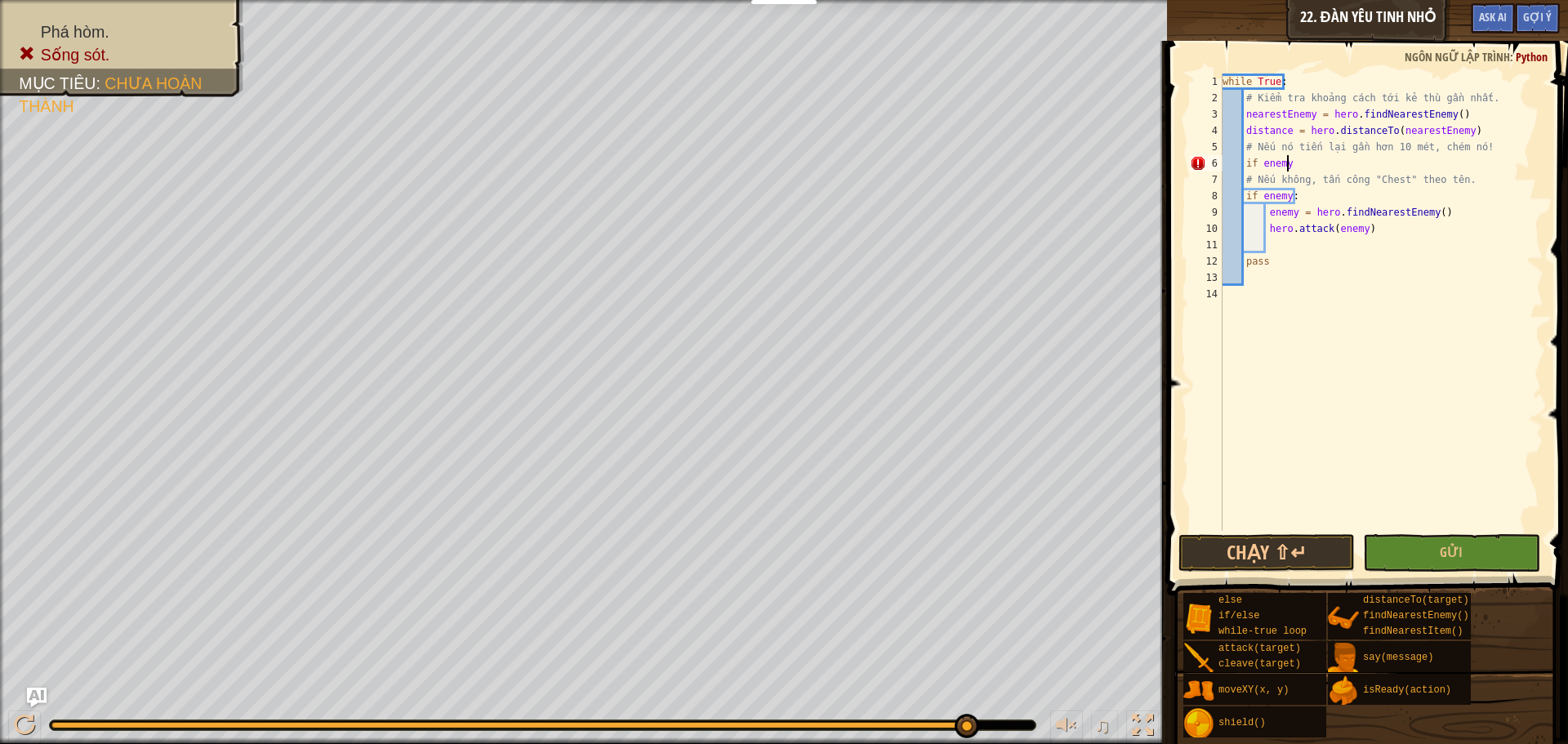
scroll to position [7, 5]
drag, startPoint x: 1366, startPoint y: 231, endPoint x: 1294, endPoint y: 234, distance: 72.1
click at [1270, 229] on div "while True : # Kiểm tra khoảng cách tới kẻ thù gần nhất. nearestEnemy = hero . …" at bounding box center [1381, 318] width 324 height 490
type textarea "hero.attack(enemy)"
click at [1370, 285] on div "while True : # Kiểm tra khoảng cách tới kẻ thù gần nhất. nearestEnemy = hero . …" at bounding box center [1381, 318] width 324 height 490
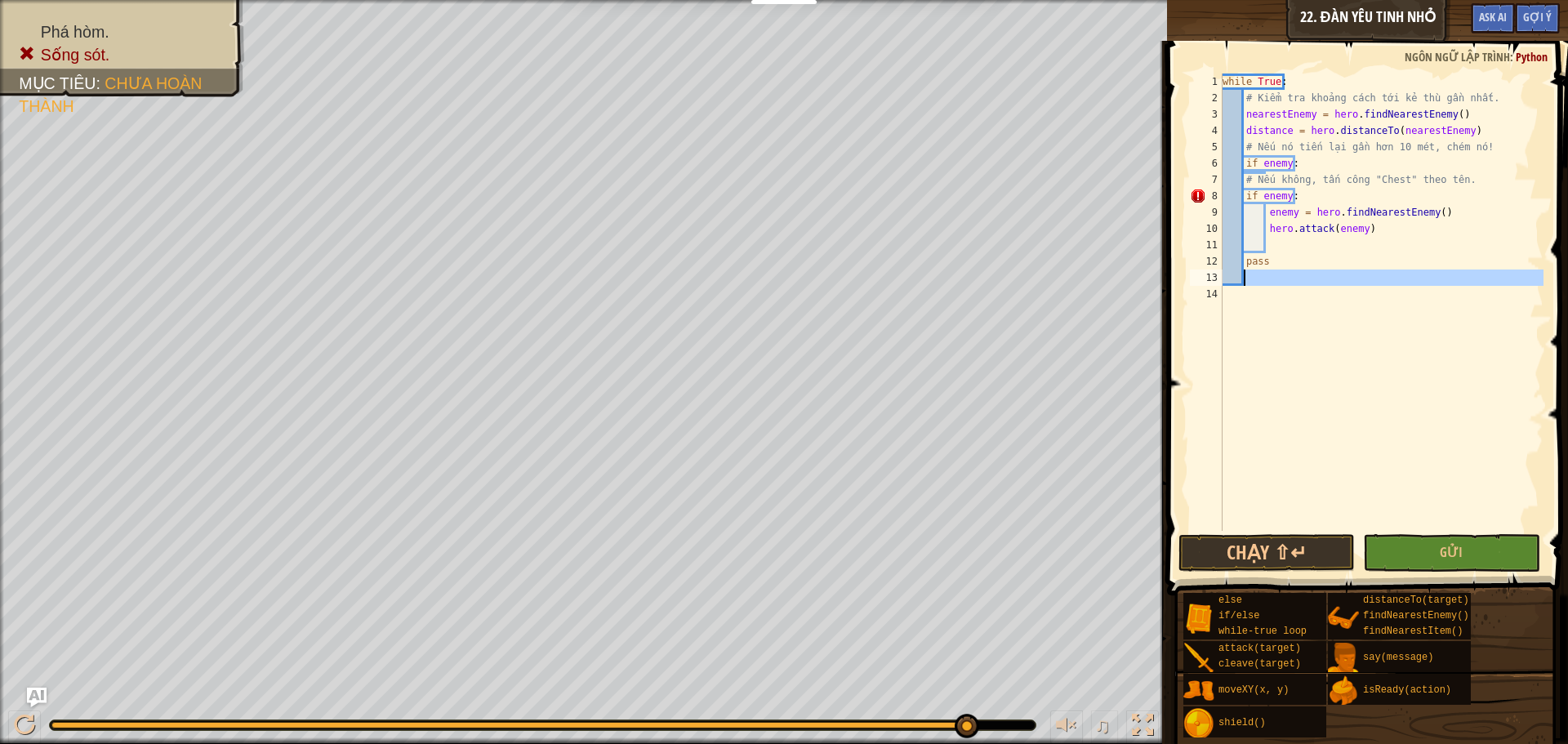
scroll to position [7, 1]
click at [1298, 196] on div "while True : # Kiểm tra khoảng cách tới kẻ thù gần nhất. nearestEnemy = hero . …" at bounding box center [1381, 318] width 324 height 490
type textarea "if enemy:"
drag, startPoint x: 1298, startPoint y: 196, endPoint x: 1244, endPoint y: 195, distance: 54.0
click at [1244, 195] on div "while True : # Kiểm tra khoảng cách tới kẻ thù gần nhất. nearestEnemy = hero . …" at bounding box center [1381, 318] width 324 height 490
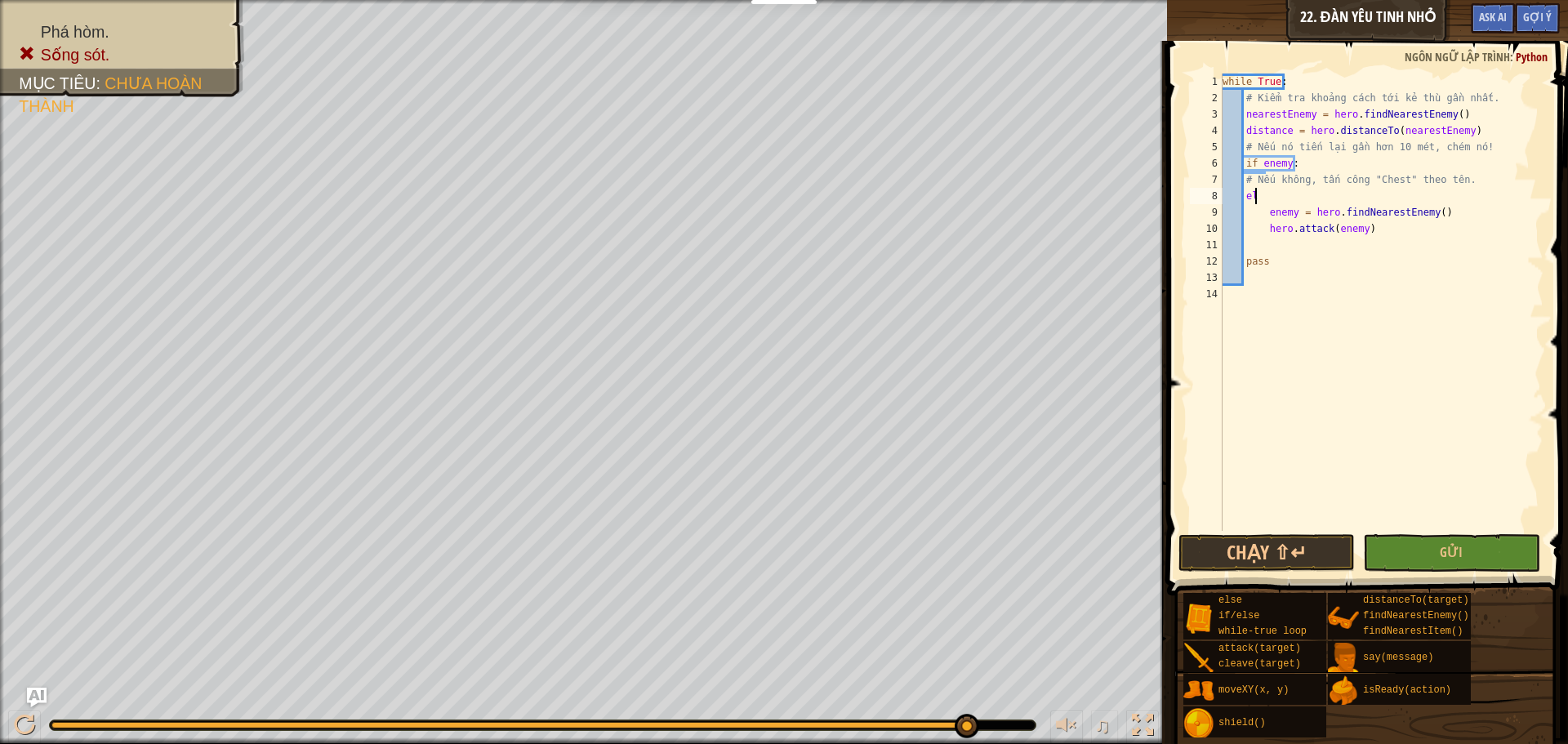
scroll to position [7, 2]
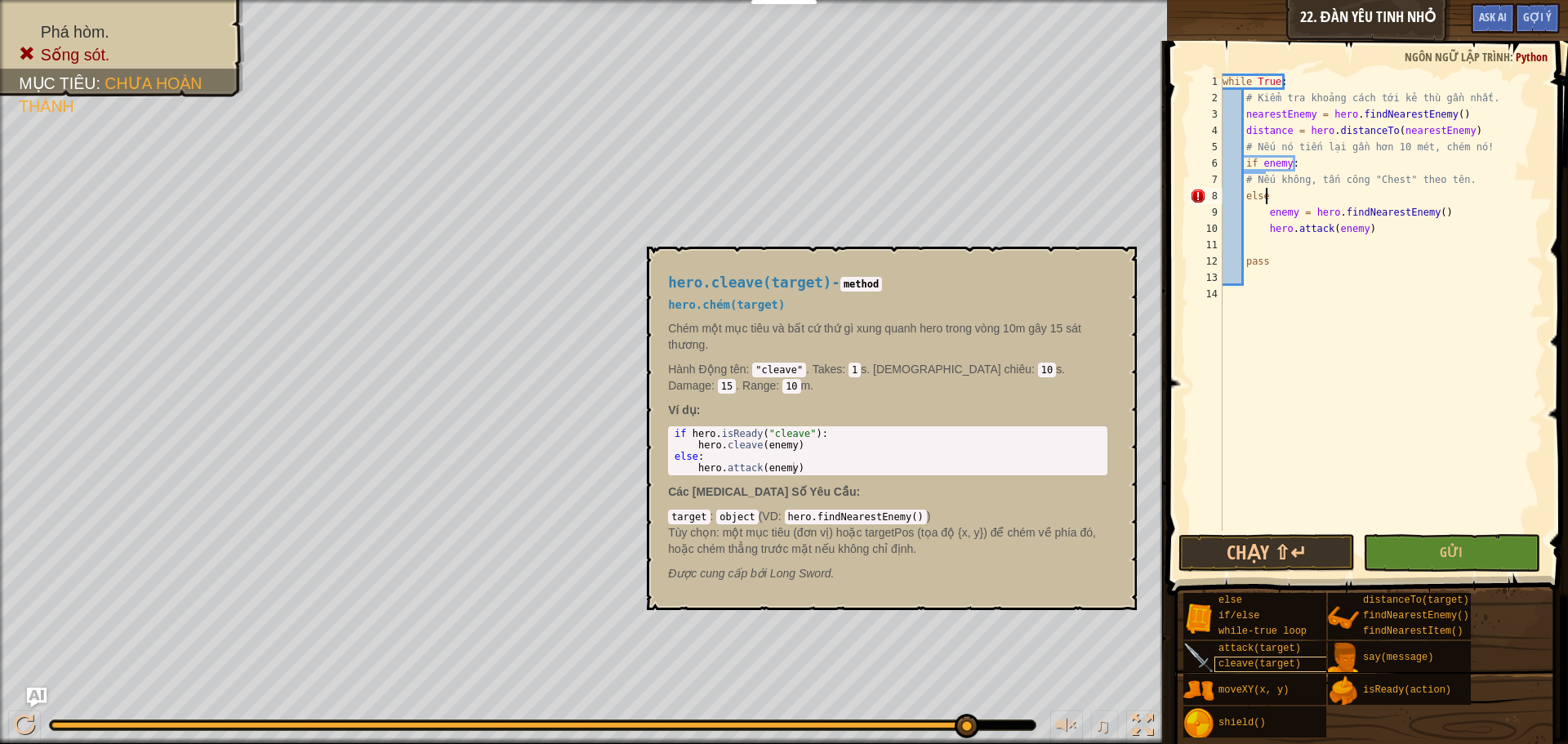
type textarea "else"
click at [1278, 666] on span "cleave(target)" at bounding box center [1260, 664] width 83 height 12
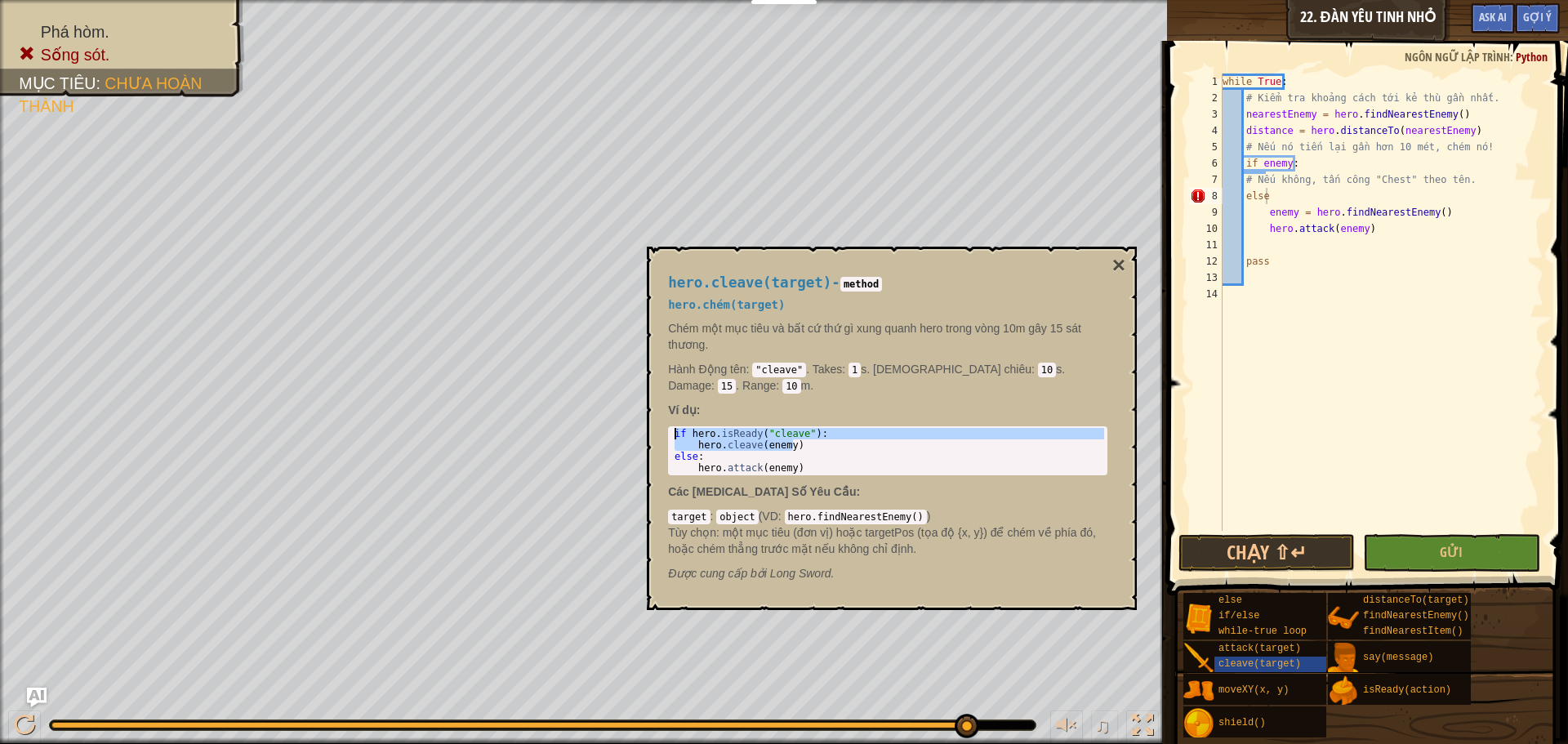
drag, startPoint x: 807, startPoint y: 429, endPoint x: 674, endPoint y: 421, distance: 133.2
click at [674, 429] on div "if hero . isReady ( "cleave" ) : hero . cleave ( enemy ) else : hero . attack (…" at bounding box center [887, 463] width 433 height 69
type textarea "if hero.isReady("cleave"): hero.cleave(enemy)"
type textarea "if enemy:"
drag, startPoint x: 1300, startPoint y: 157, endPoint x: 1289, endPoint y: 158, distance: 11.0
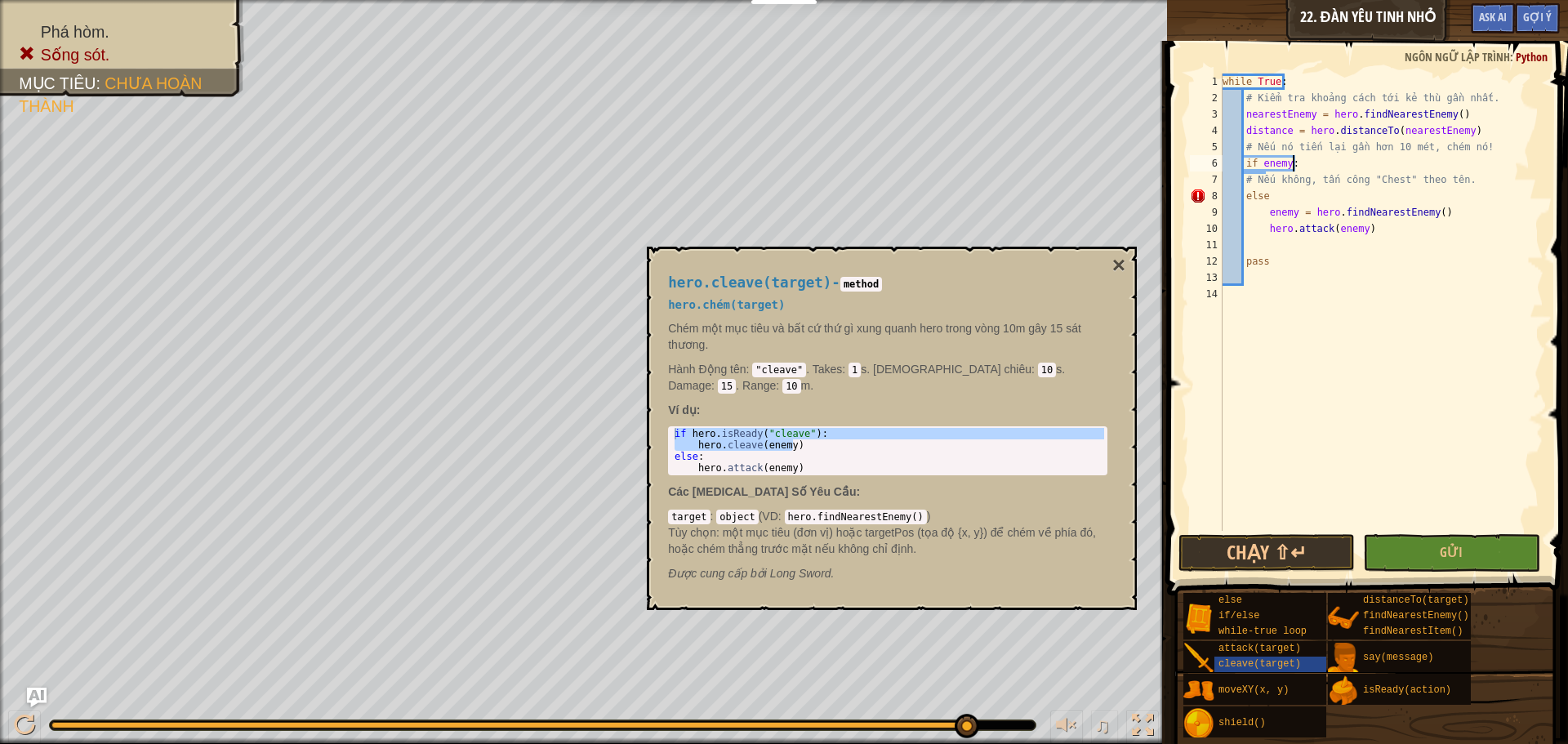
click at [1297, 158] on div "while True : # Kiểm tra khoảng cách tới kẻ thù gần nhất. nearestEnemy = hero . …" at bounding box center [1381, 318] width 324 height 490
drag, startPoint x: 1289, startPoint y: 158, endPoint x: 1242, endPoint y: 158, distance: 47.0
click at [1242, 158] on div "while True : # Kiểm tra khoảng cách tới kẻ thù gần nhất. nearestEnemy = hero . …" at bounding box center [1381, 318] width 324 height 490
paste textarea "hero.cleave(enemy)"
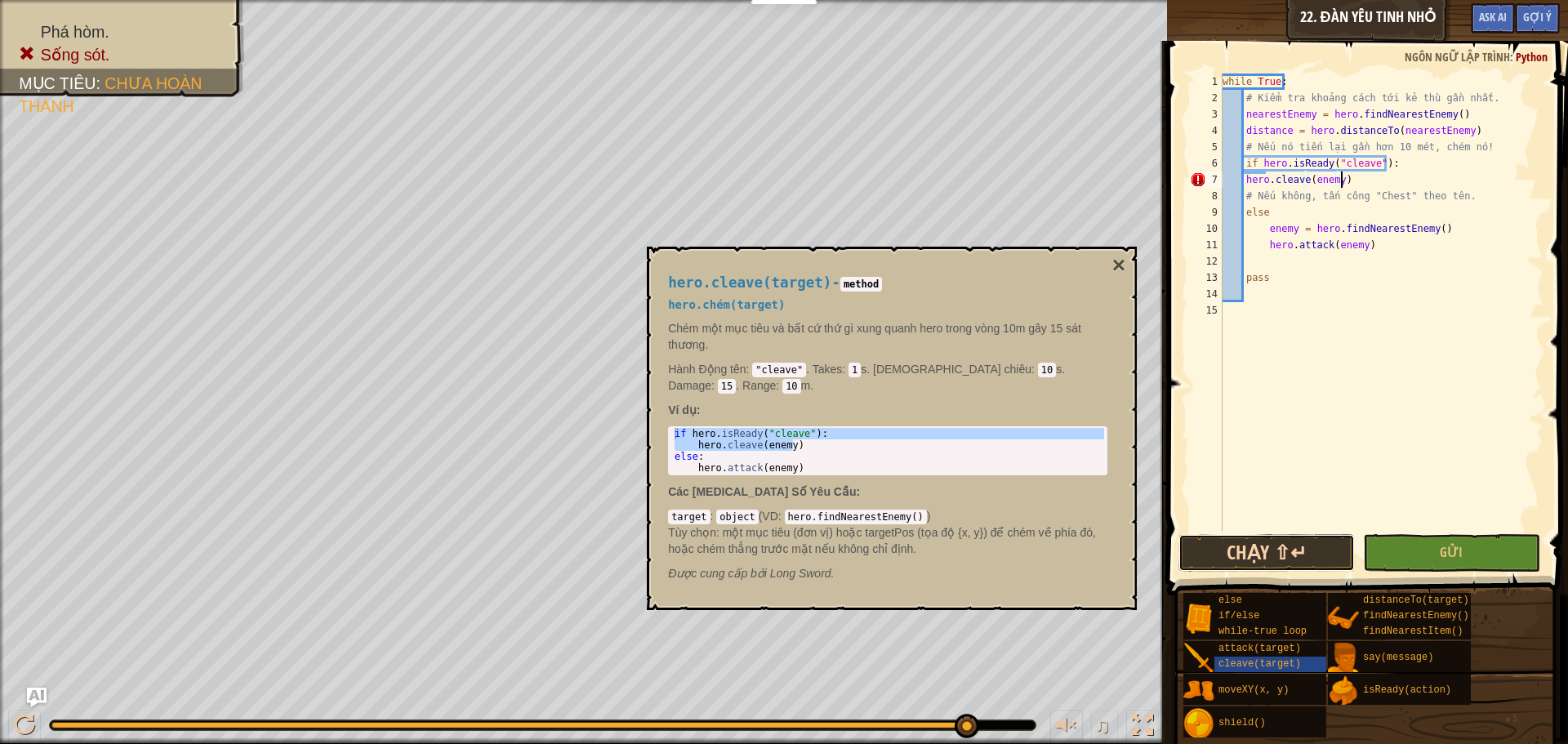
click at [1271, 557] on button "Chạy ⇧↵" at bounding box center [1266, 553] width 177 height 37
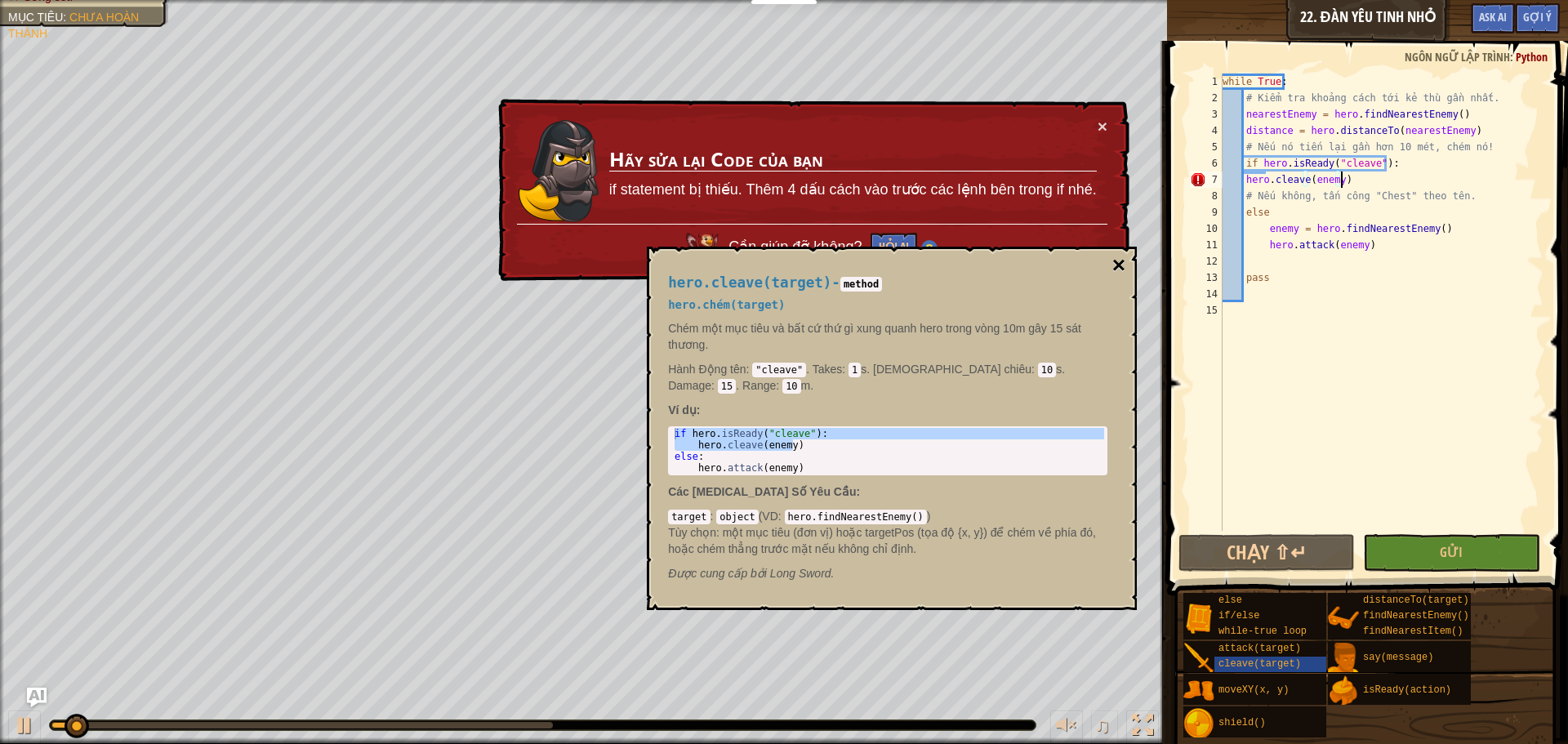
click at [1115, 260] on button "×" at bounding box center [1118, 264] width 13 height 23
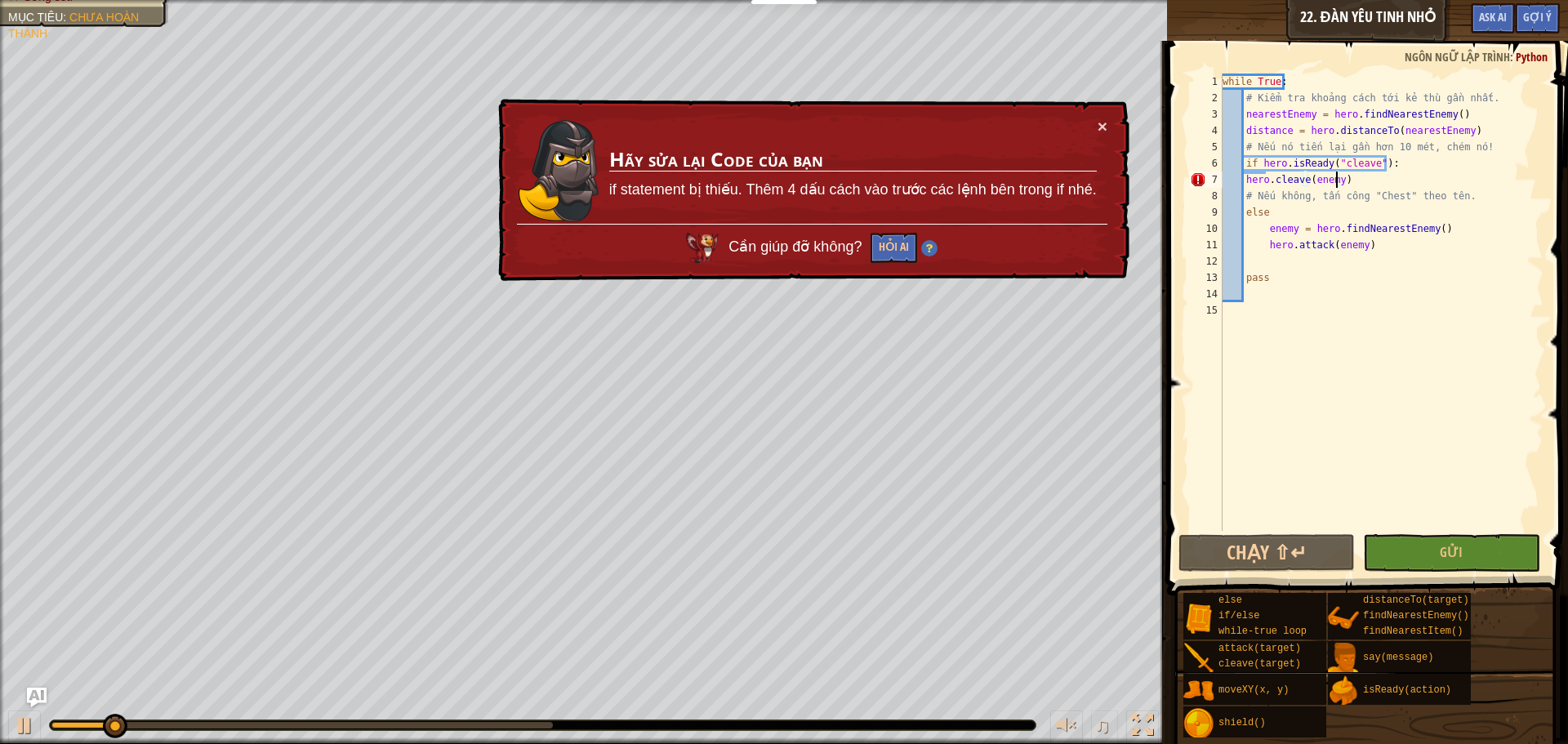
click at [1337, 182] on div "while True : # Kiểm tra khoảng cách tới kẻ thù gần nhất. nearestEnemy = hero . …" at bounding box center [1381, 318] width 324 height 490
click at [1246, 176] on div "while True : # Kiểm tra khoảng cách tới kẻ thù gần nhất. nearestEnemy = hero . …" at bounding box center [1381, 318] width 324 height 490
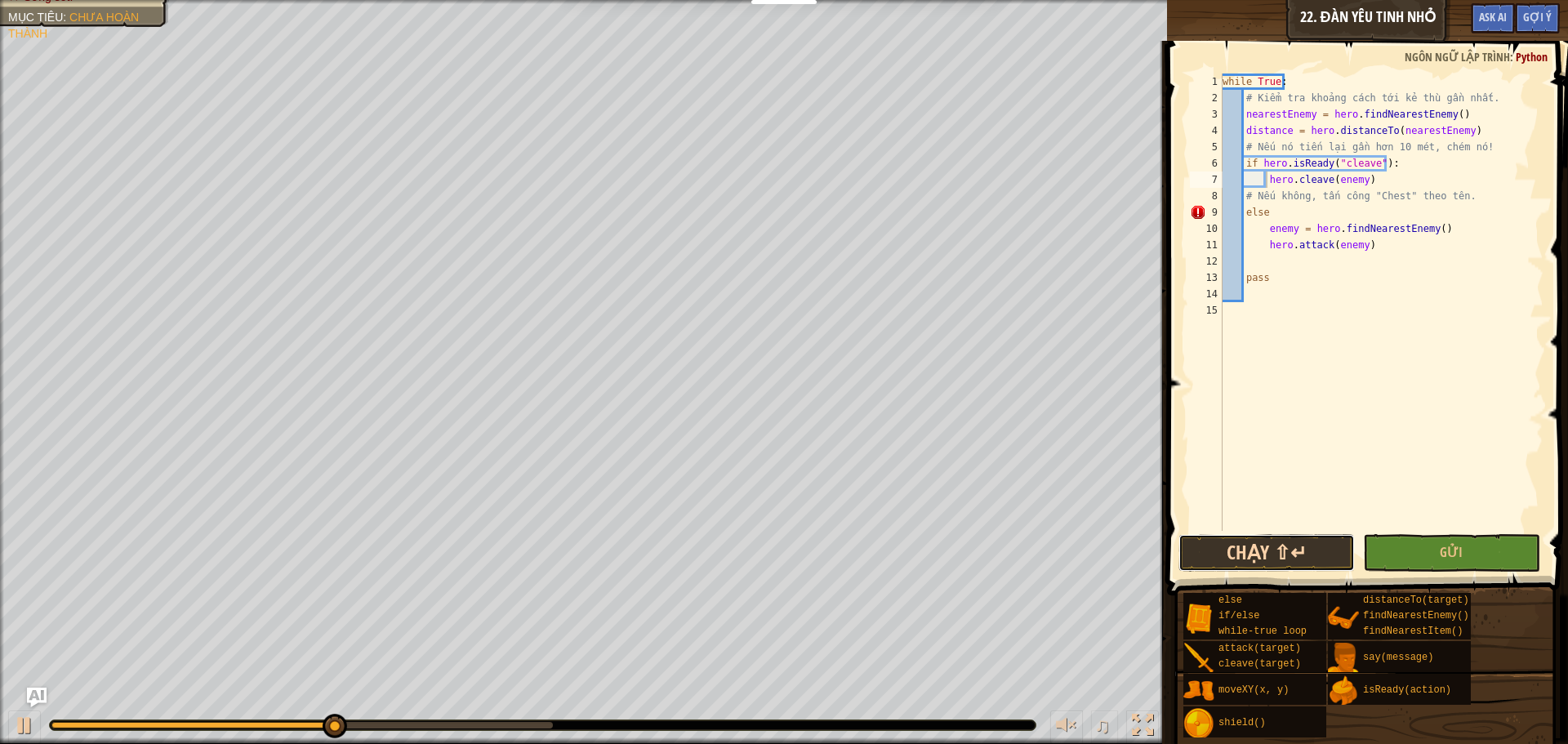
click at [1298, 561] on button "Chạy ⇧↵" at bounding box center [1266, 553] width 177 height 37
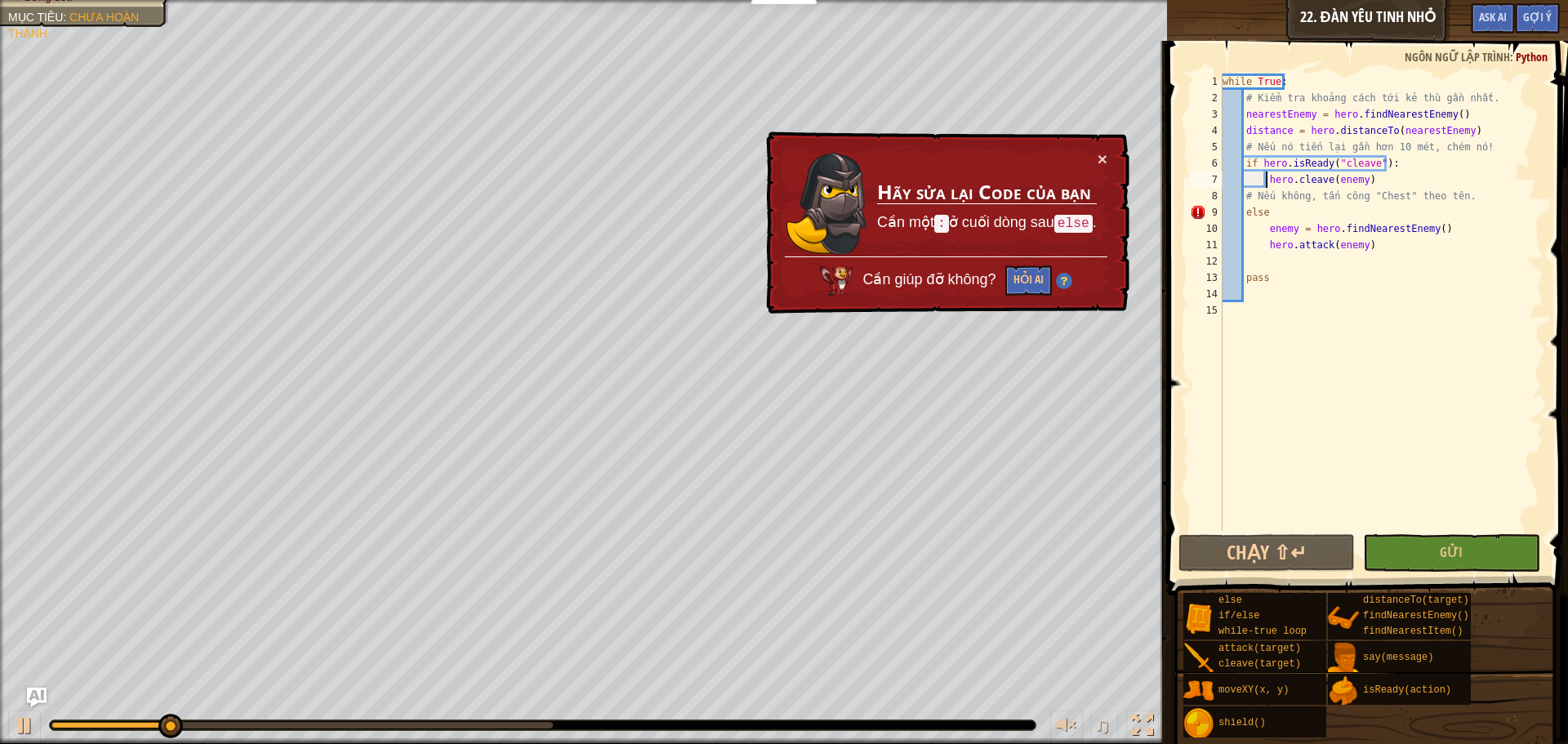
click at [1269, 213] on div "while True : # Kiểm tra khoảng cách tới kẻ thù gần nhất. nearestEnemy = hero . …" at bounding box center [1381, 318] width 324 height 490
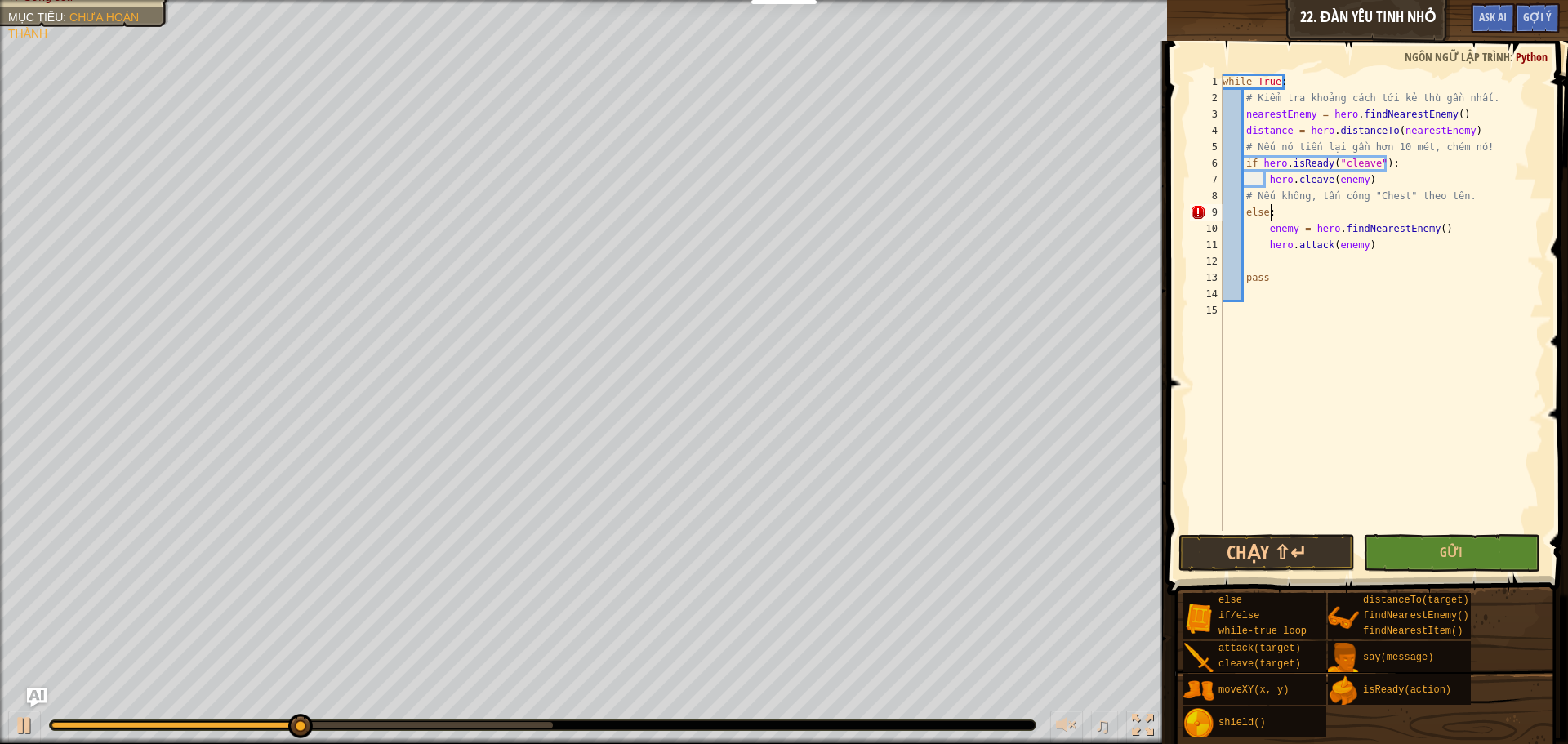
scroll to position [7, 3]
click at [1282, 551] on button "Chạy ⇧↵" at bounding box center [1266, 553] width 177 height 37
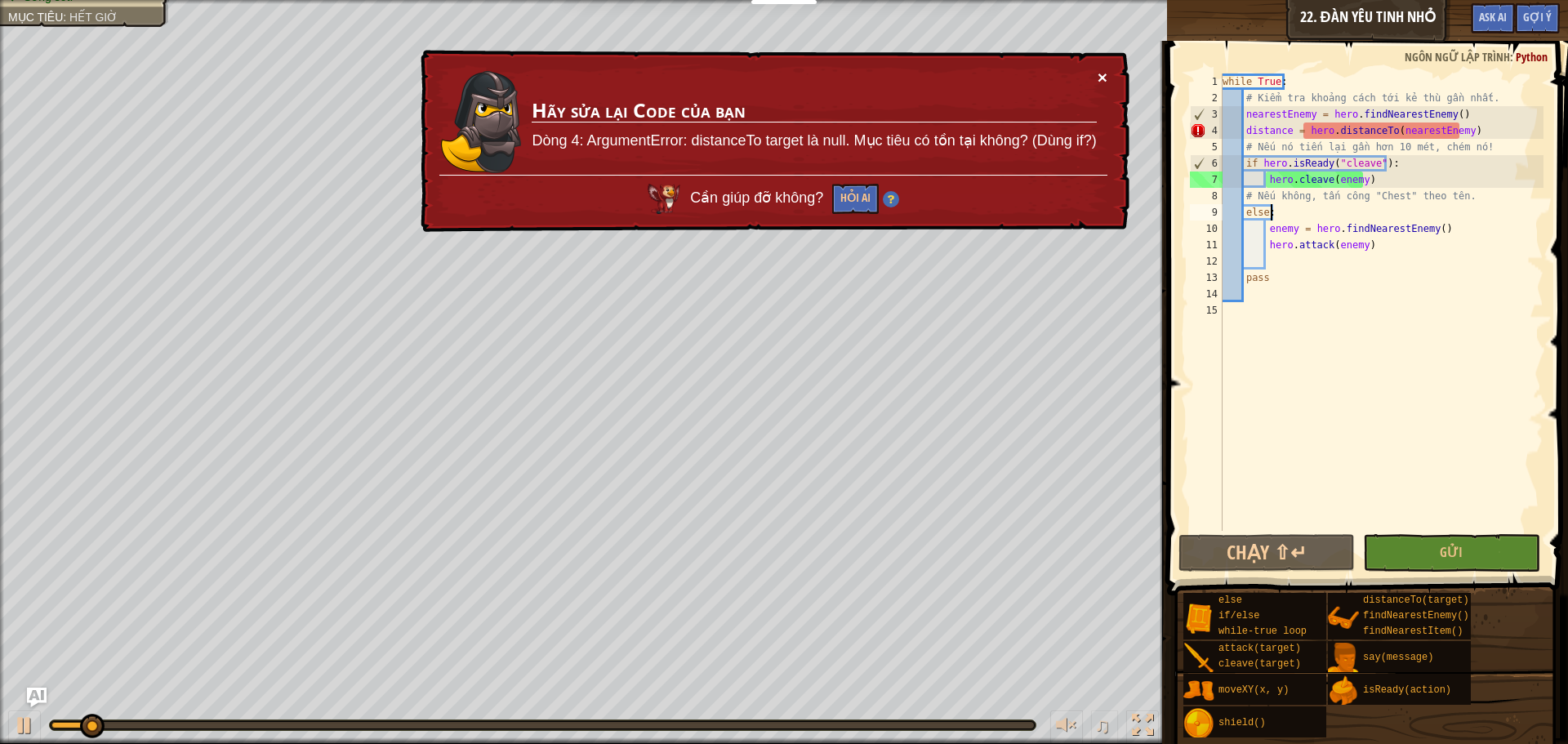
click at [1098, 74] on button "×" at bounding box center [1103, 82] width 11 height 17
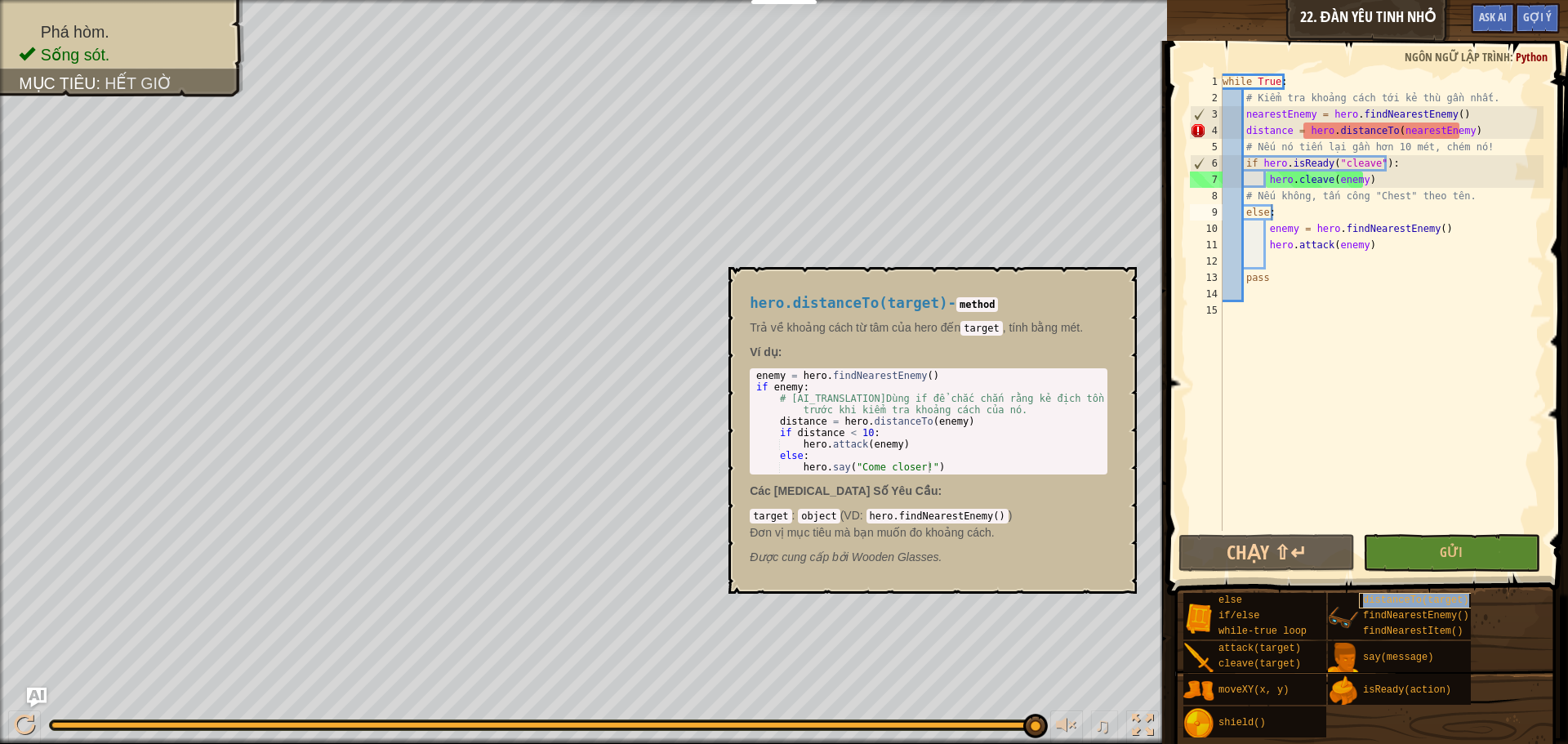
click at [1395, 598] on span "distanceTo(target)" at bounding box center [1416, 601] width 106 height 12
drag, startPoint x: 1478, startPoint y: 132, endPoint x: 1244, endPoint y: 131, distance: 234.0
click at [1244, 131] on div "while True : # Kiểm tra khoảng cách tới kẻ thù gần nhất. nearestEnemy = hero . …" at bounding box center [1381, 318] width 324 height 490
type textarea "distance = hero.distanceTo(nearestEnemy)"
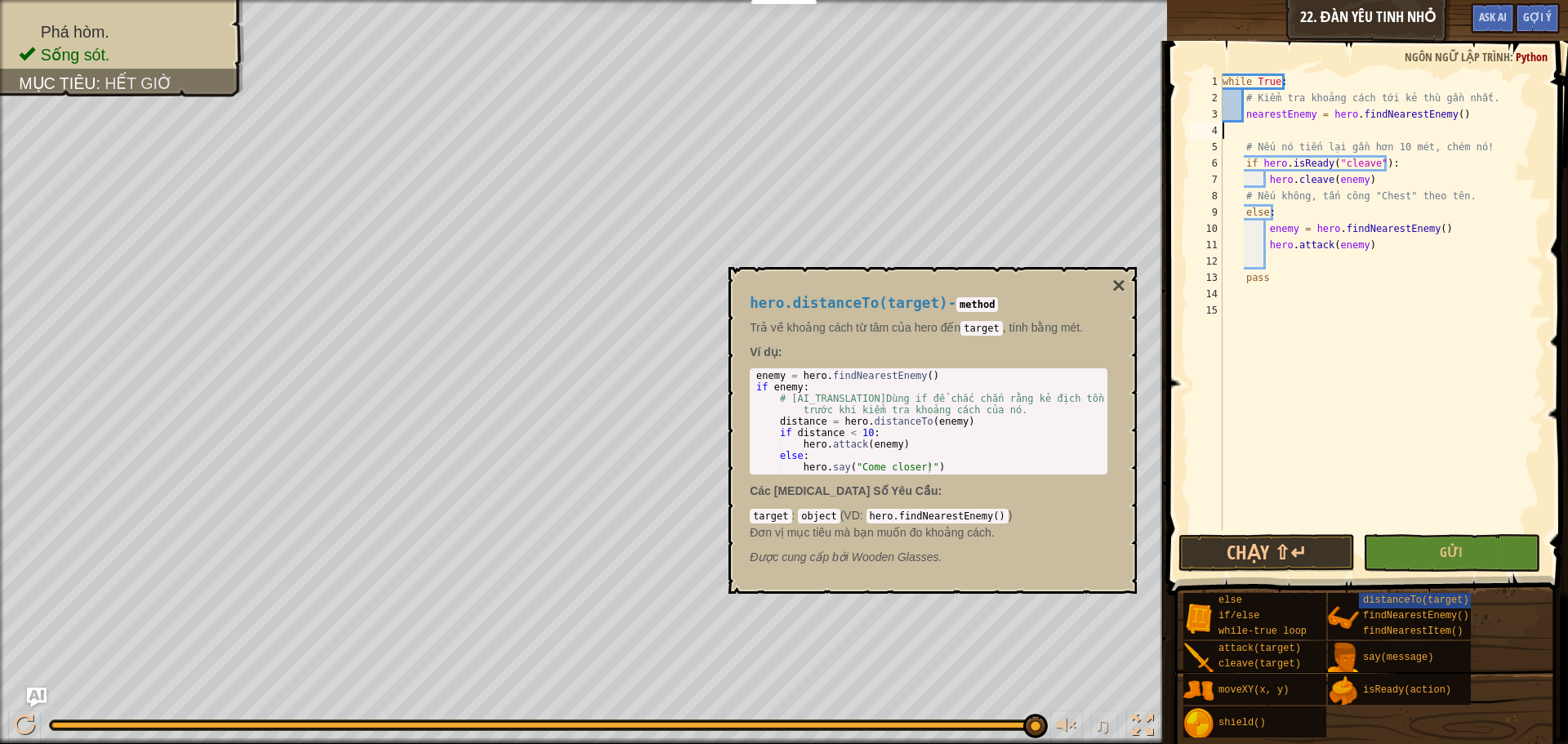
scroll to position [7, 0]
type textarea "nearestEnemy = hero.findNearestEnemy()"
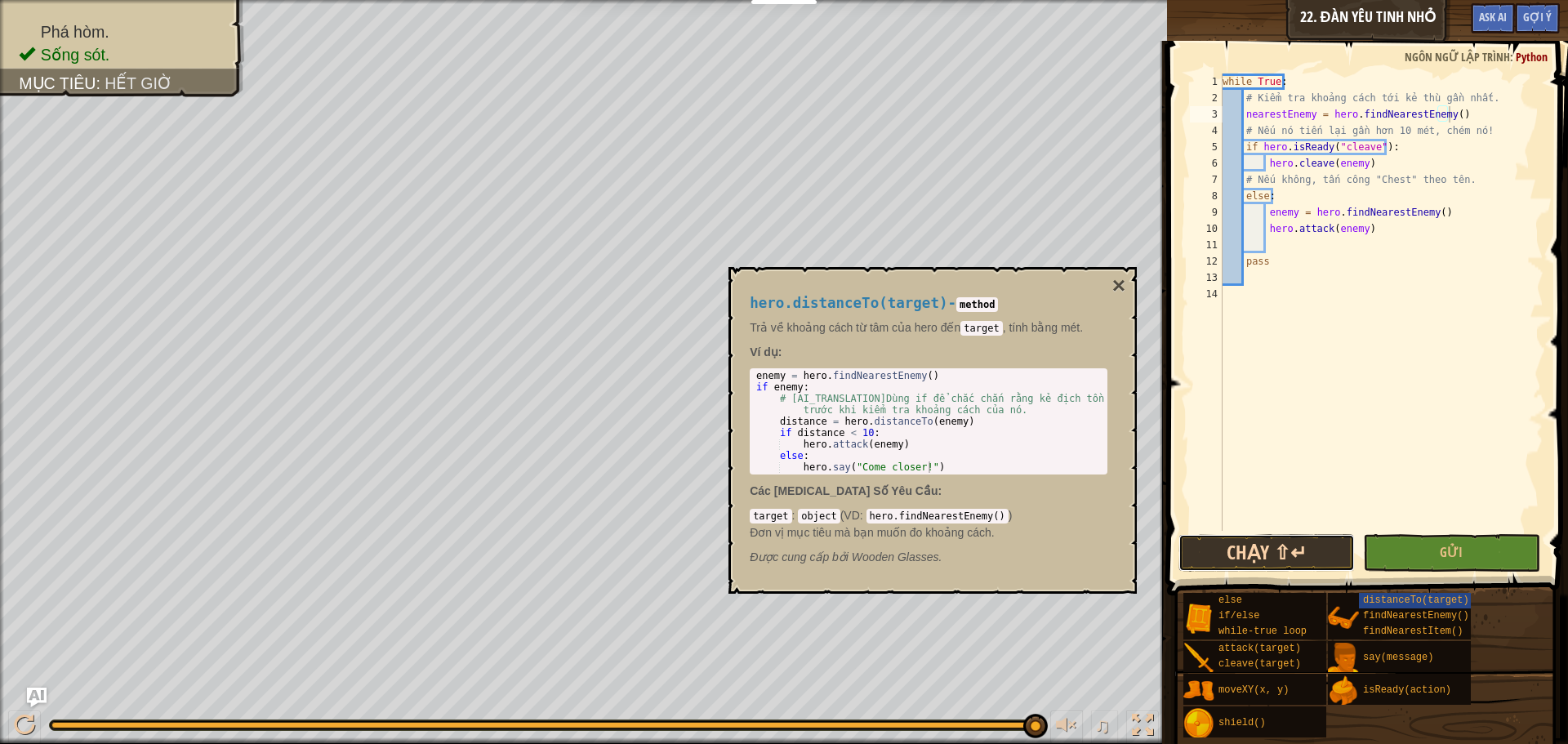
click at [1304, 538] on button "Chạy ⇧↵" at bounding box center [1266, 553] width 177 height 37
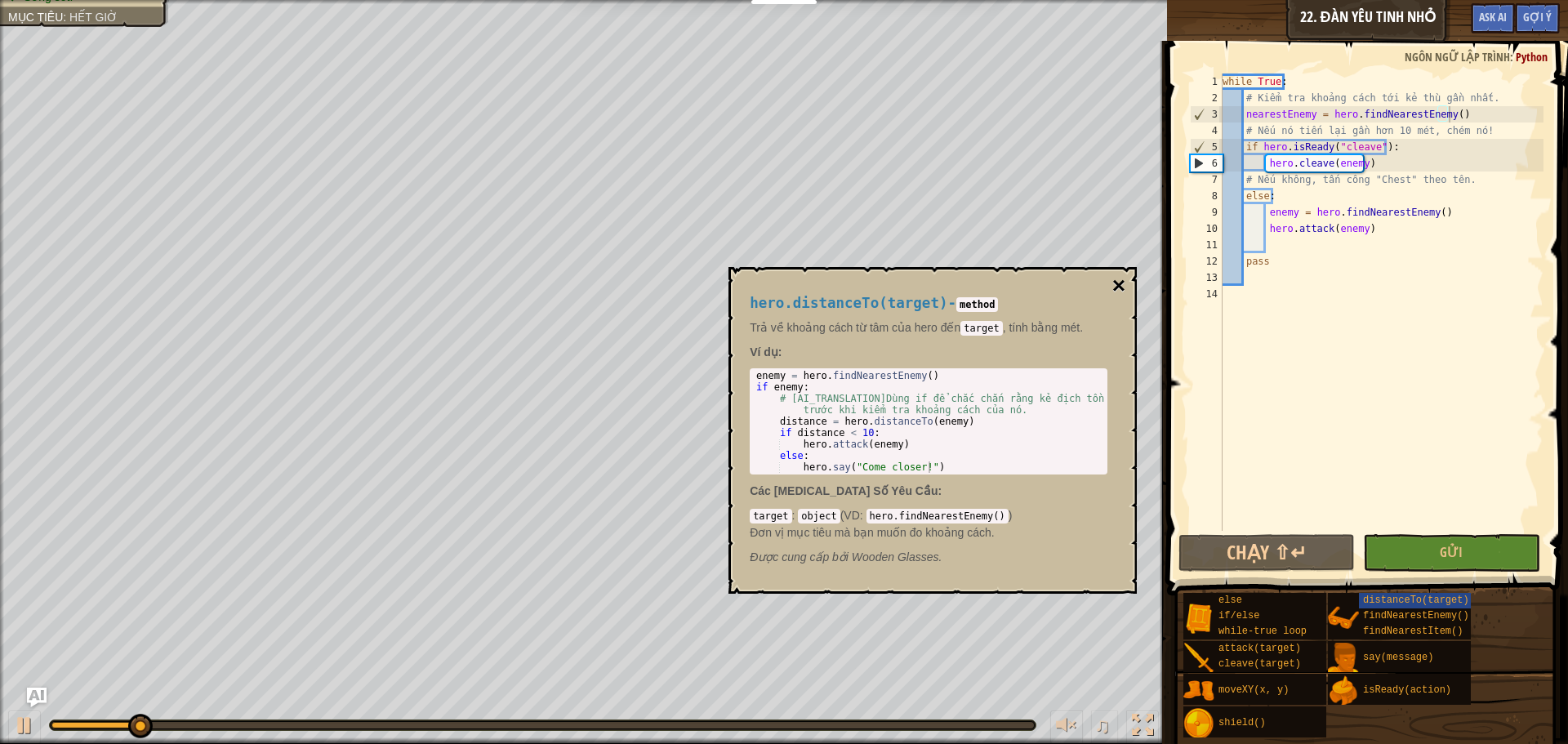
click at [1113, 288] on button "×" at bounding box center [1118, 285] width 13 height 23
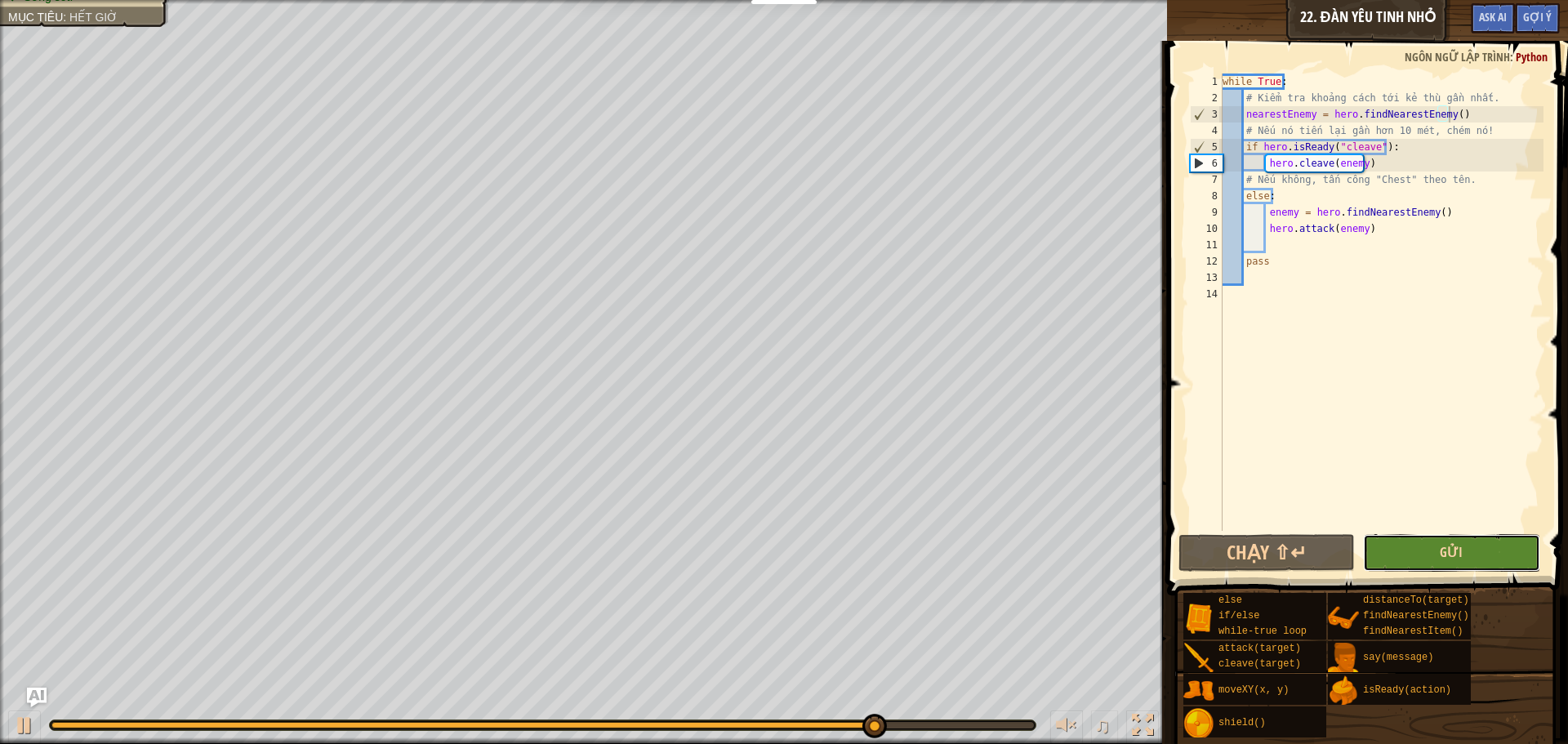
click at [1455, 553] on span "Gửi" at bounding box center [1450, 552] width 23 height 18
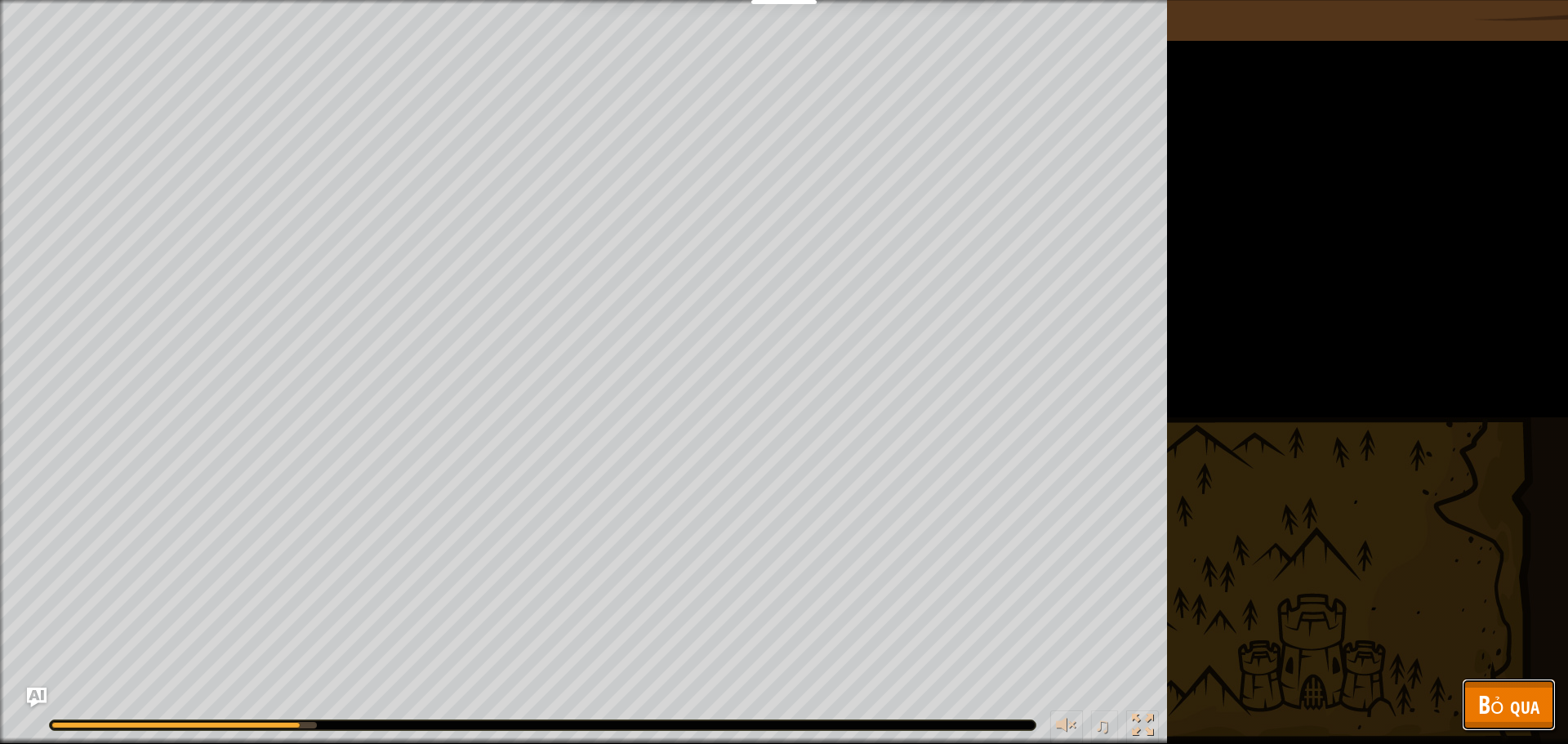
click at [1531, 691] on span "Bỏ qua" at bounding box center [1508, 705] width 61 height 33
click at [0, 0] on div "else if/else while-true loop attack(target) cleave(target) moveXY(x, y) shield(…" at bounding box center [0, 0] width 0 height 0
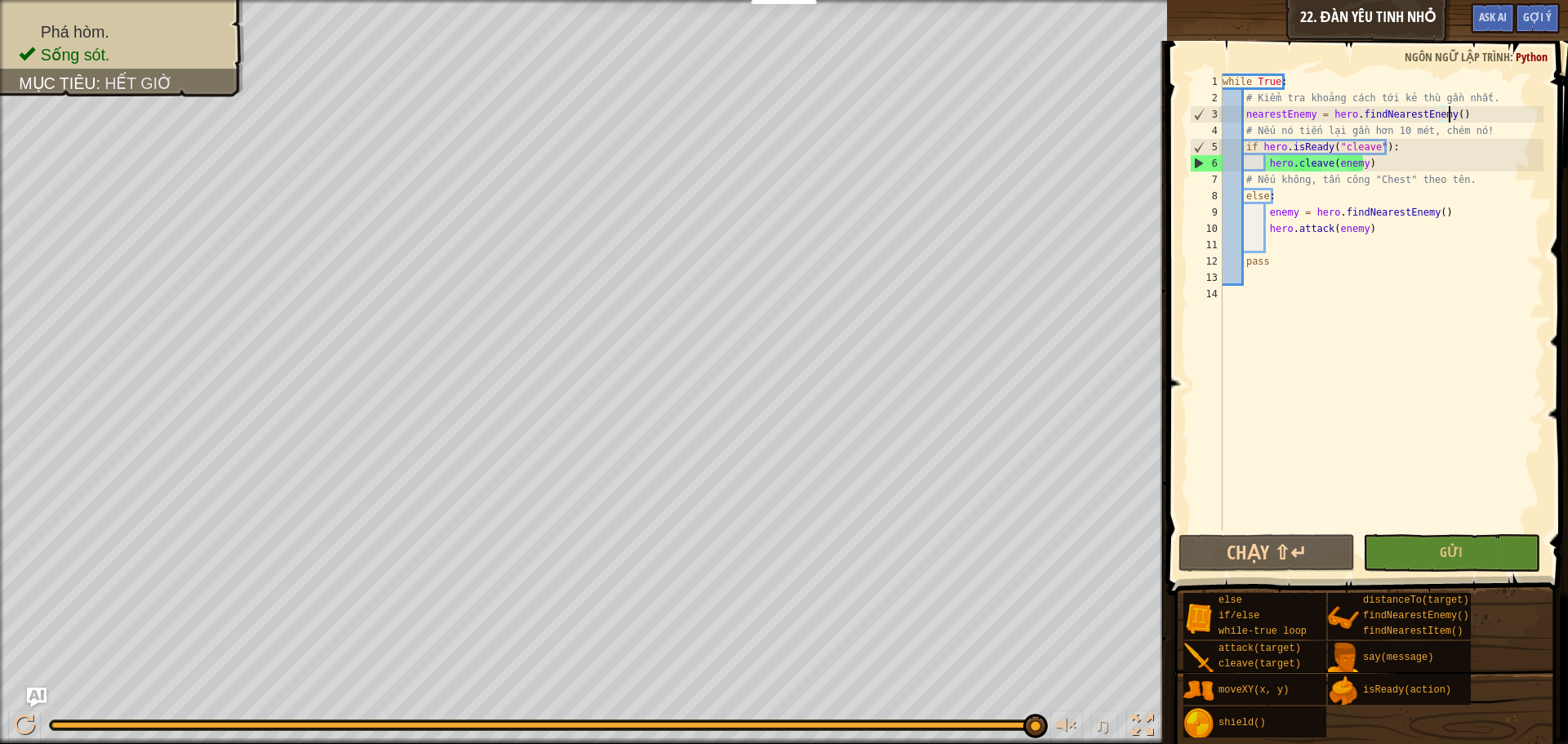
click at [1260, 275] on div "while True : # Kiểm tra khoảng cách tới kẻ thù gần nhất. nearestEnemy = hero . …" at bounding box center [1381, 318] width 324 height 490
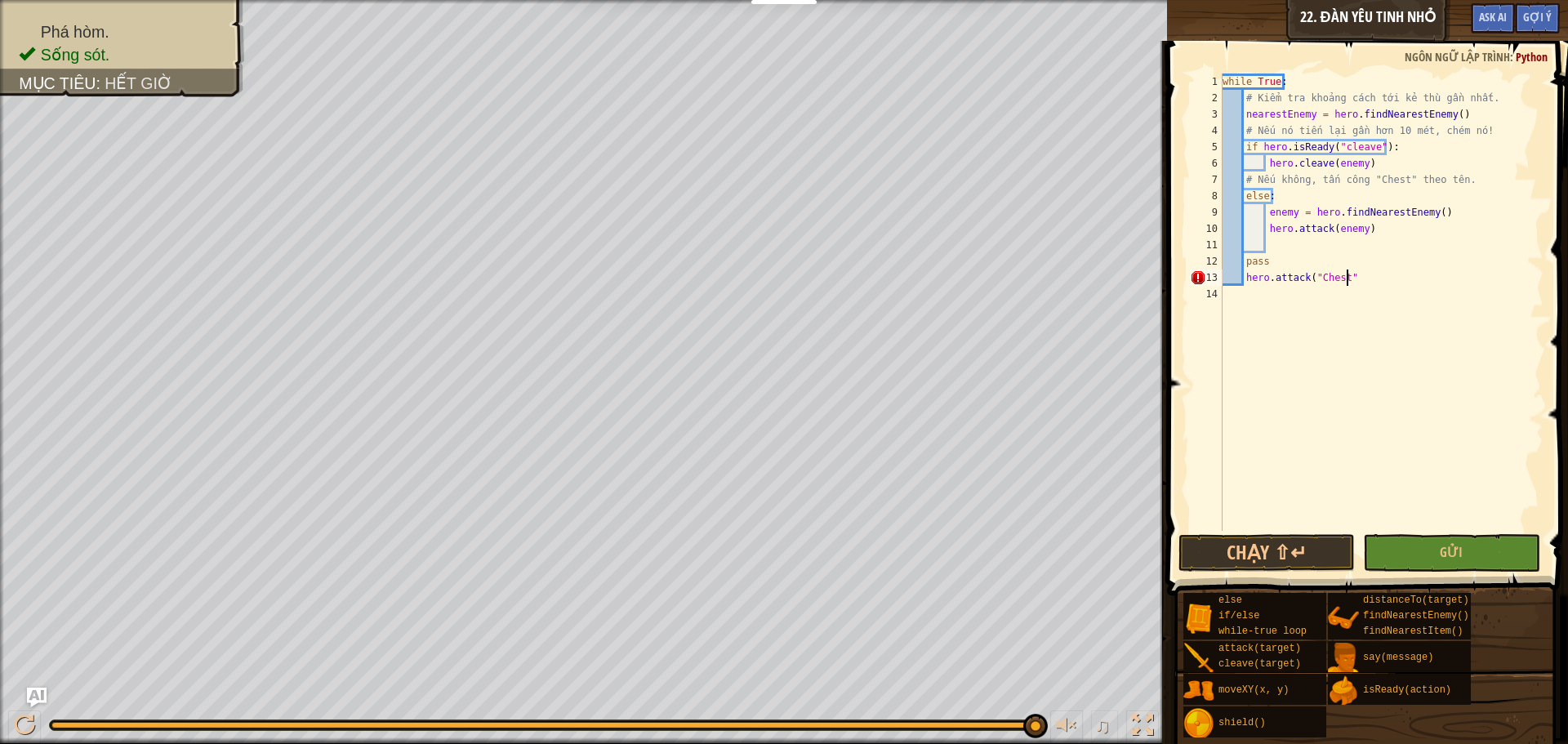
scroll to position [7, 10]
type textarea "hero.attack("Chest")"
paste textarea "hero.attack("Chest")"
click at [1289, 548] on button "Chạy ⇧↵" at bounding box center [1266, 553] width 177 height 37
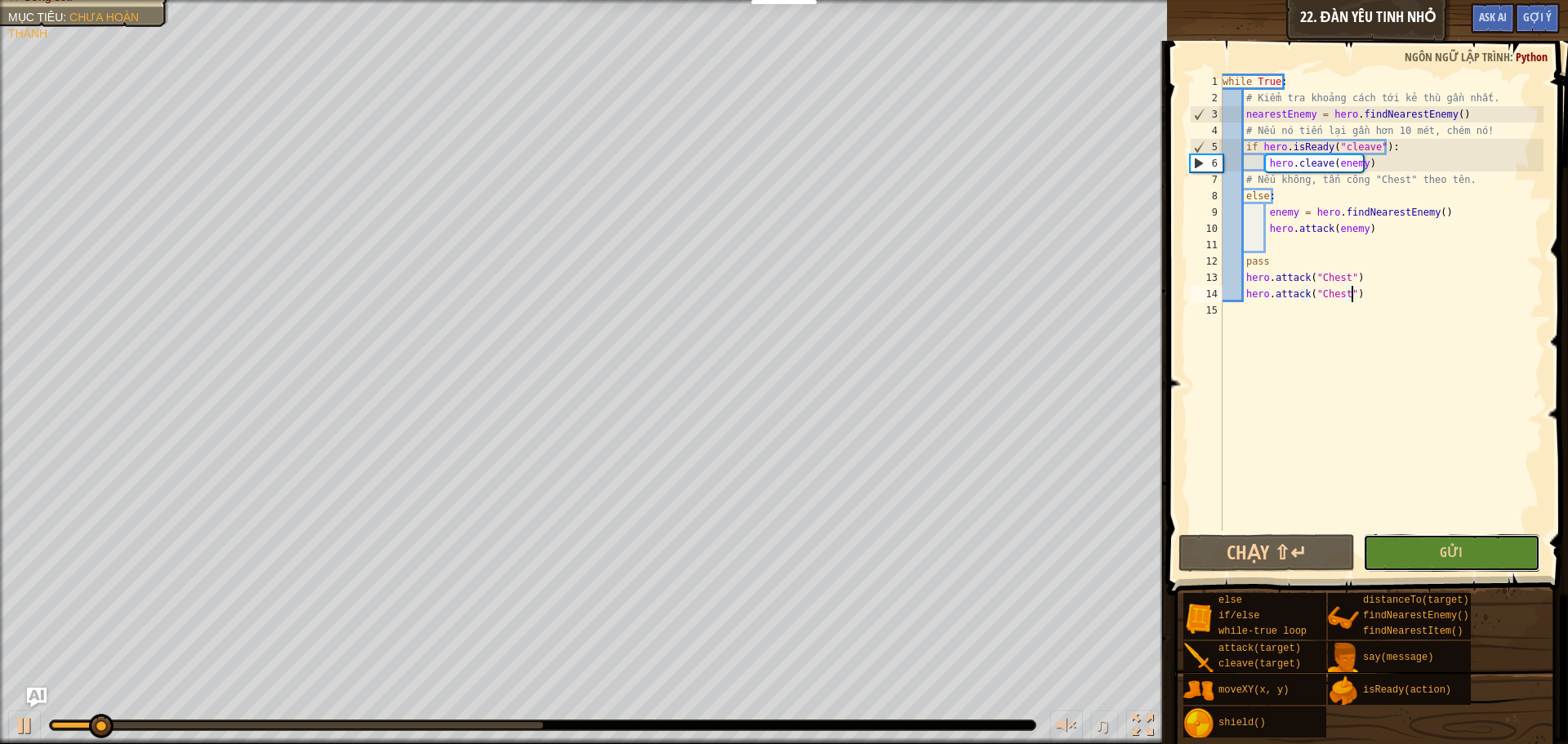
click at [1431, 555] on button "Gửi" at bounding box center [1451, 553] width 177 height 37
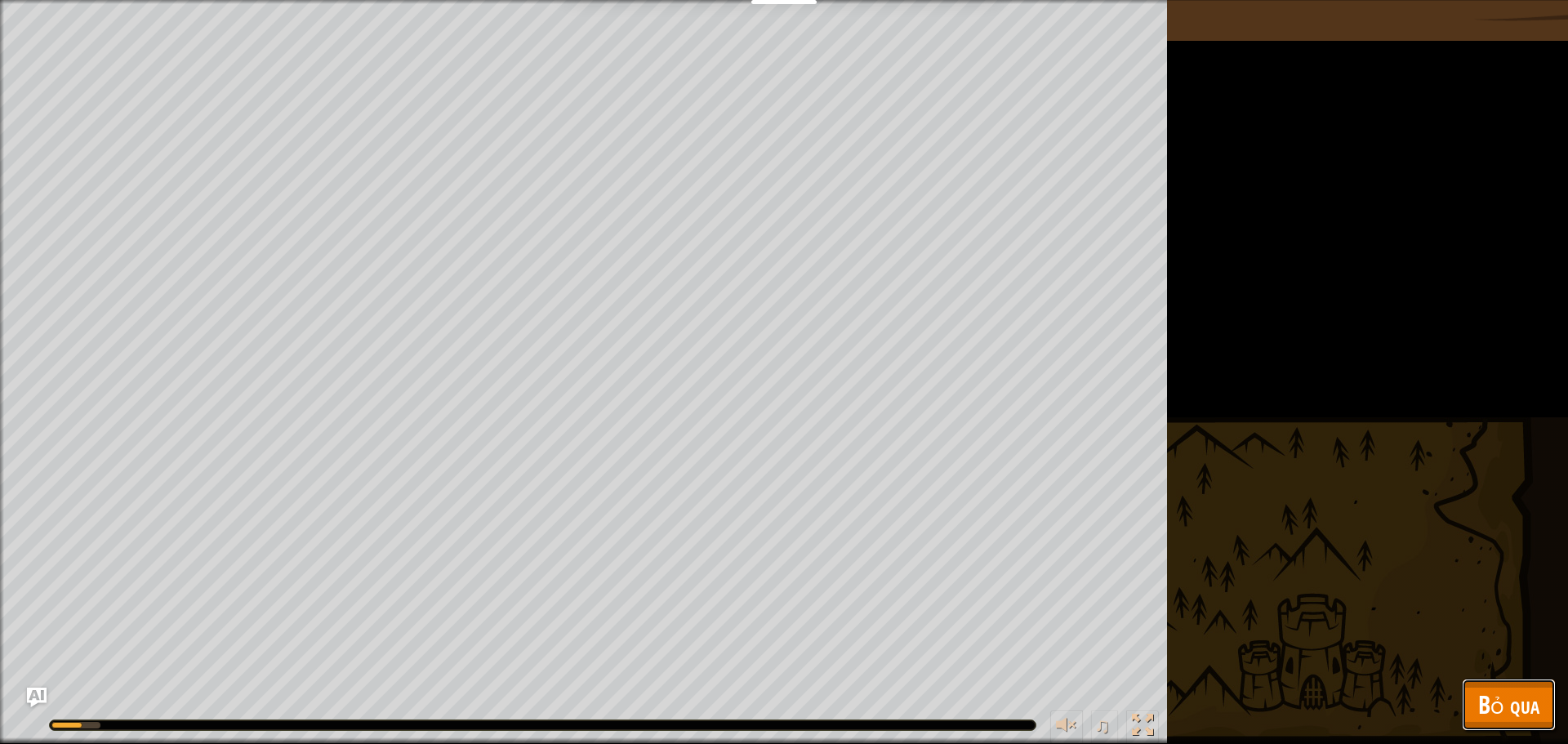
click at [1484, 705] on span "Bỏ qua" at bounding box center [1508, 705] width 61 height 33
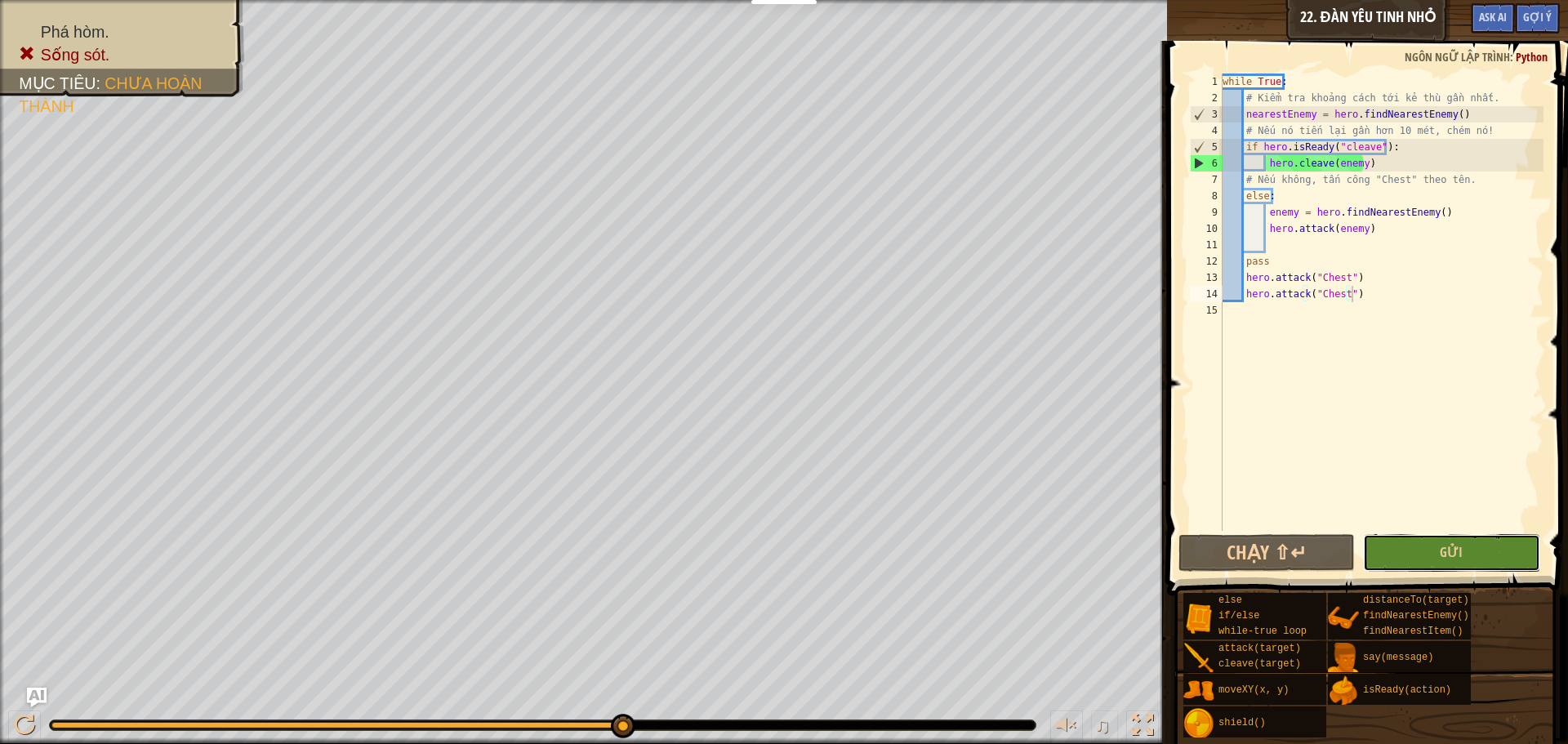
click at [1424, 552] on button "Gửi" at bounding box center [1451, 553] width 177 height 37
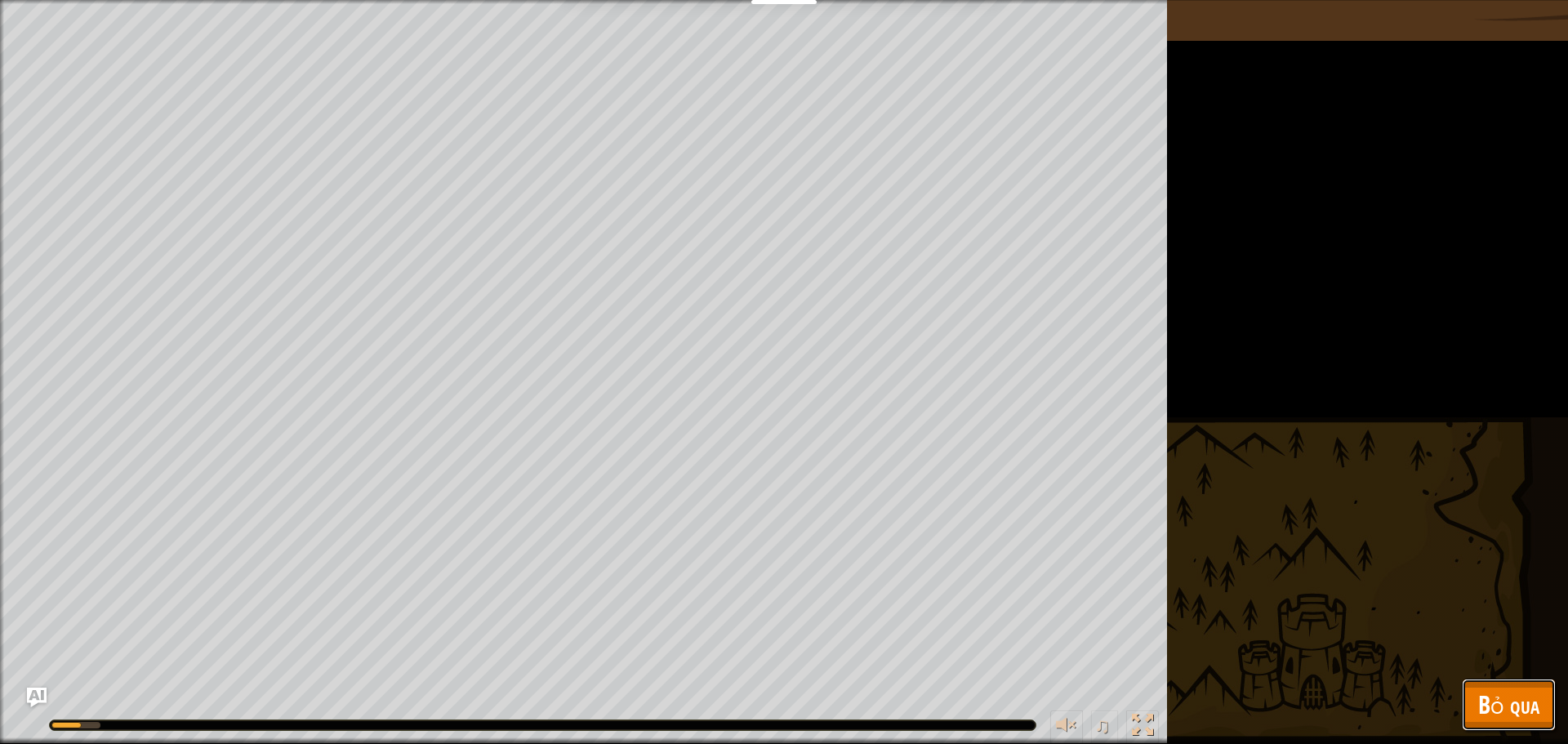
click at [1487, 704] on span "Bỏ qua" at bounding box center [1508, 705] width 61 height 33
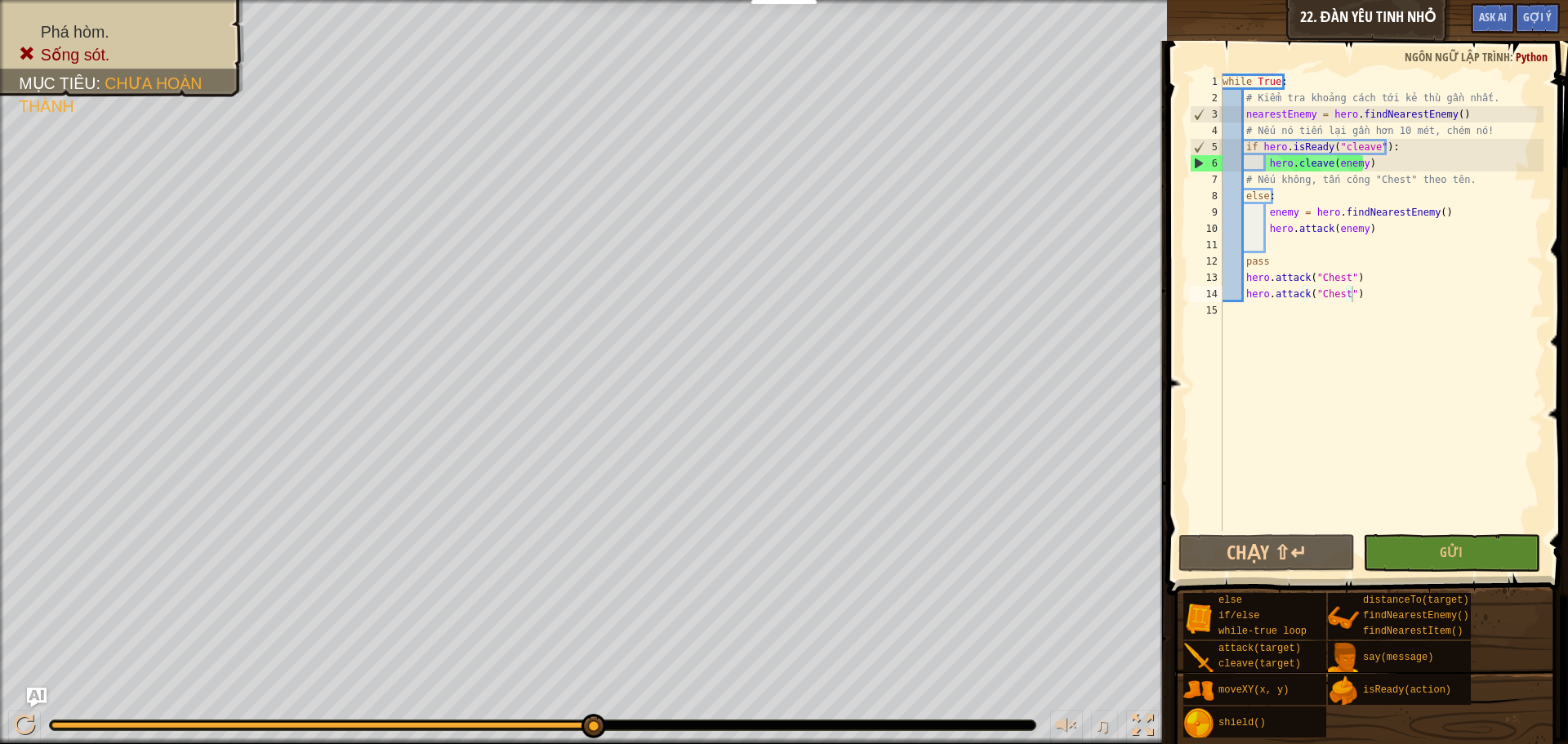
type textarea "hero.cleave(enemy)"
click at [1265, 162] on div "while True : # Kiểm tra khoảng cách tới kẻ thù gần nhất. nearestEnemy = hero . …" at bounding box center [1381, 318] width 324 height 490
click at [1295, 556] on button "Chạy ⇧↵" at bounding box center [1266, 553] width 177 height 37
